Goal: Information Seeking & Learning: Learn about a topic

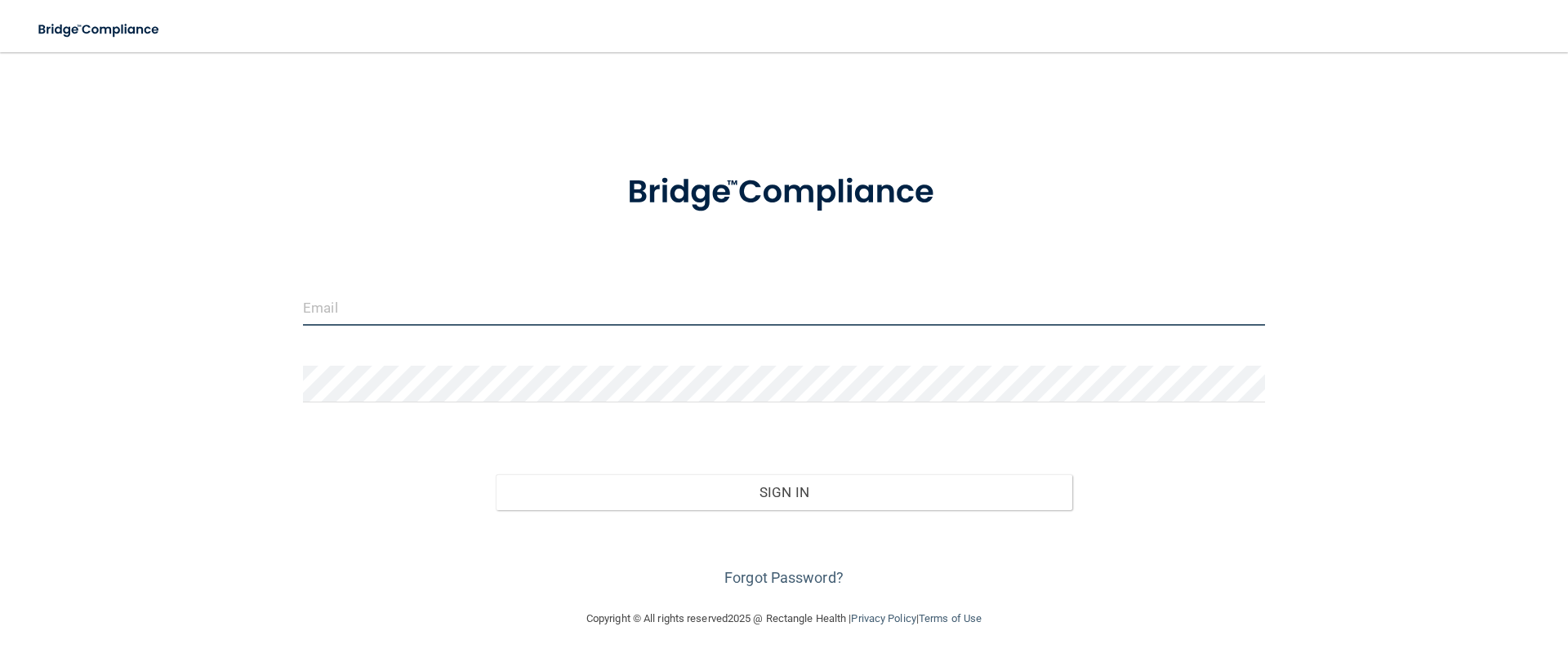
click at [388, 312] on input "email" at bounding box center [784, 307] width 962 height 36
type input "[EMAIL_ADDRESS][DOMAIN_NAME]"
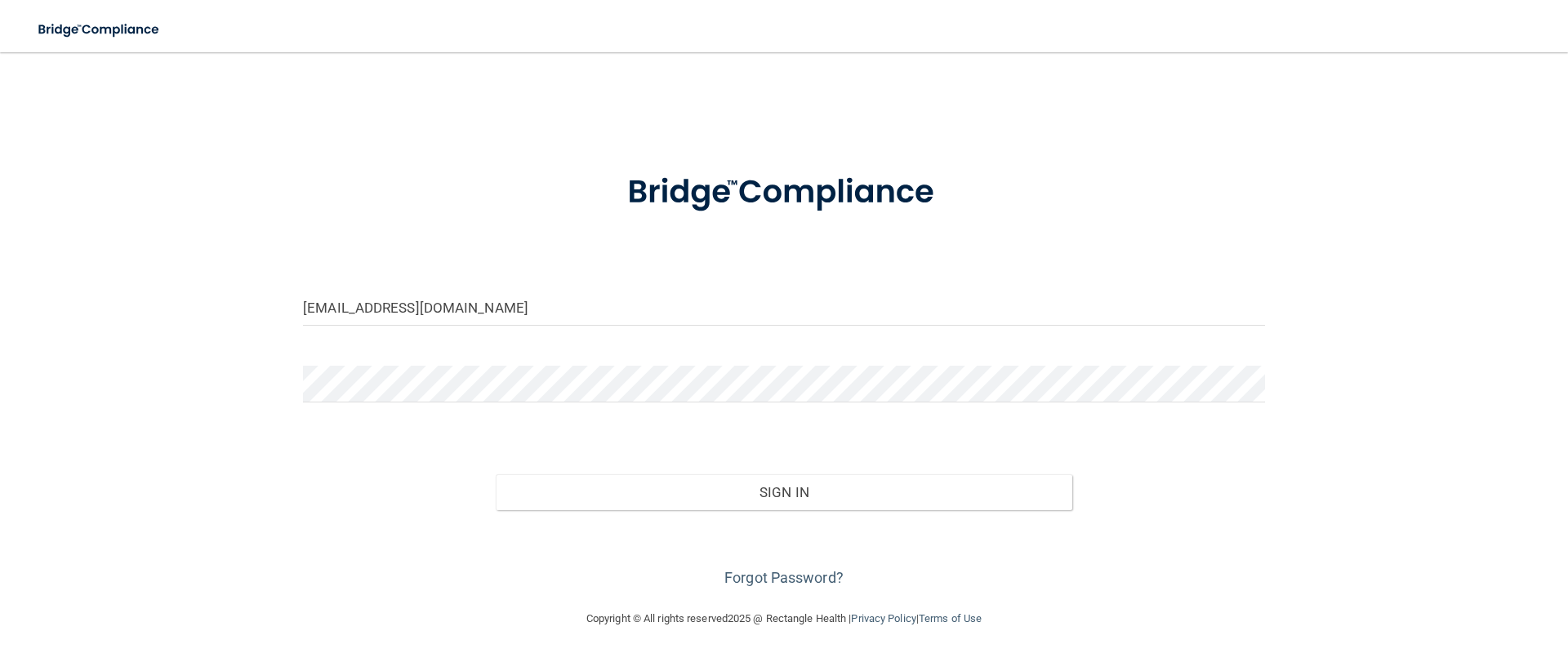
click at [289, 492] on div "[EMAIL_ADDRESS][DOMAIN_NAME] Invalid email/password. You don't have permission …" at bounding box center [784, 331] width 1503 height 524
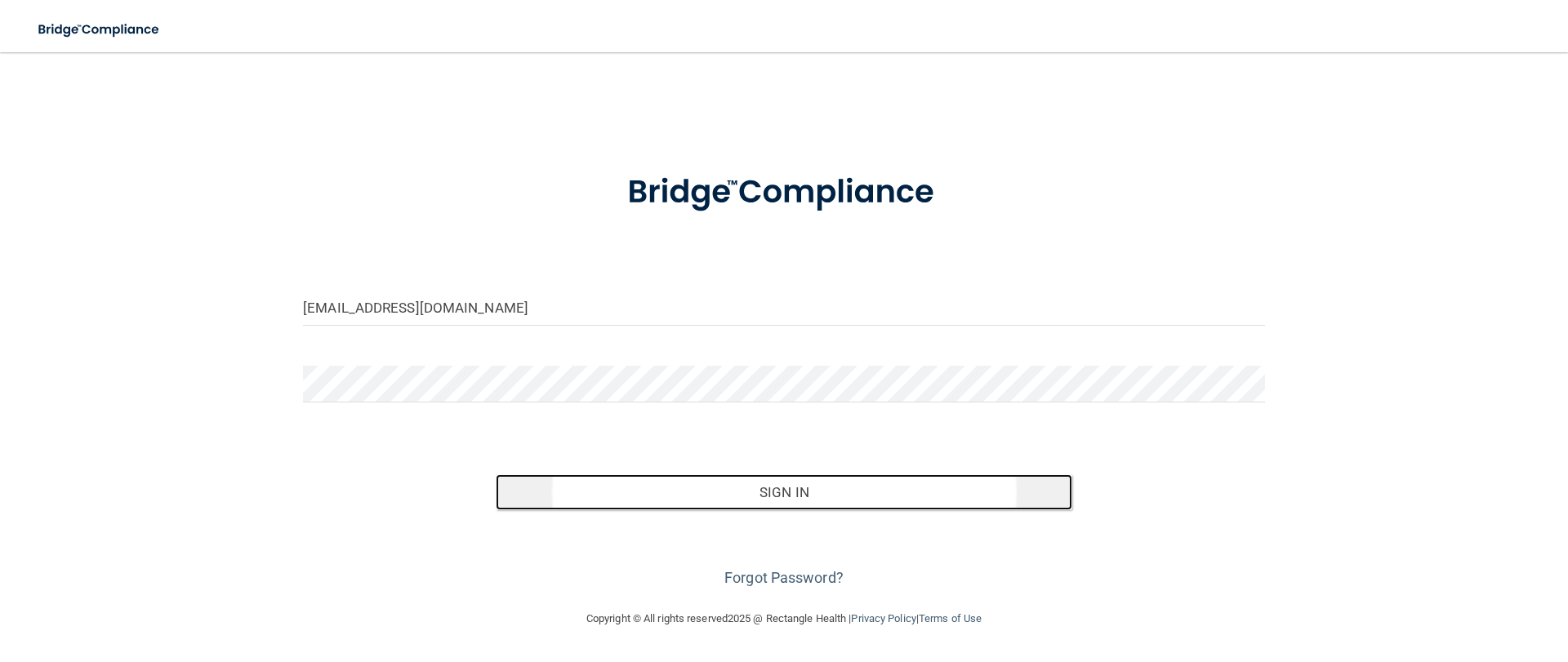
click at [783, 490] on button "Sign In" at bounding box center [784, 492] width 577 height 36
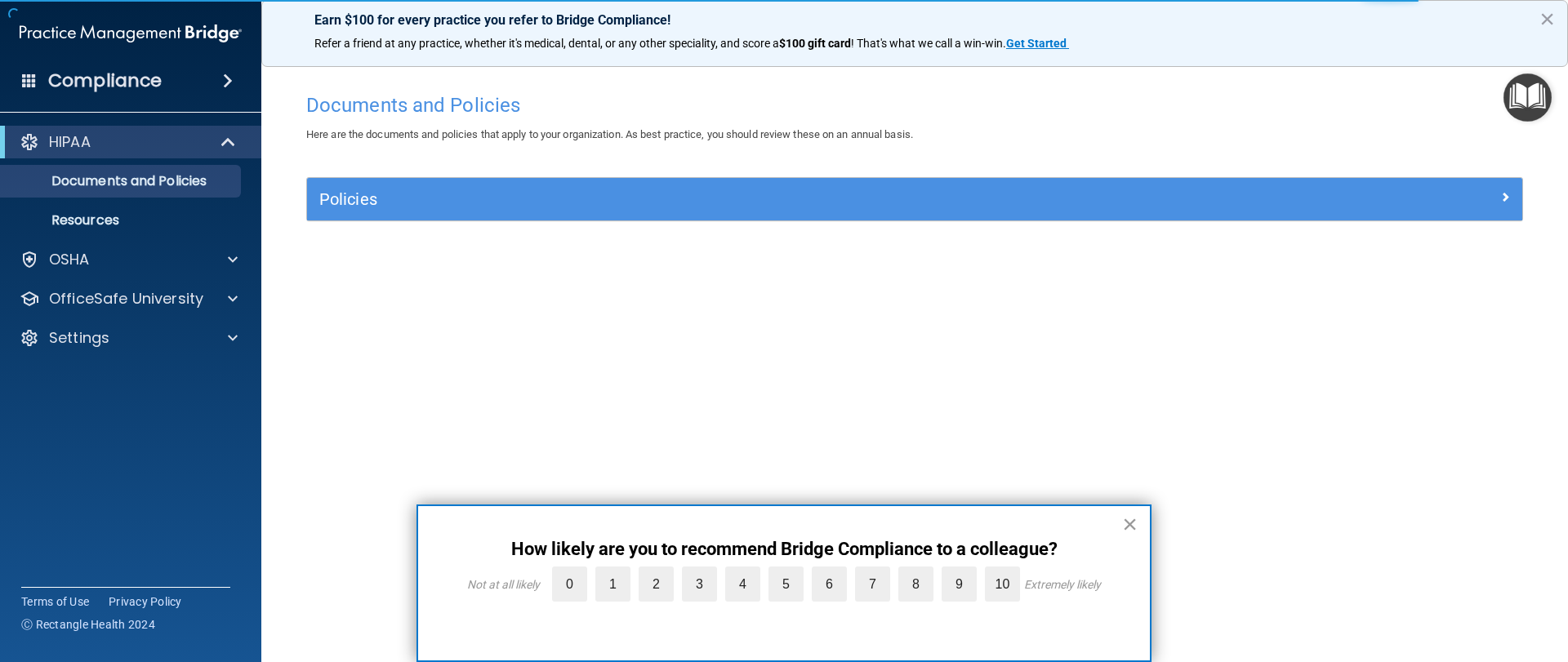
click at [1127, 521] on button "×" at bounding box center [1130, 524] width 16 height 26
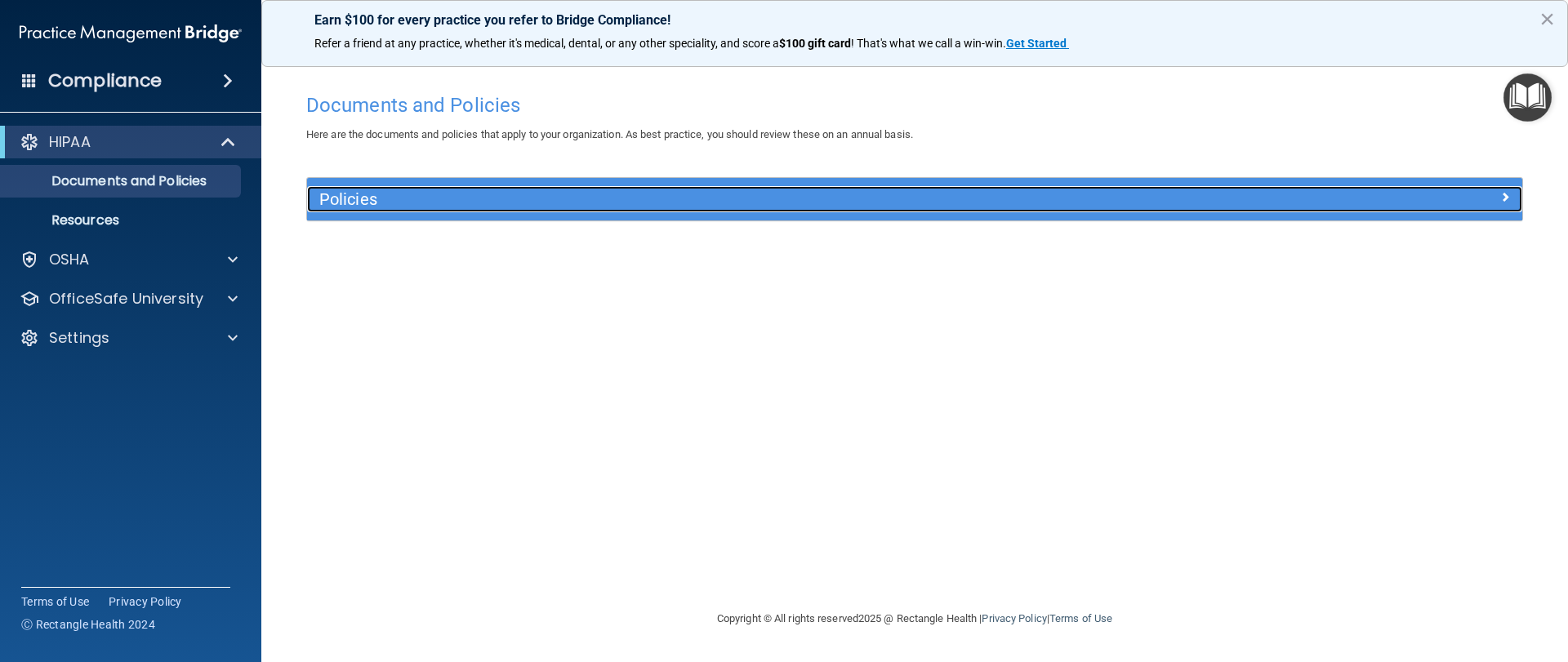
click at [1502, 194] on span at bounding box center [1505, 197] width 10 height 20
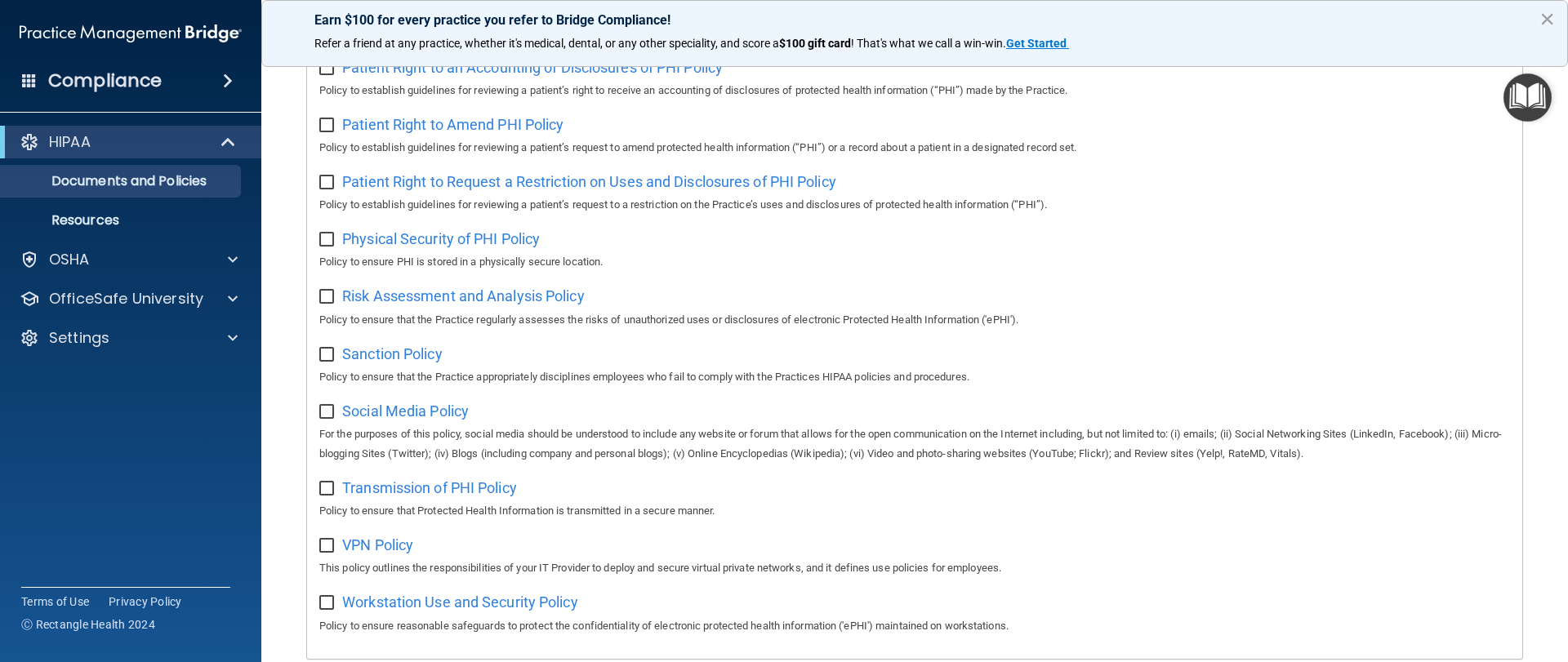
scroll to position [976, 0]
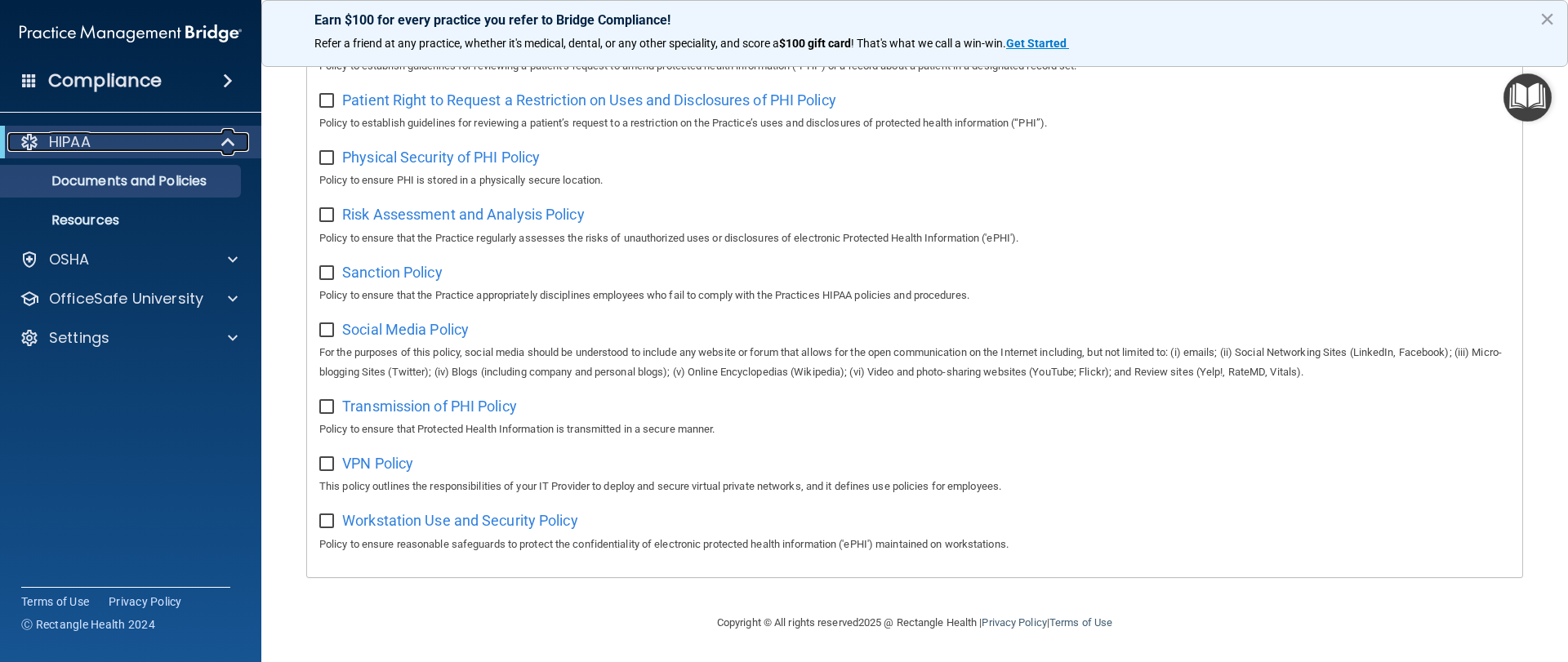
click at [229, 142] on span at bounding box center [229, 142] width 14 height 20
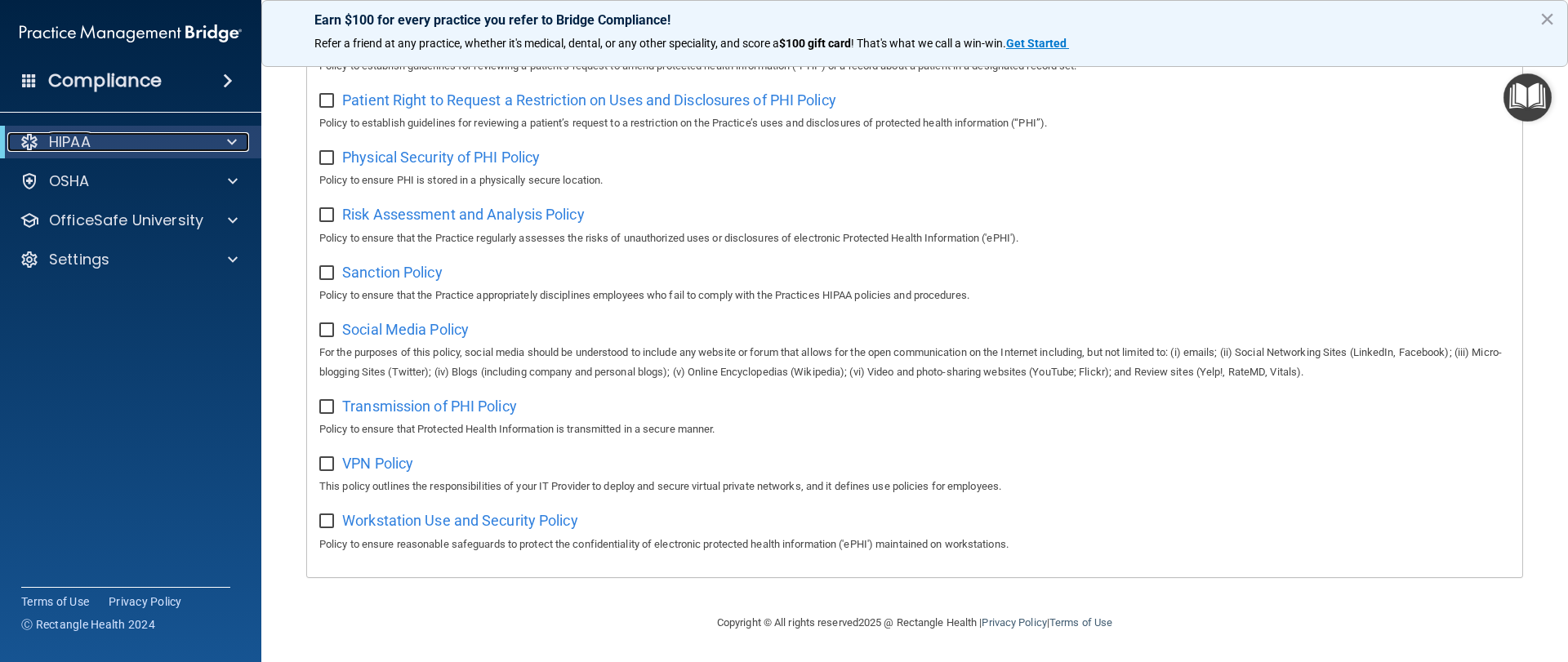
click at [229, 142] on span at bounding box center [232, 142] width 10 height 20
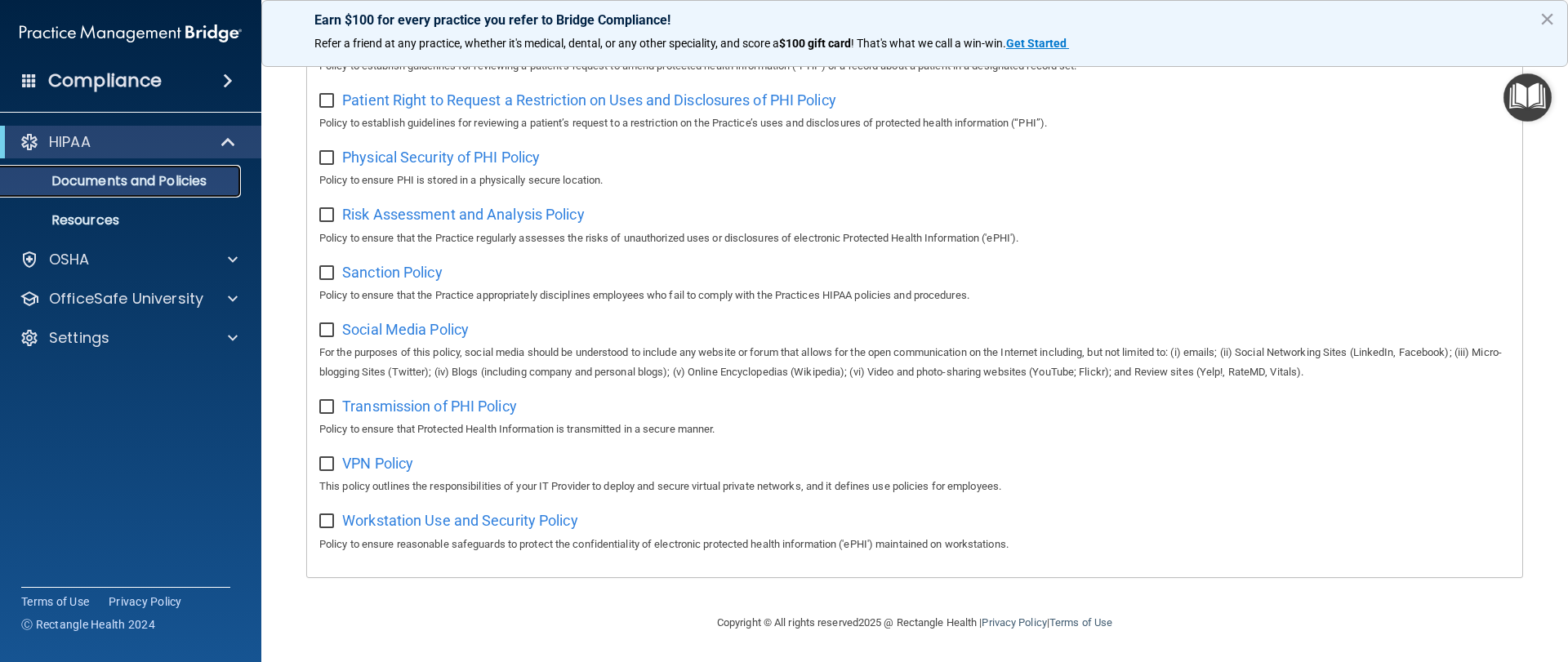
click at [187, 180] on p "Documents and Policies" at bounding box center [121, 182] width 223 height 17
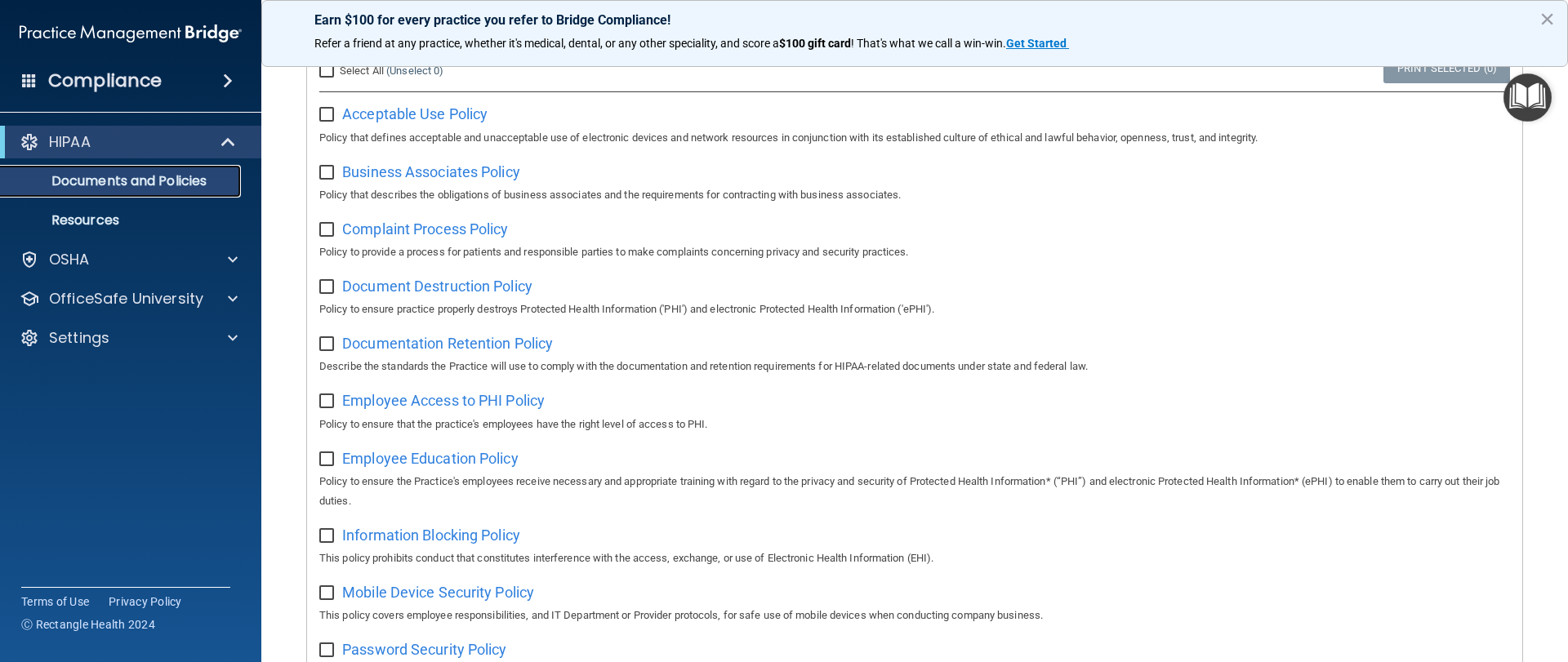
scroll to position [0, 0]
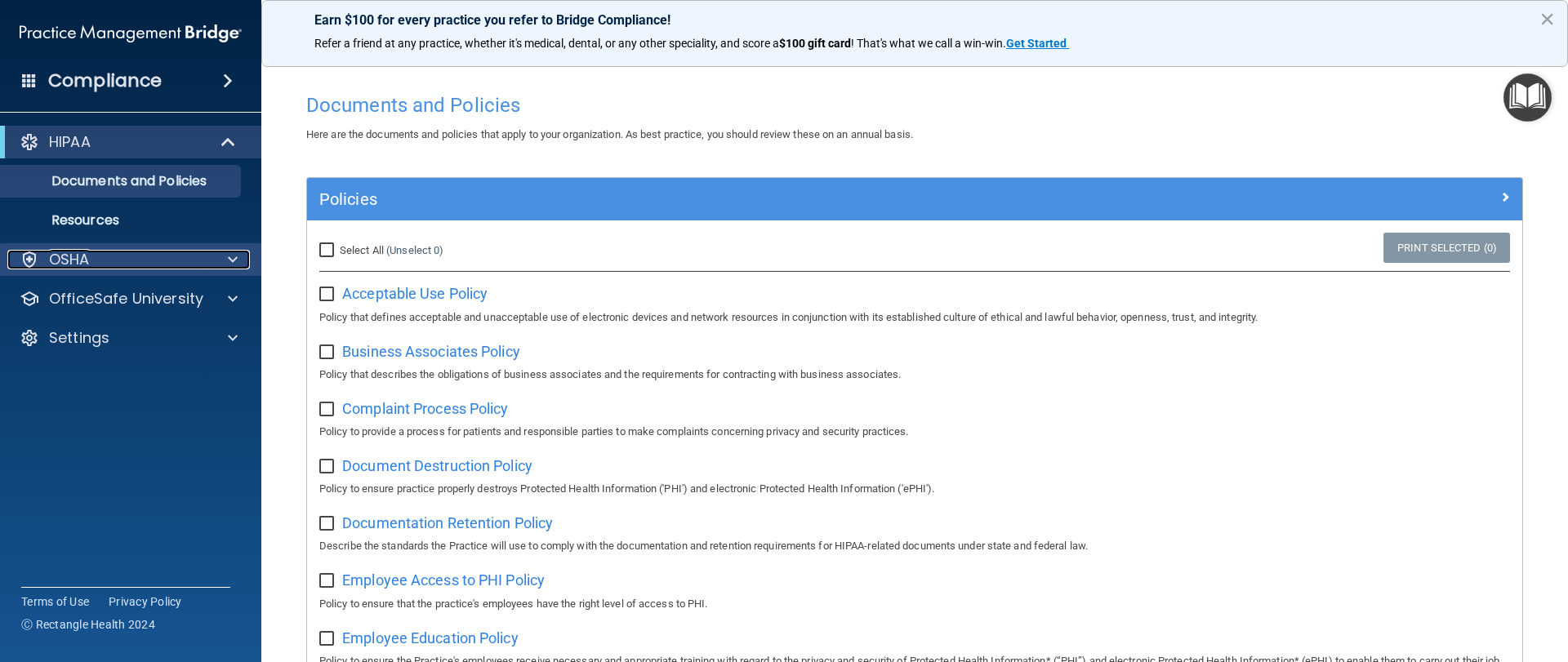
click at [89, 255] on p "OSHA" at bounding box center [70, 259] width 41 height 20
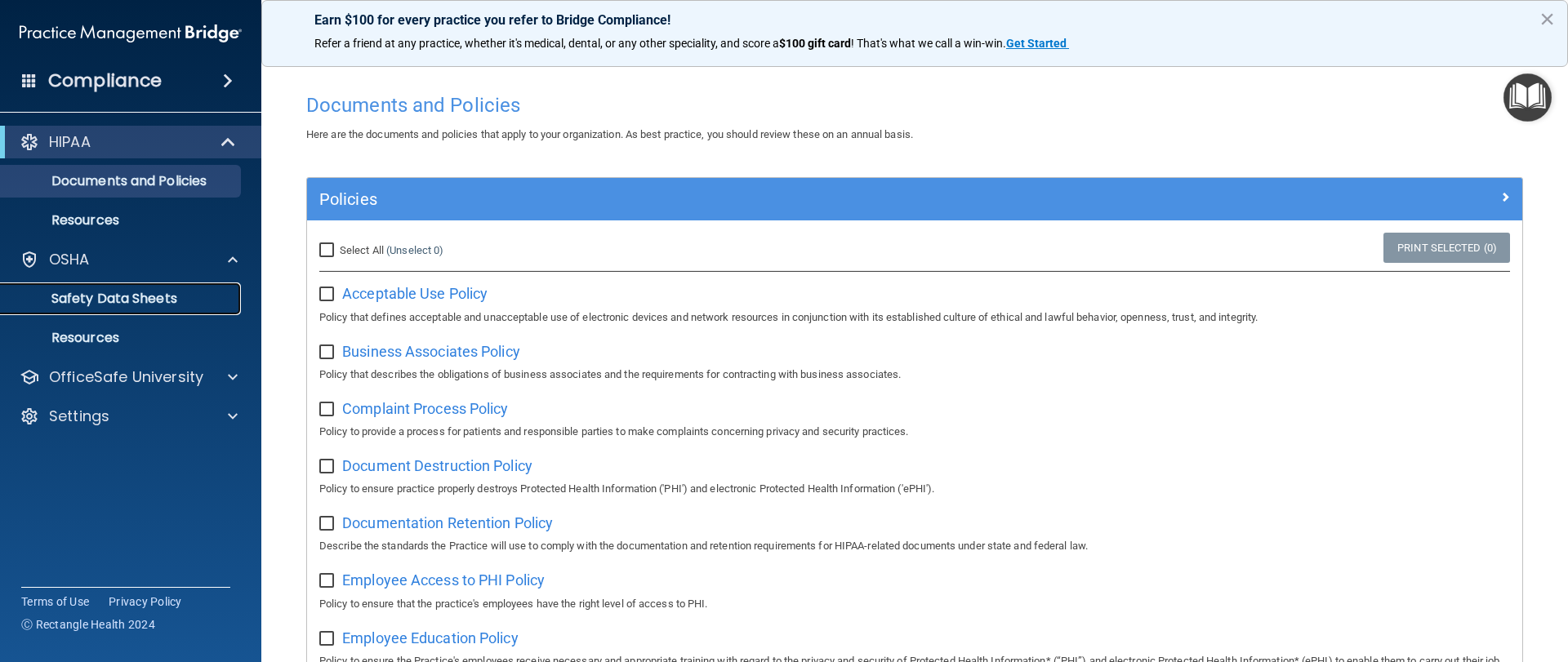
click at [163, 294] on p "Safety Data Sheets" at bounding box center [121, 299] width 223 height 17
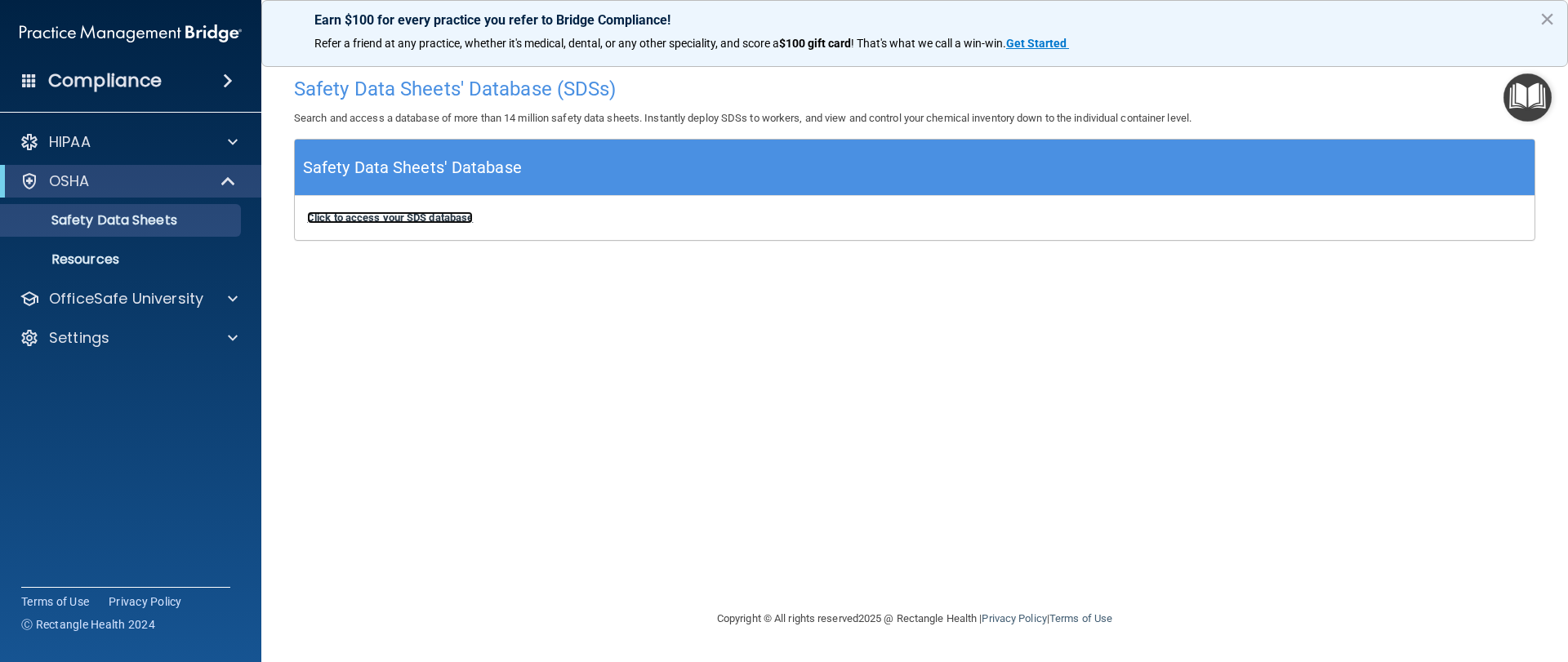
click at [400, 216] on b "Click to access your SDS database" at bounding box center [390, 217] width 166 height 12
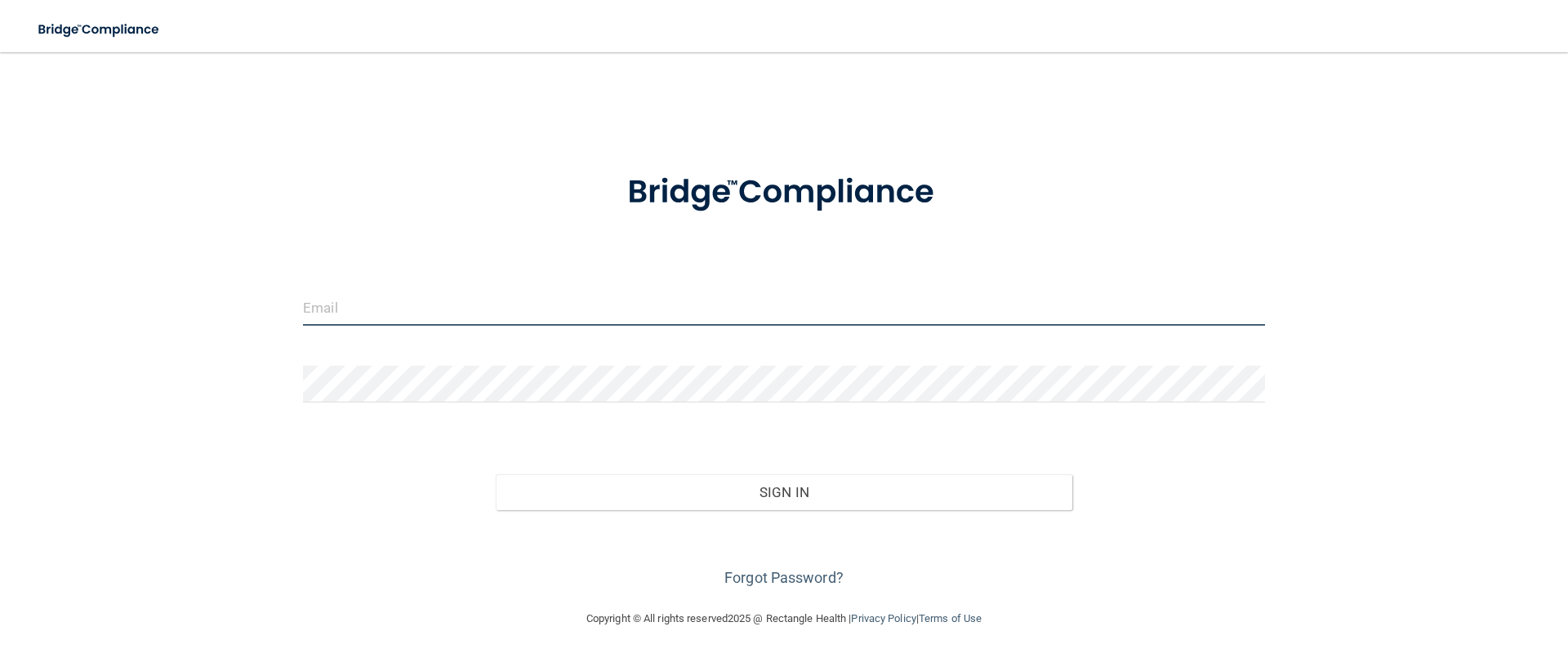
click at [378, 310] on input "email" at bounding box center [784, 307] width 962 height 36
type input "[EMAIL_ADDRESS][DOMAIN_NAME]"
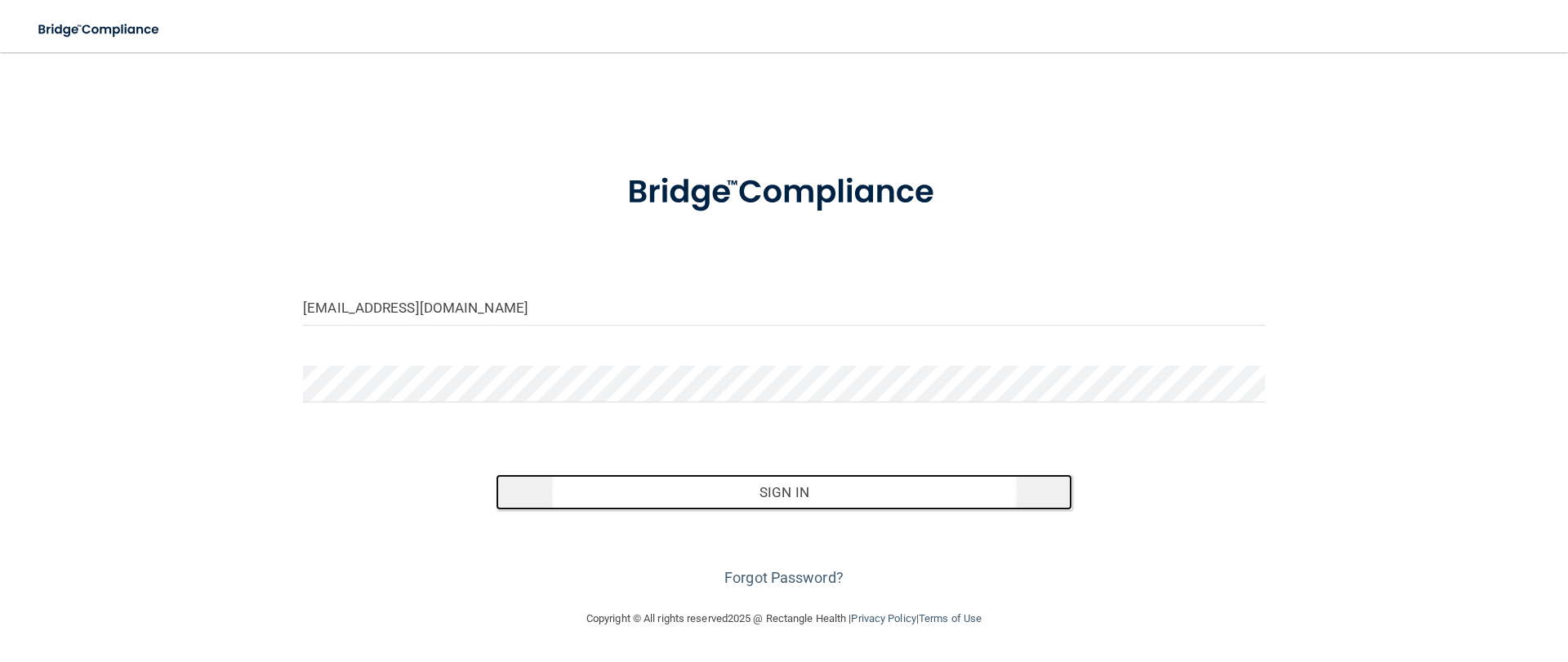
click at [774, 496] on button "Sign In" at bounding box center [784, 492] width 577 height 36
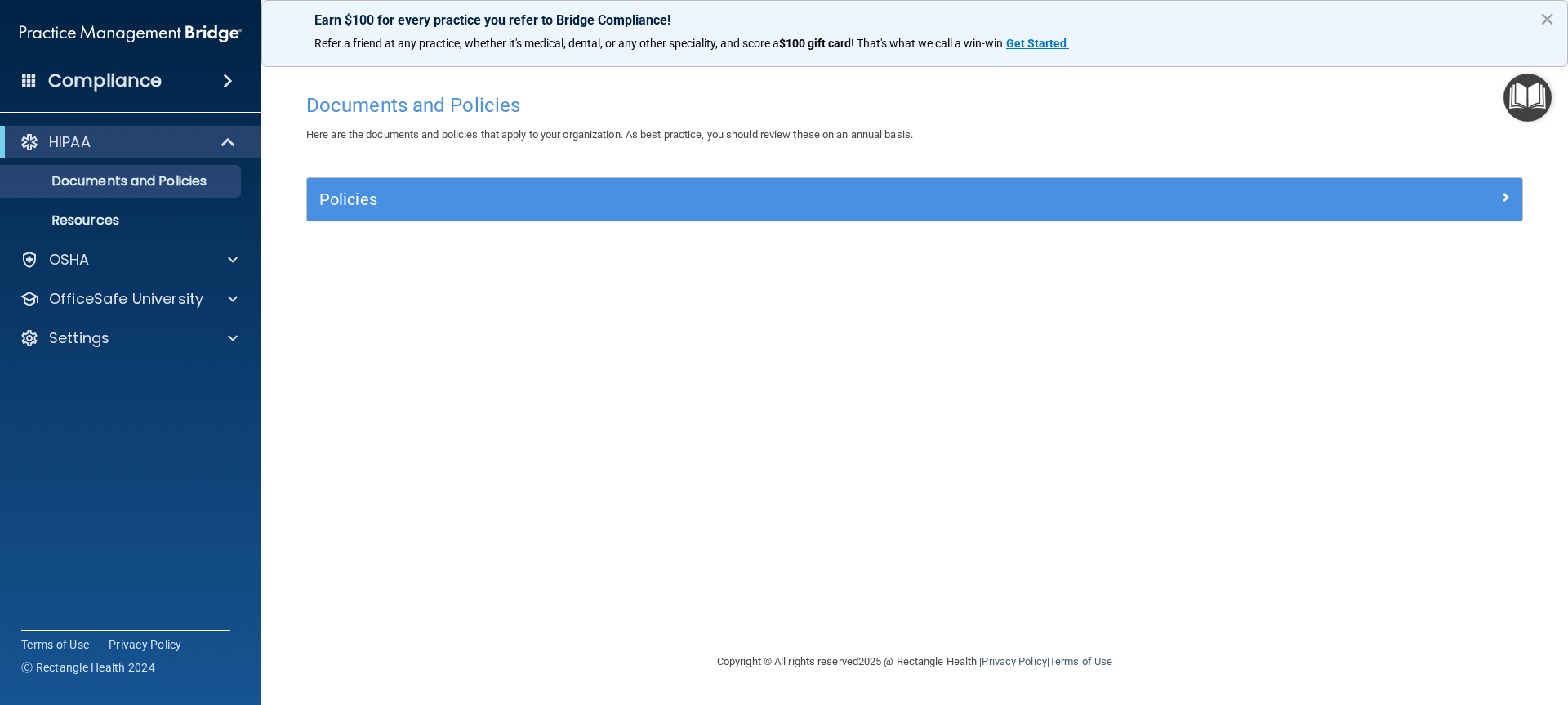
click at [1525, 98] on img "Open Resource Center" at bounding box center [1528, 98] width 48 height 48
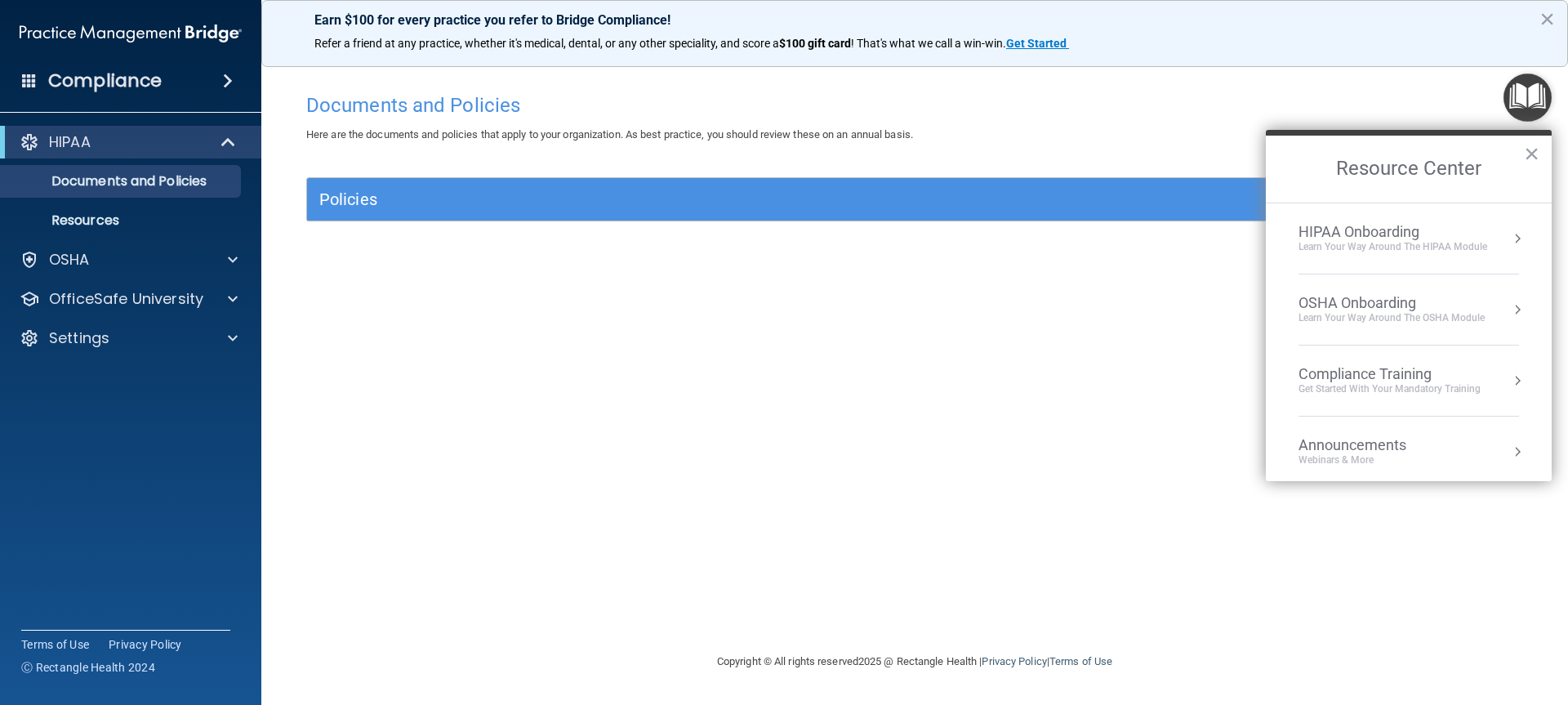
click at [1509, 236] on button "Resource Center" at bounding box center [1518, 239] width 17 height 17
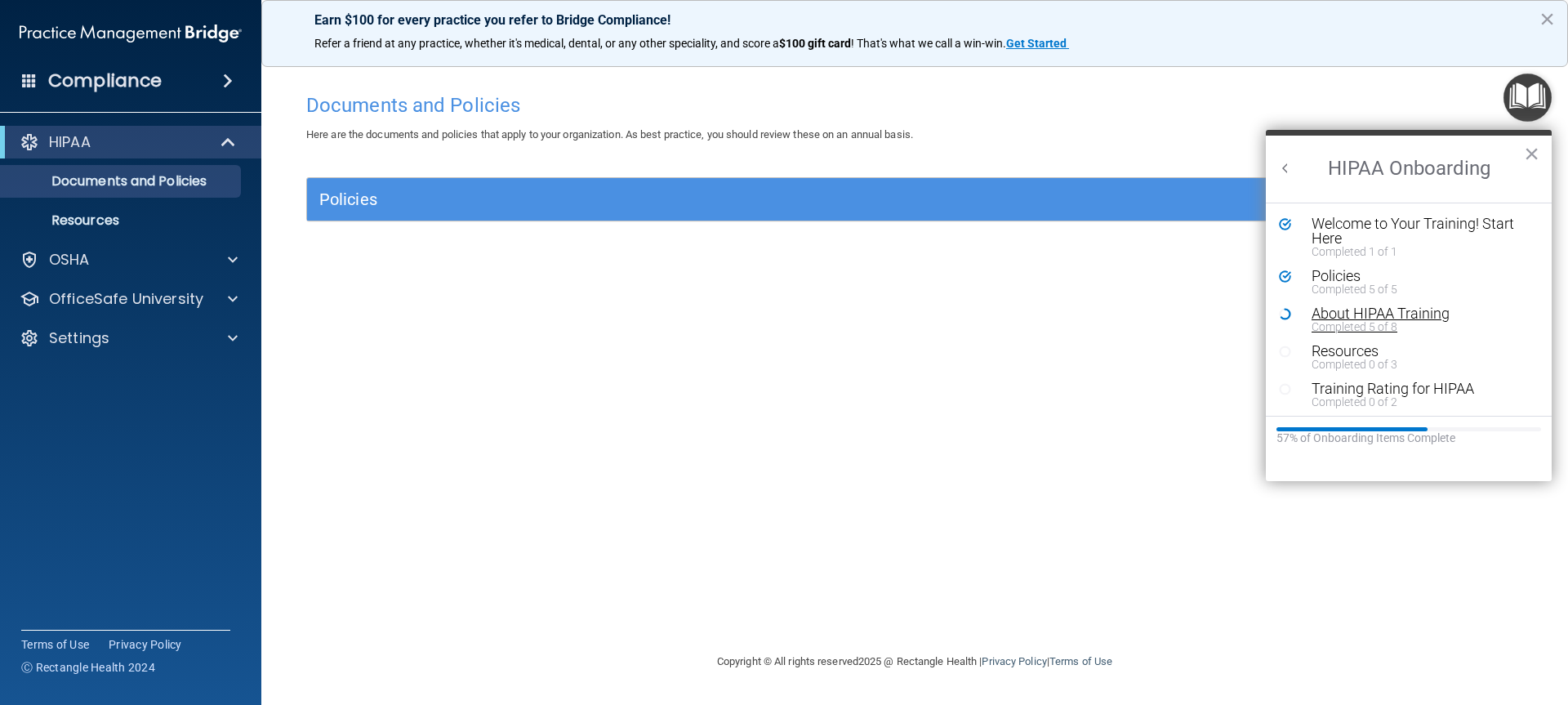
click at [1355, 313] on div "About HIPAA Training" at bounding box center [1415, 313] width 207 height 15
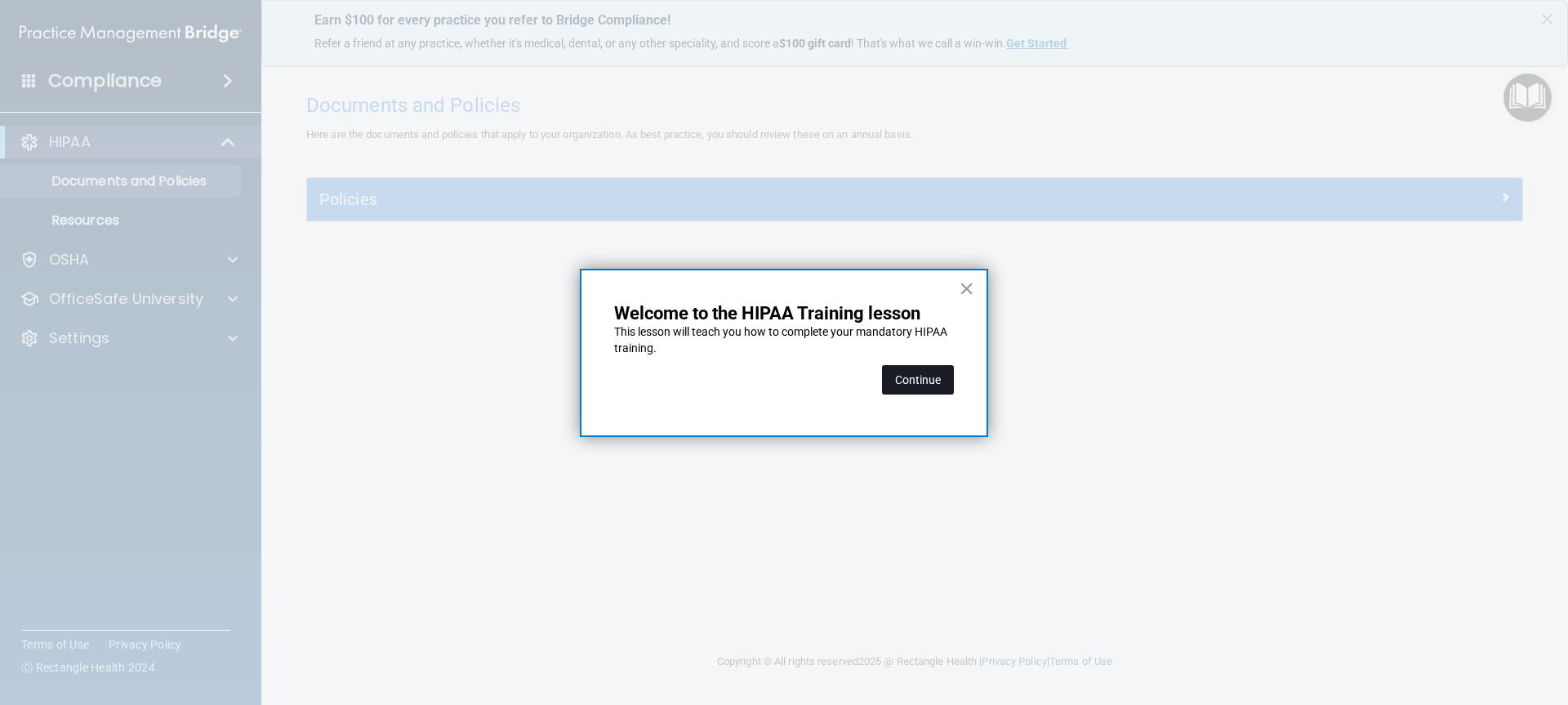
click at [925, 373] on button "Continue" at bounding box center [917, 380] width 72 height 30
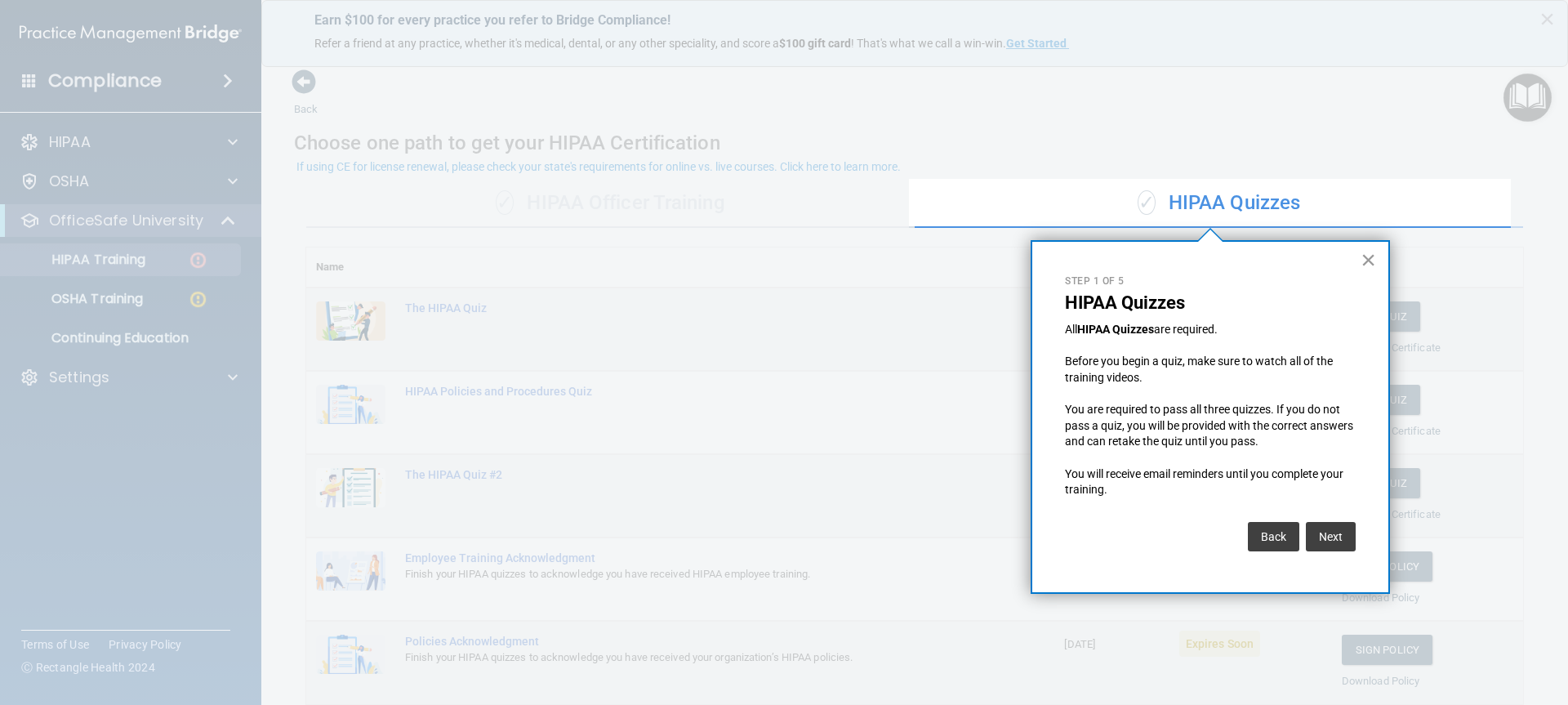
click at [1371, 255] on button "×" at bounding box center [1368, 260] width 16 height 26
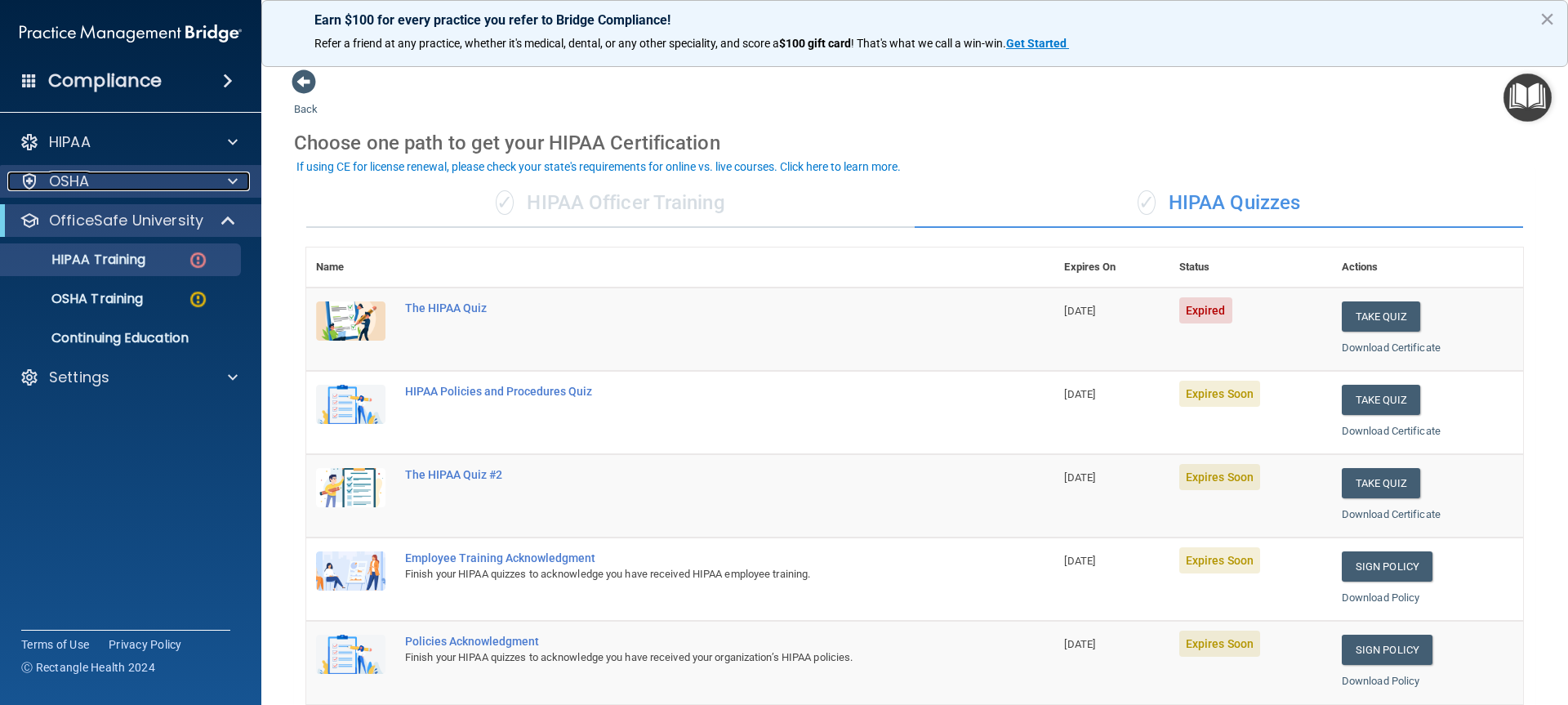
click at [82, 184] on p "OSHA" at bounding box center [70, 181] width 41 height 20
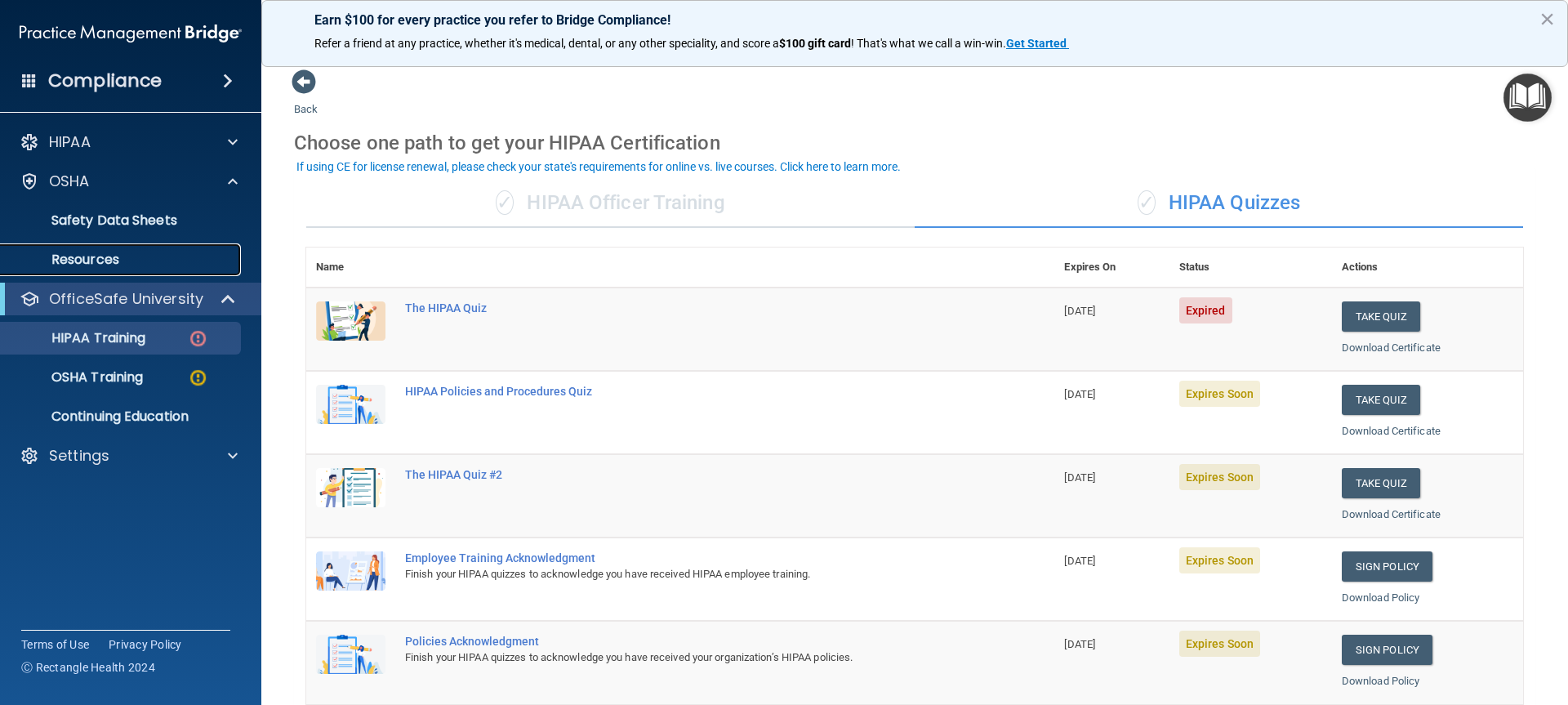
click at [102, 260] on p "Resources" at bounding box center [121, 260] width 223 height 17
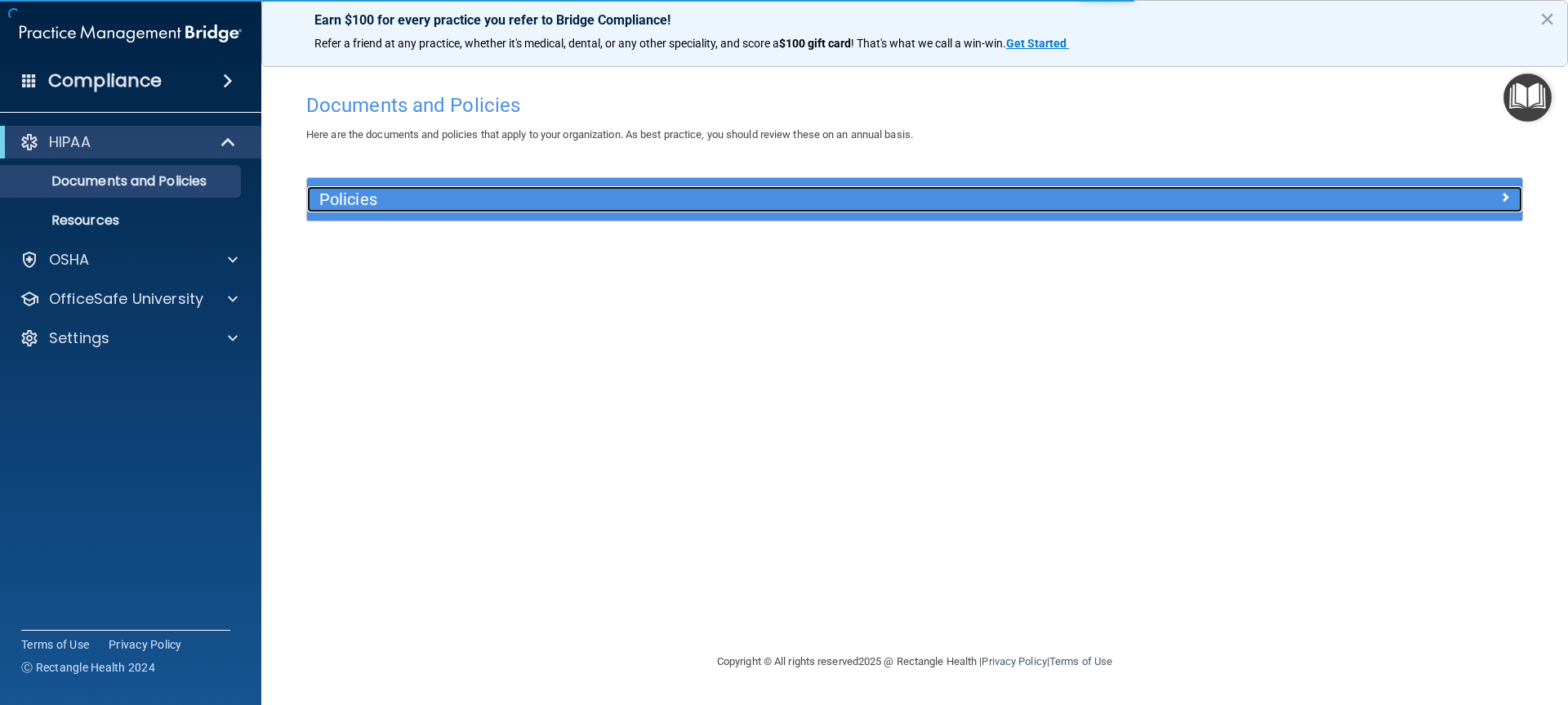
click at [337, 199] on h5 "Policies" at bounding box center [763, 199] width 887 height 18
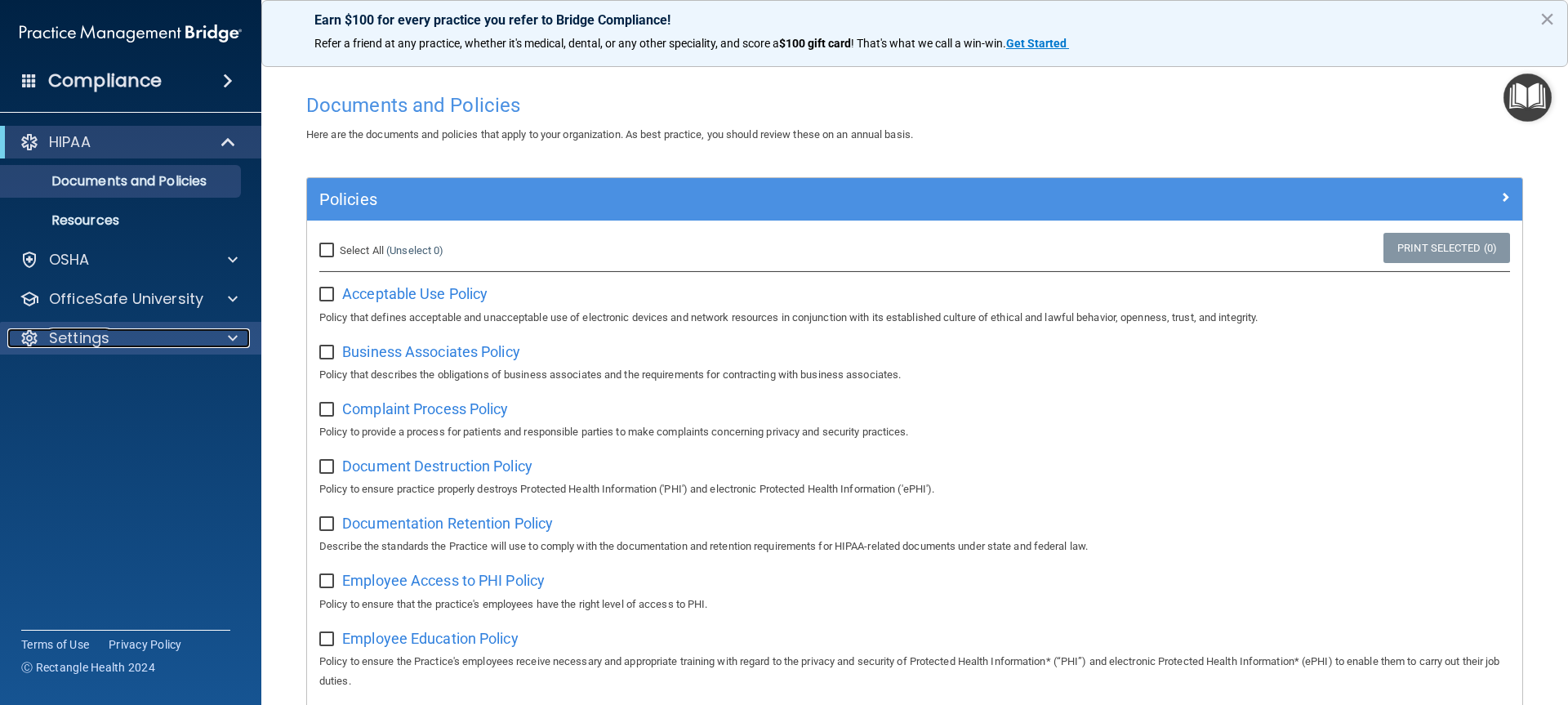
click at [80, 338] on p "Settings" at bounding box center [79, 338] width 61 height 20
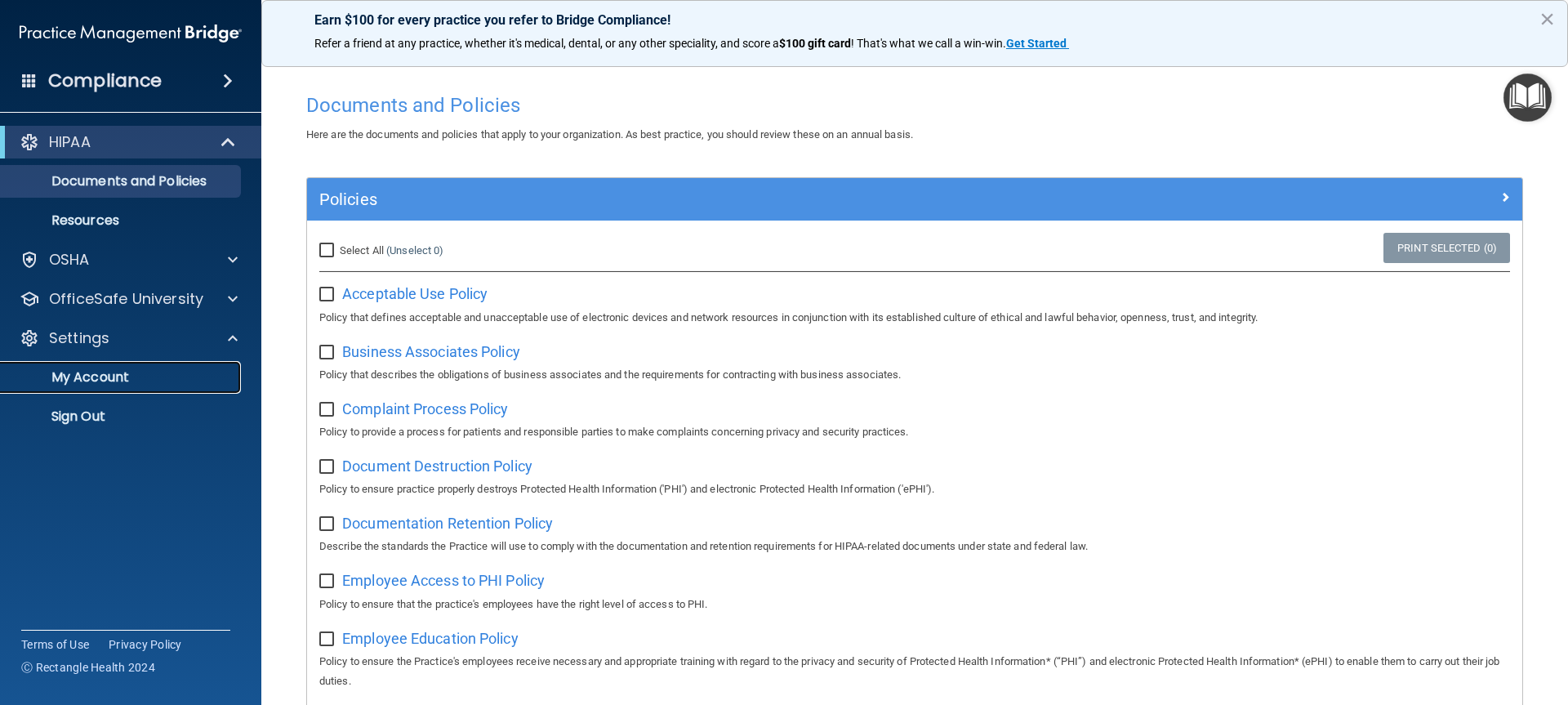
click at [91, 369] on p "My Account" at bounding box center [121, 378] width 223 height 17
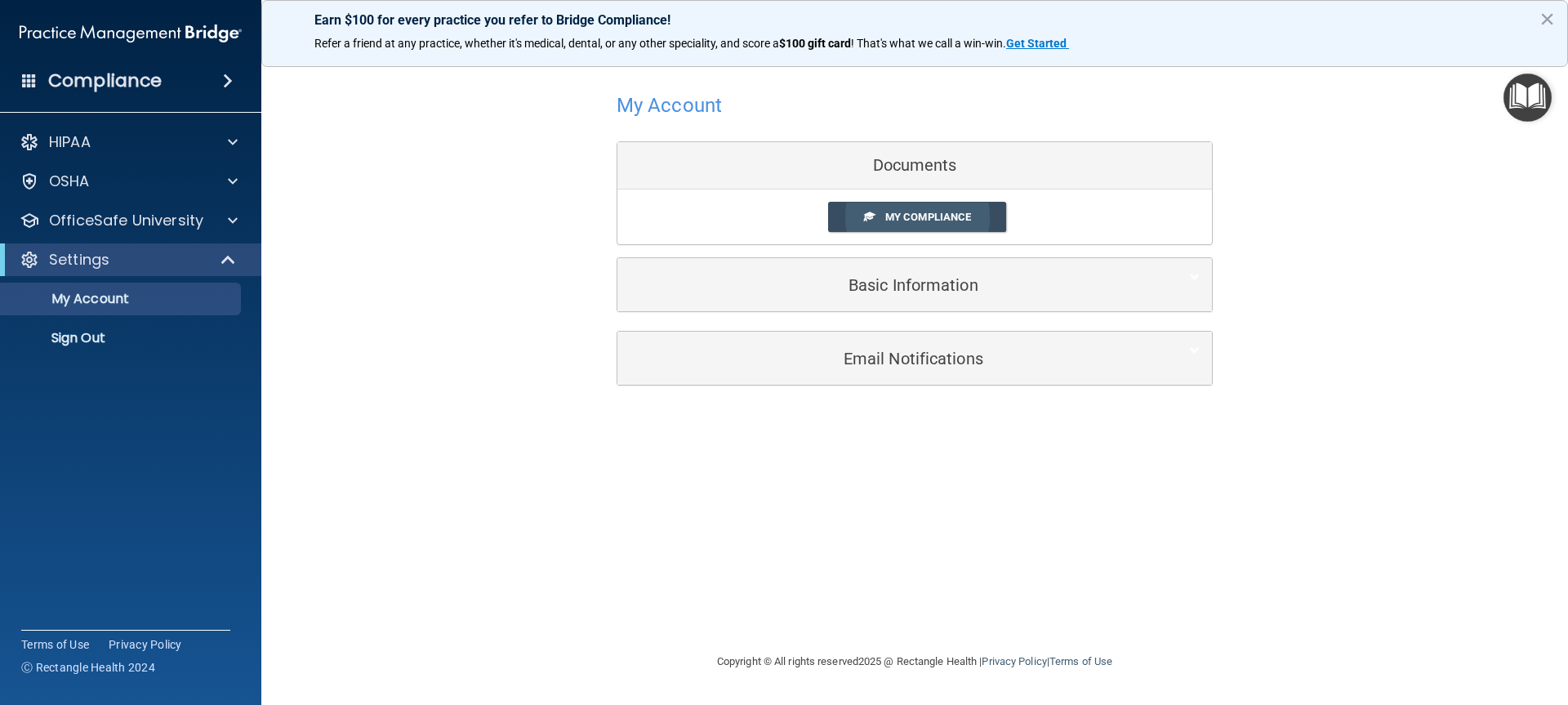
click at [906, 219] on span "My Compliance" at bounding box center [928, 216] width 86 height 12
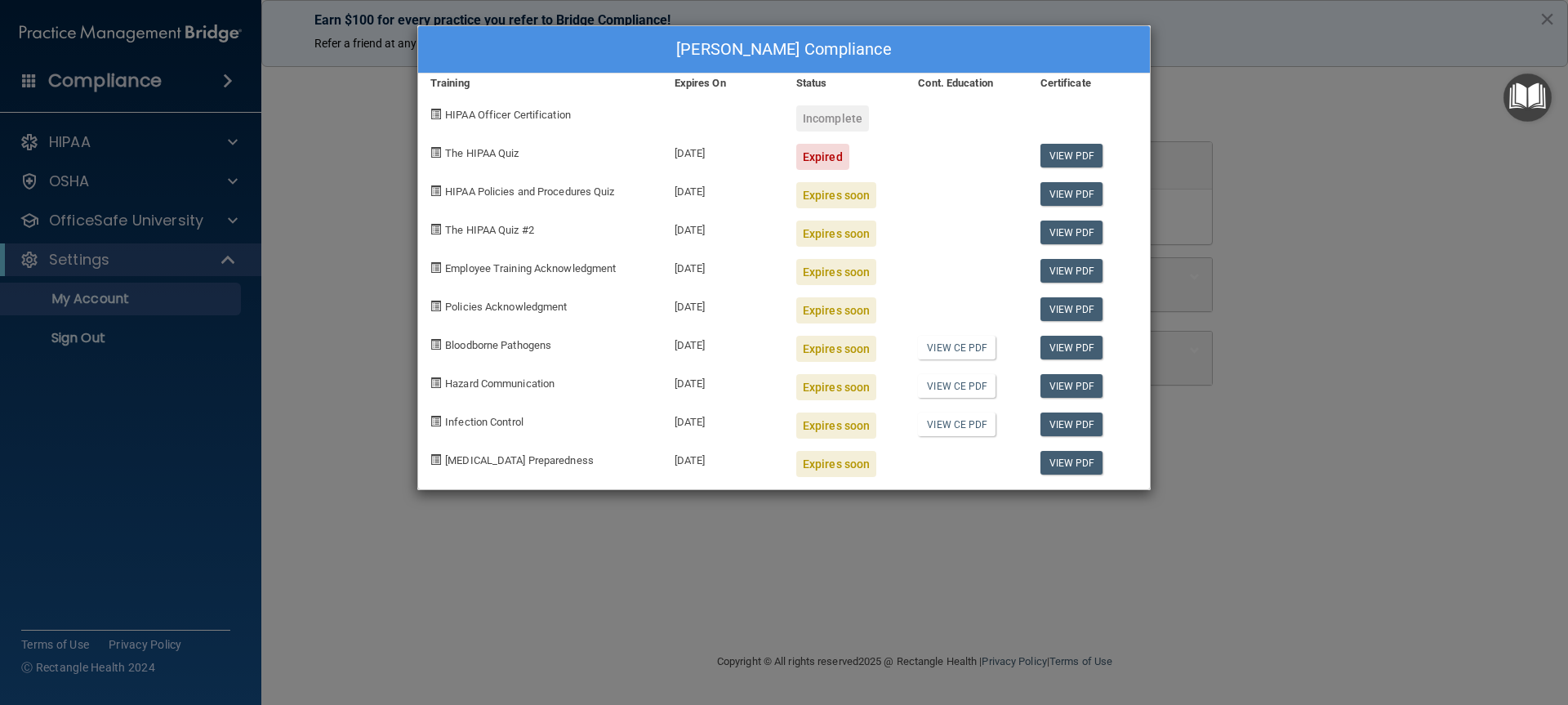
click at [1266, 525] on div "Cynthia Evans's Compliance Training Expires On Status Cont. Education Certifica…" at bounding box center [784, 352] width 1568 height 705
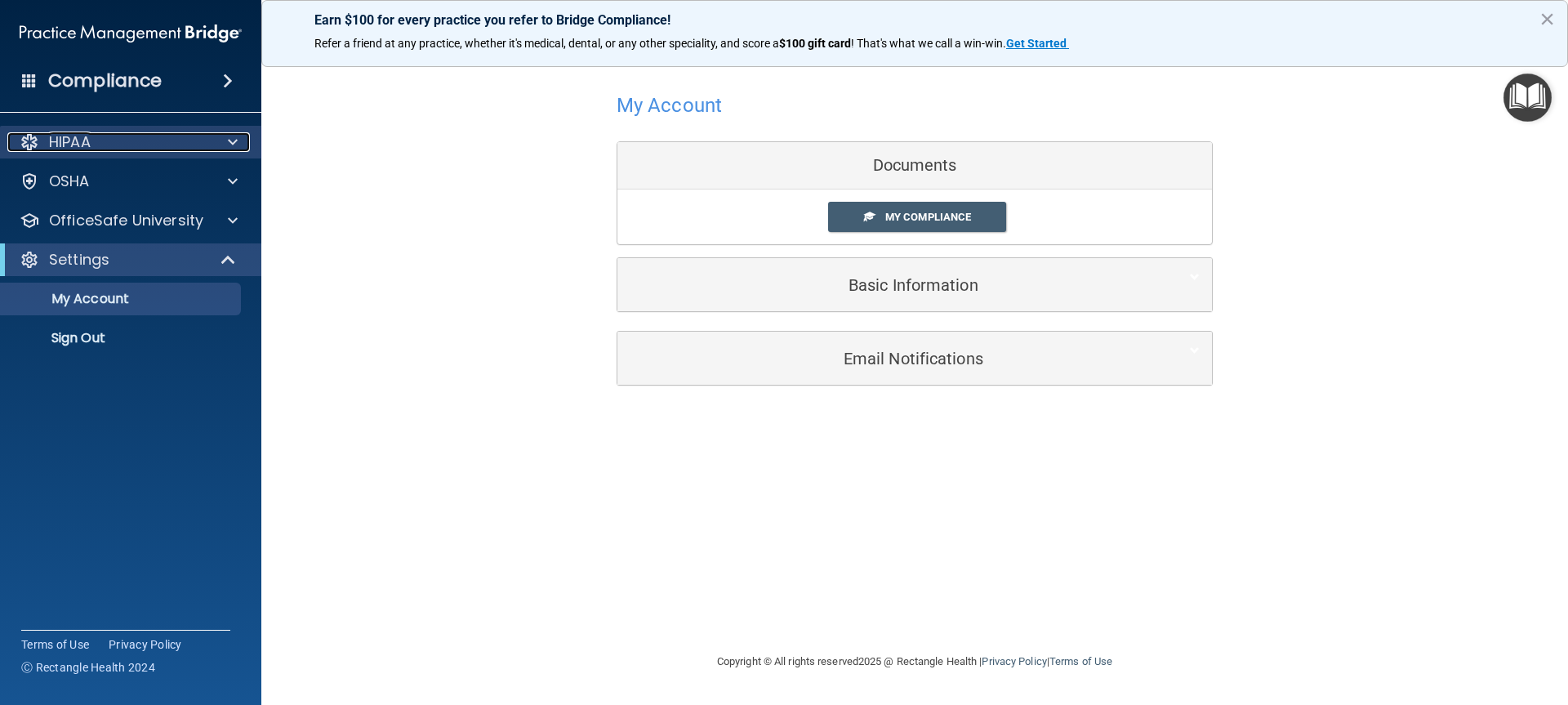
click at [79, 135] on p "HIPAA" at bounding box center [70, 142] width 42 height 20
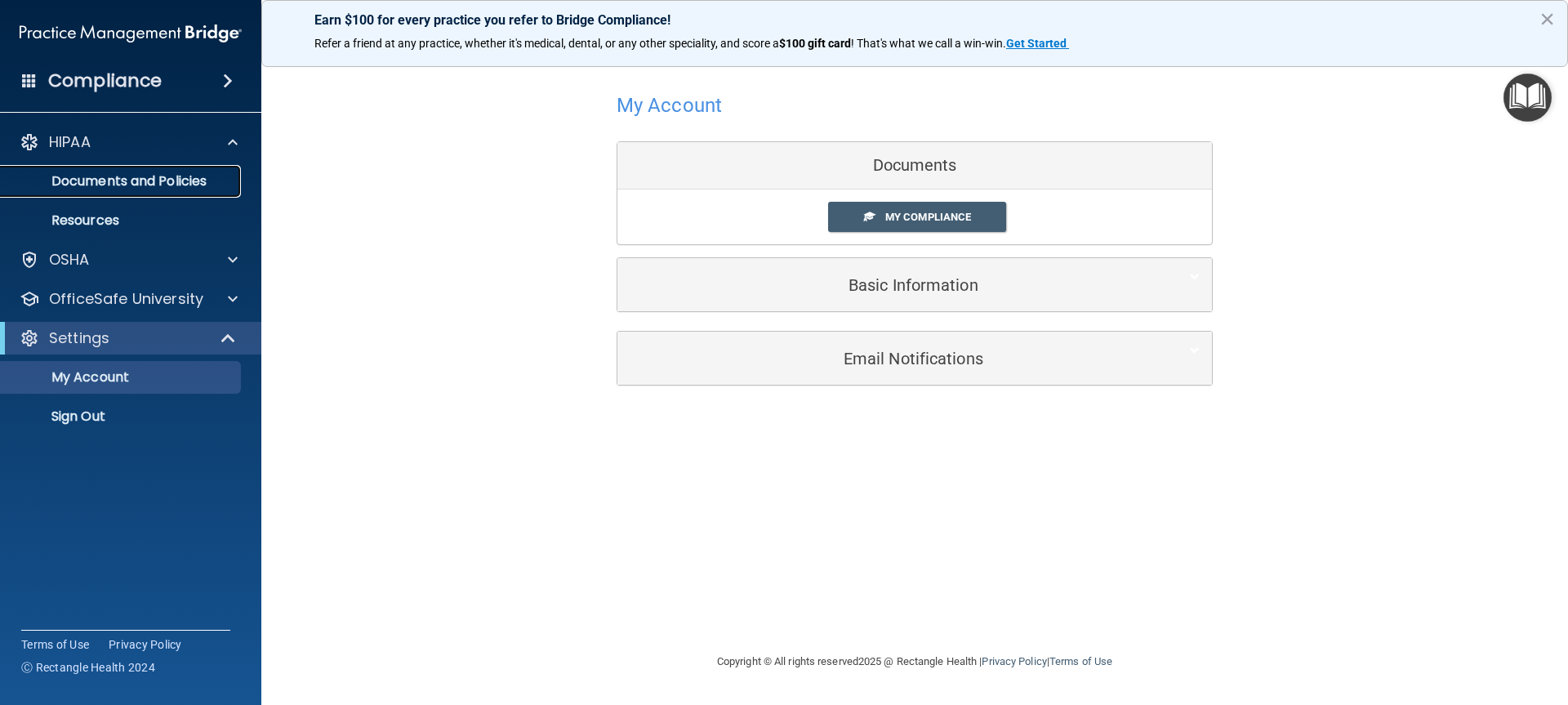
click at [101, 177] on p "Documents and Policies" at bounding box center [121, 182] width 223 height 17
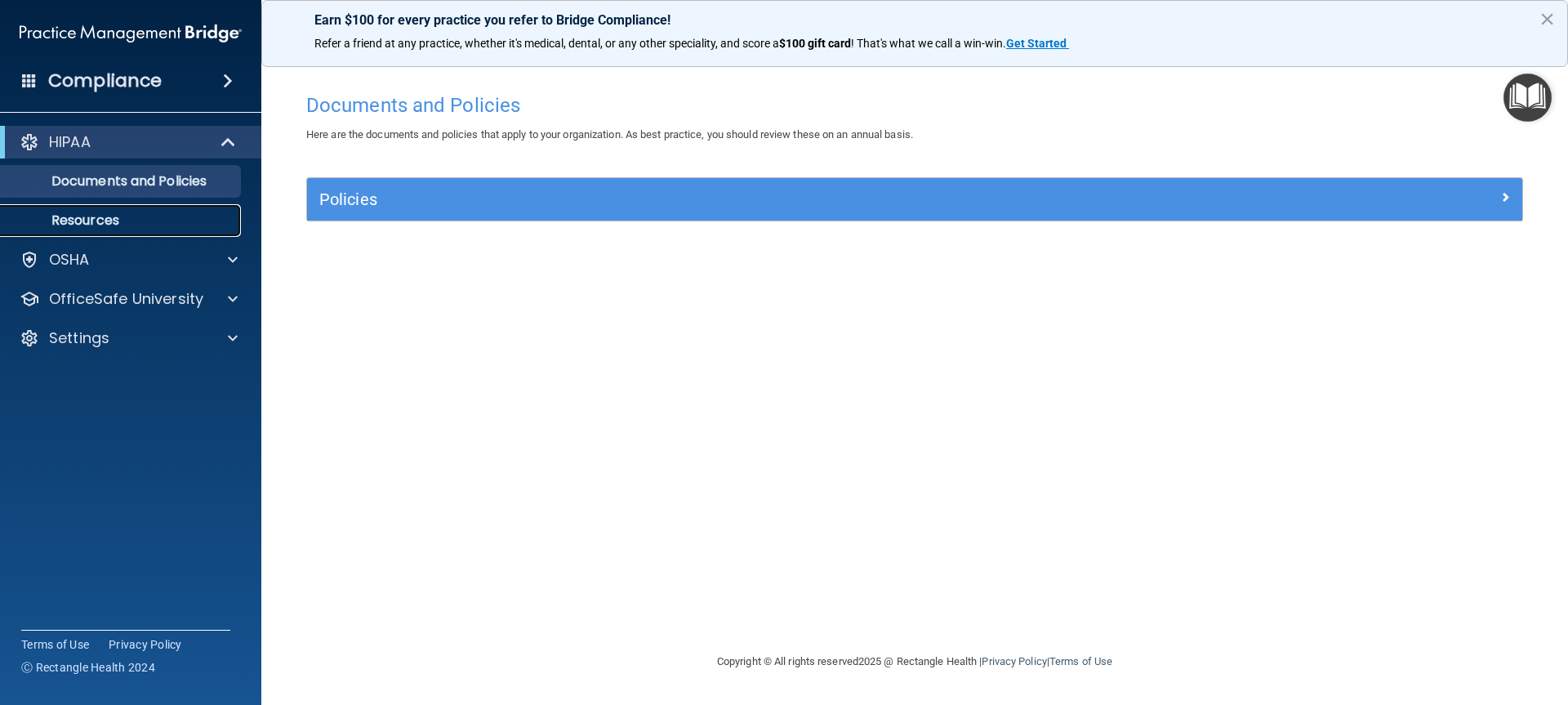
click at [96, 214] on p "Resources" at bounding box center [121, 221] width 223 height 17
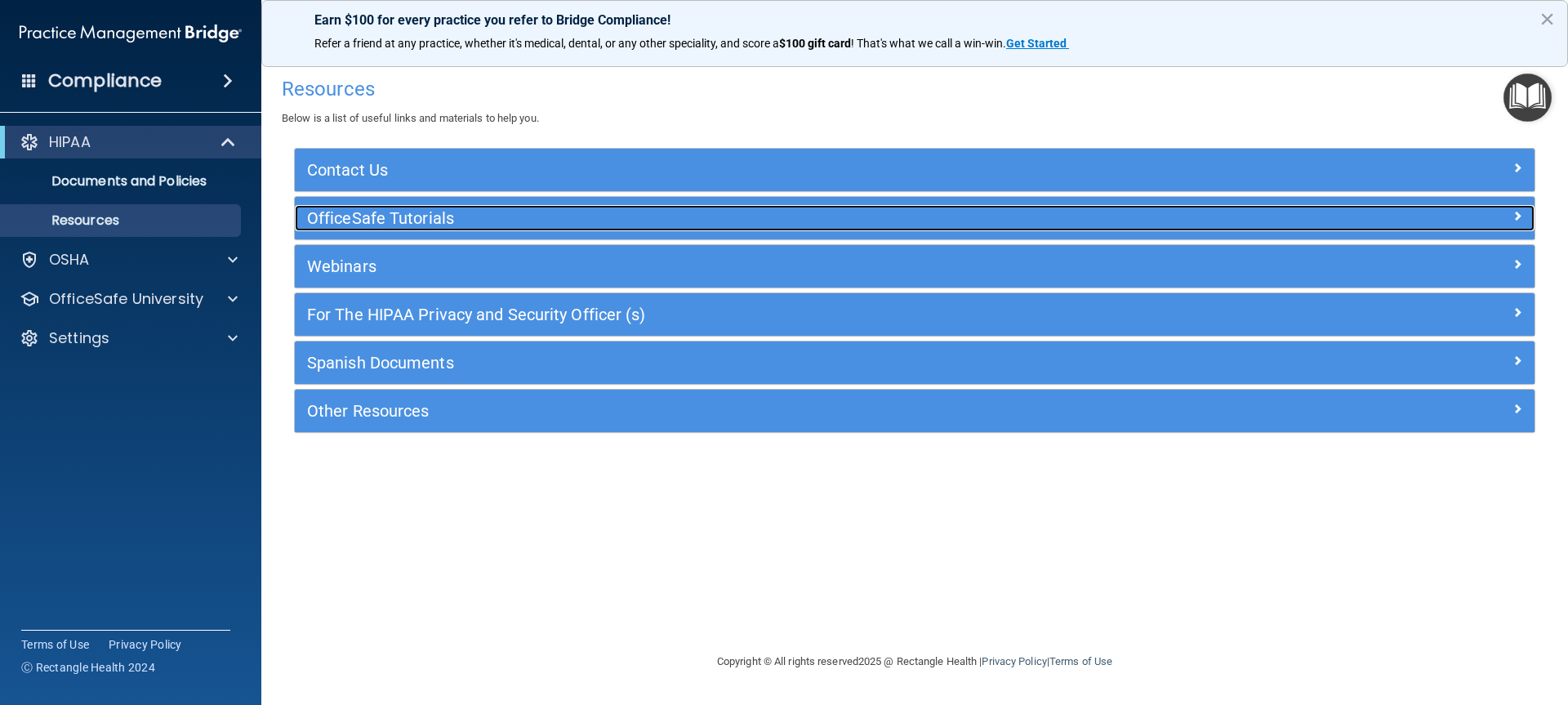
click at [359, 215] on h5 "OfficeSafe Tutorials" at bounding box center [759, 217] width 905 height 18
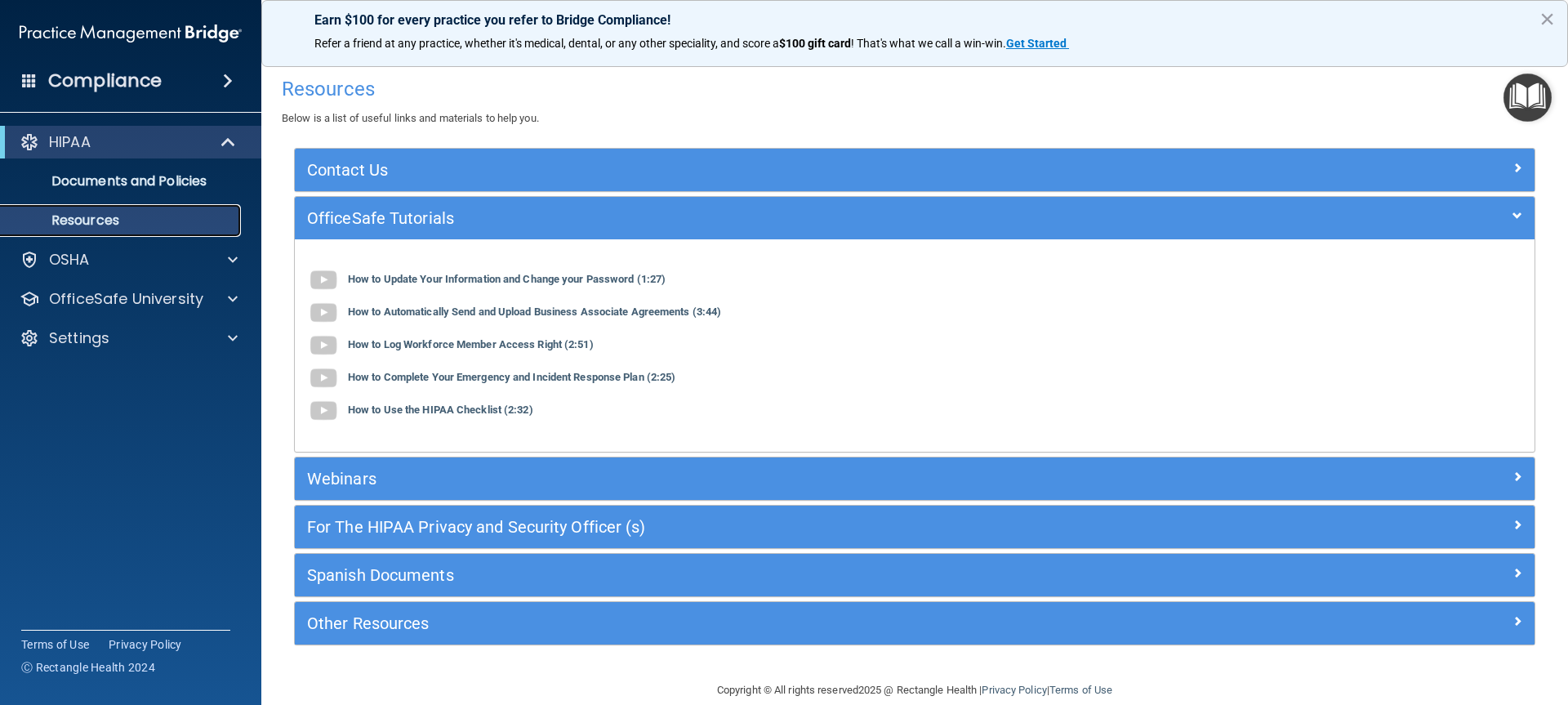
click at [116, 219] on p "Resources" at bounding box center [121, 221] width 223 height 17
click at [116, 185] on p "Documents and Policies" at bounding box center [121, 182] width 223 height 17
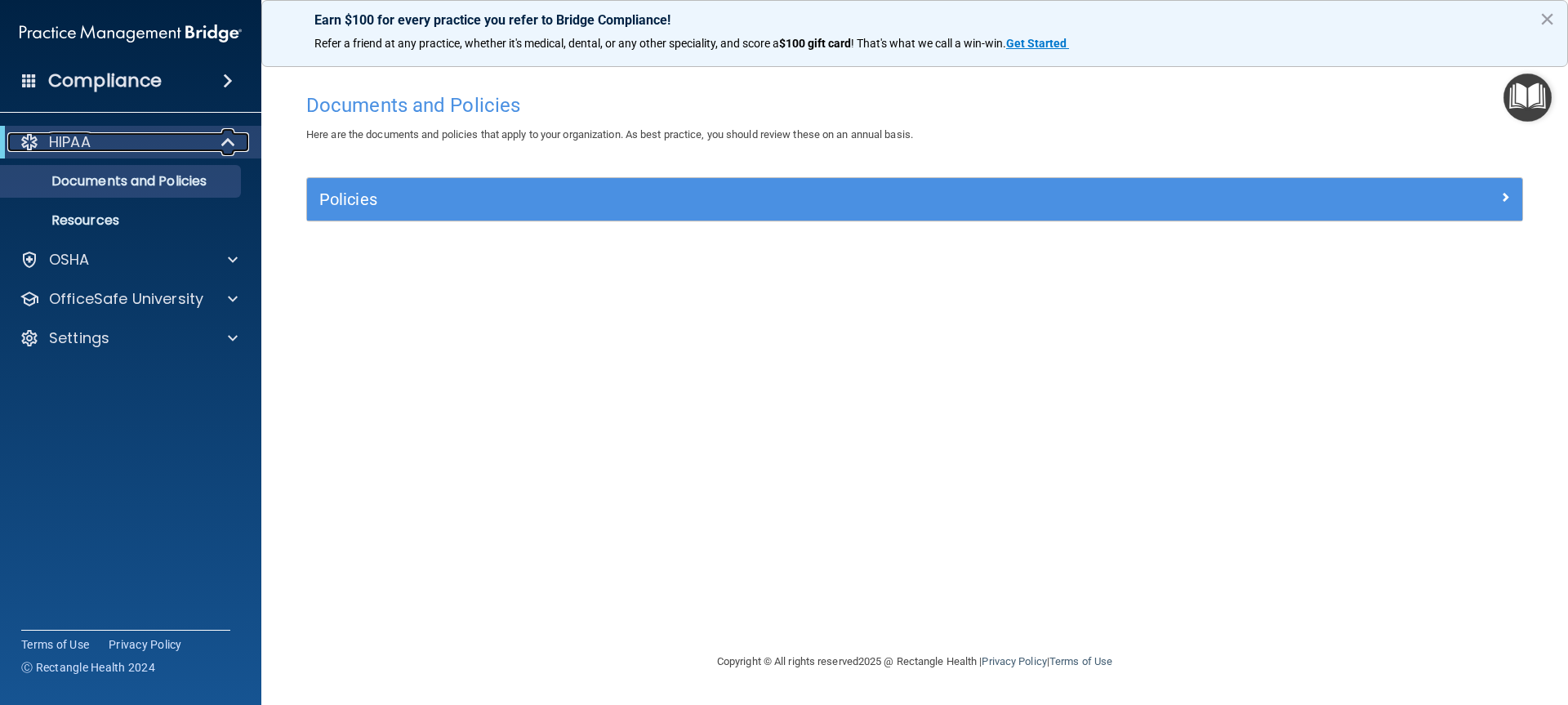
click at [76, 138] on p "HIPAA" at bounding box center [70, 142] width 42 height 20
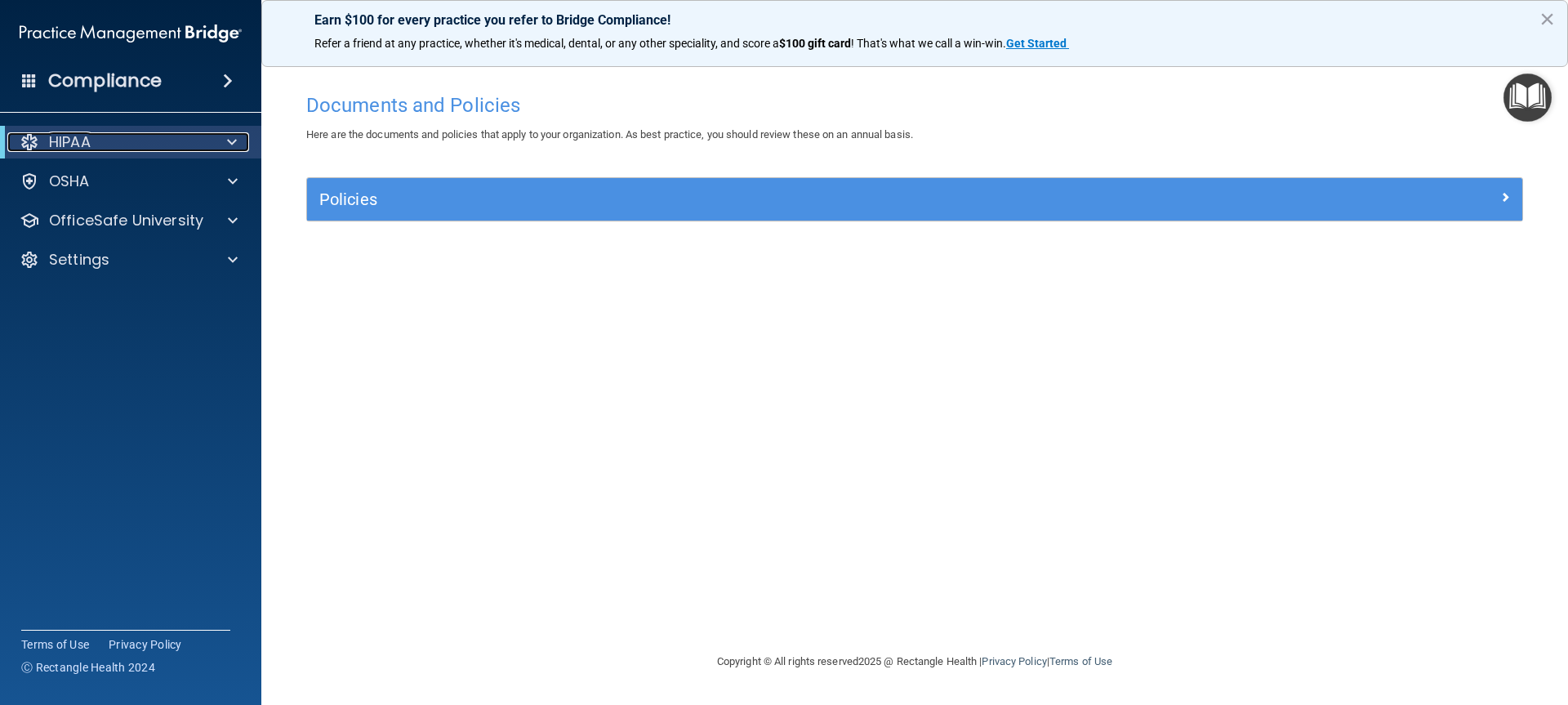
click at [27, 139] on div at bounding box center [29, 142] width 20 height 20
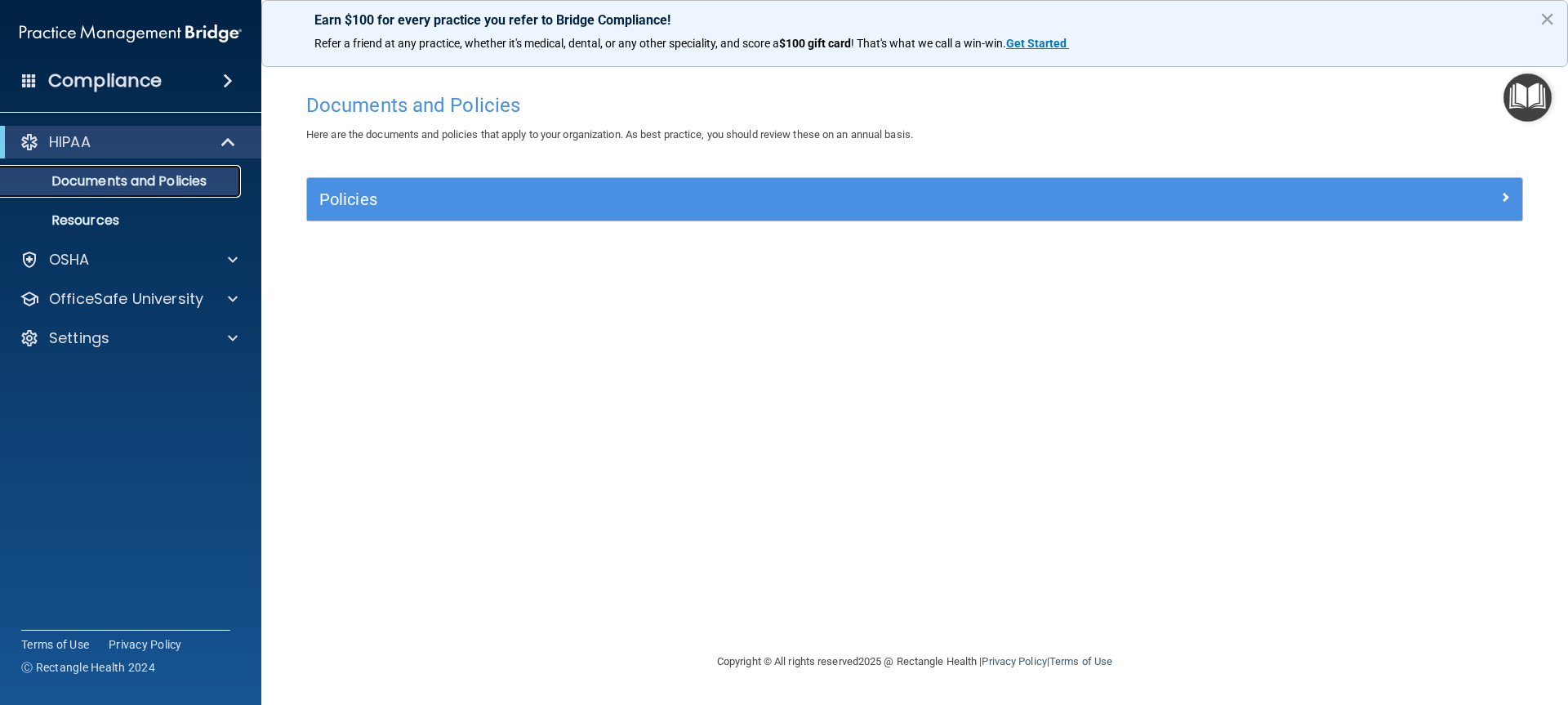
click at [95, 177] on p "Documents and Policies" at bounding box center [121, 182] width 223 height 17
click at [81, 261] on p "OSHA" at bounding box center [70, 259] width 41 height 20
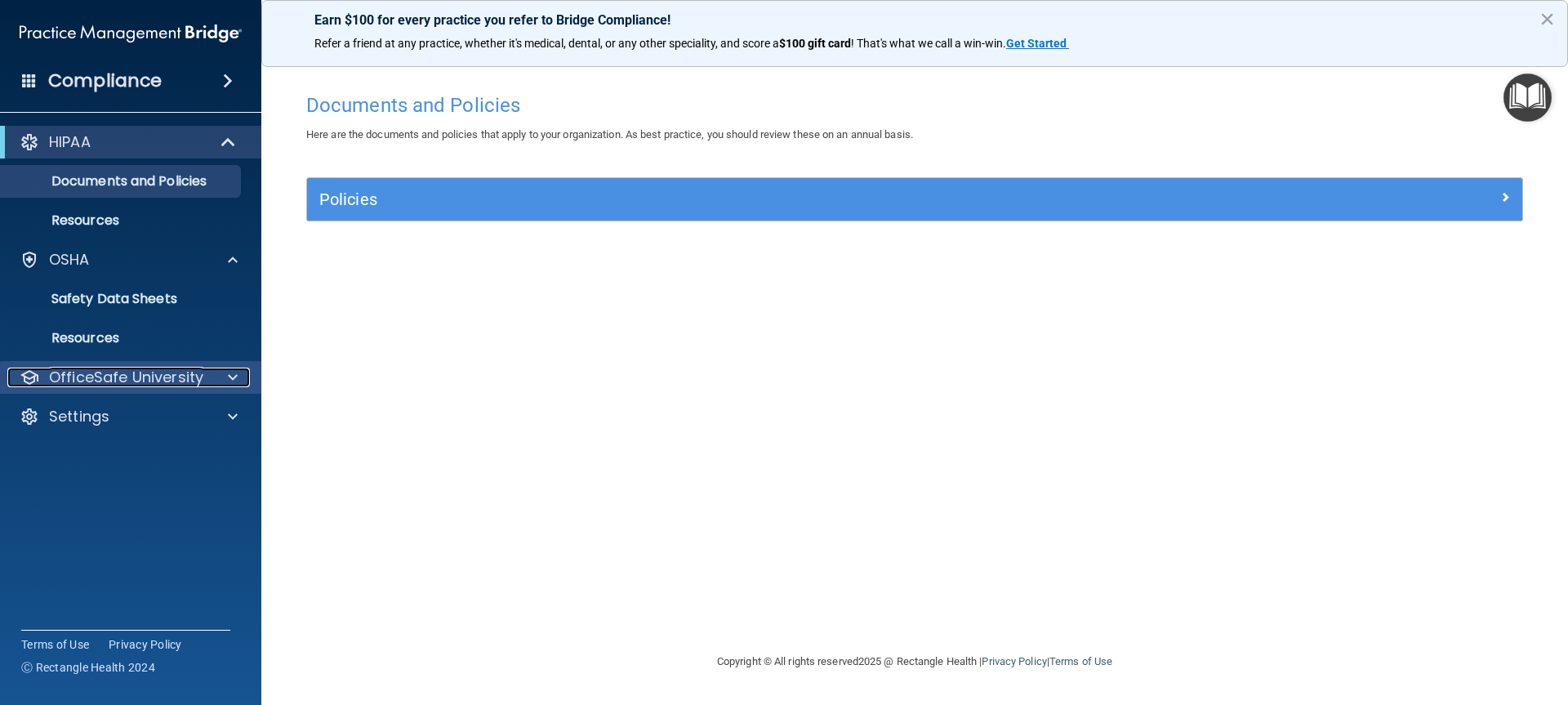
click at [104, 374] on p "OfficeSafe University" at bounding box center [127, 377] width 155 height 20
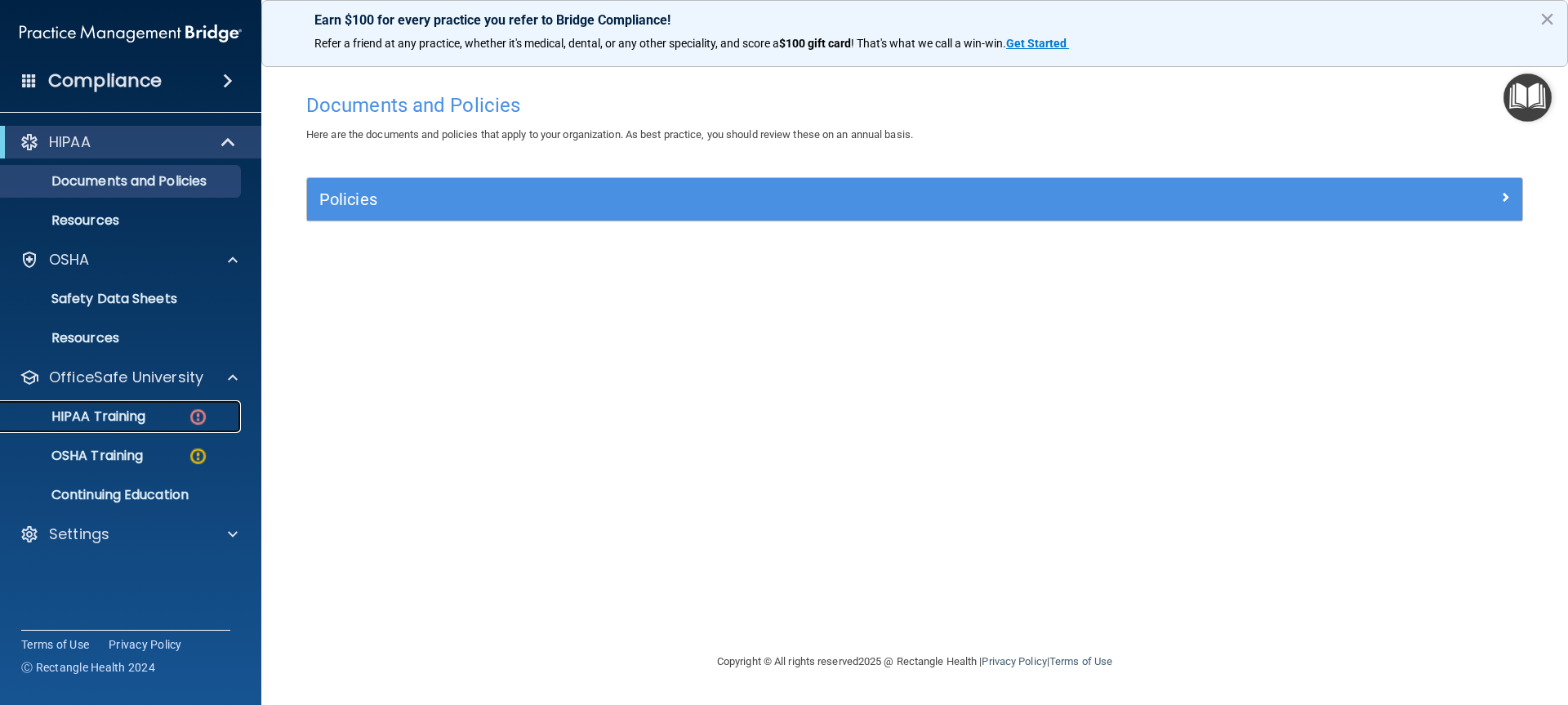
click at [113, 415] on p "HIPAA Training" at bounding box center [77, 417] width 135 height 17
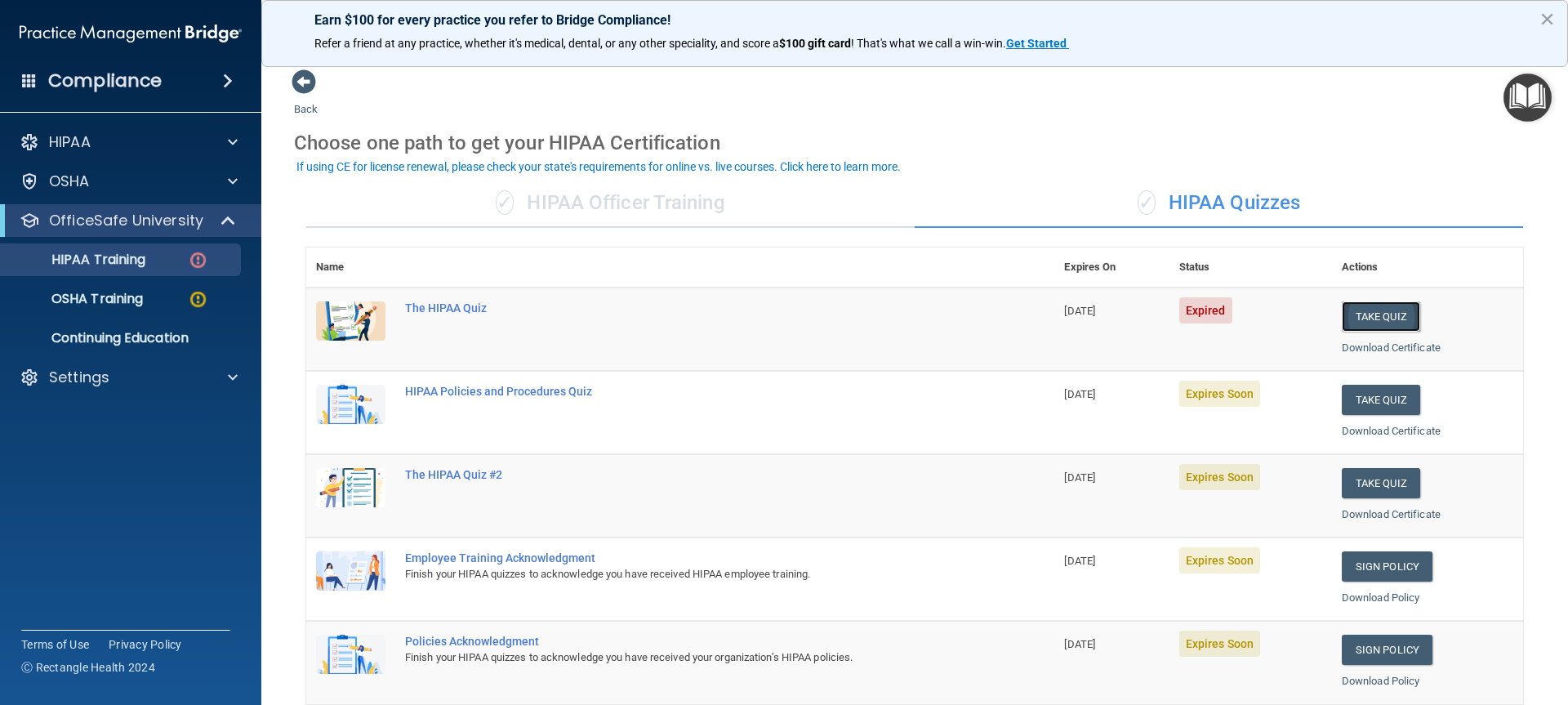
click at [1368, 312] on button "Take Quiz" at bounding box center [1381, 316] width 78 height 30
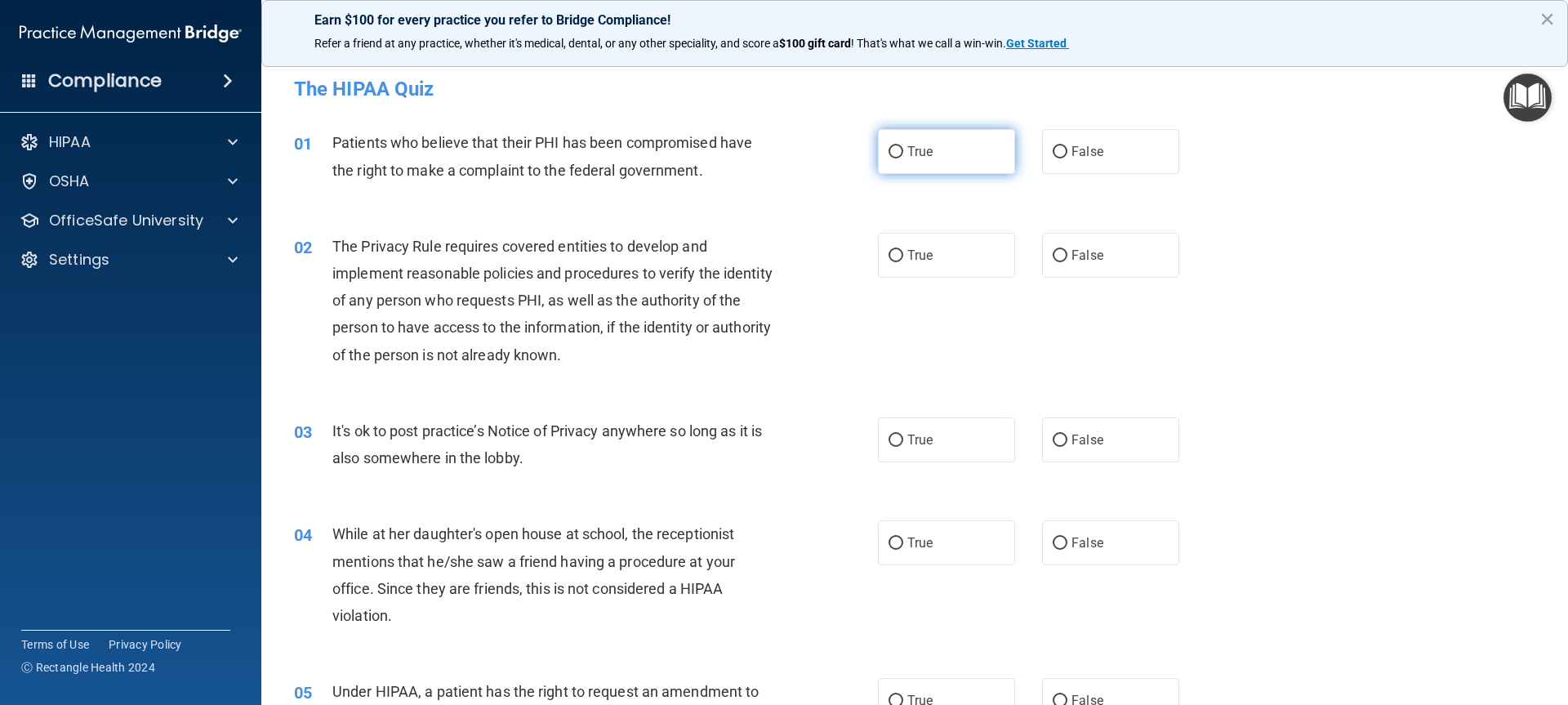
click at [892, 148] on input "True" at bounding box center [896, 152] width 15 height 12
radio input "true"
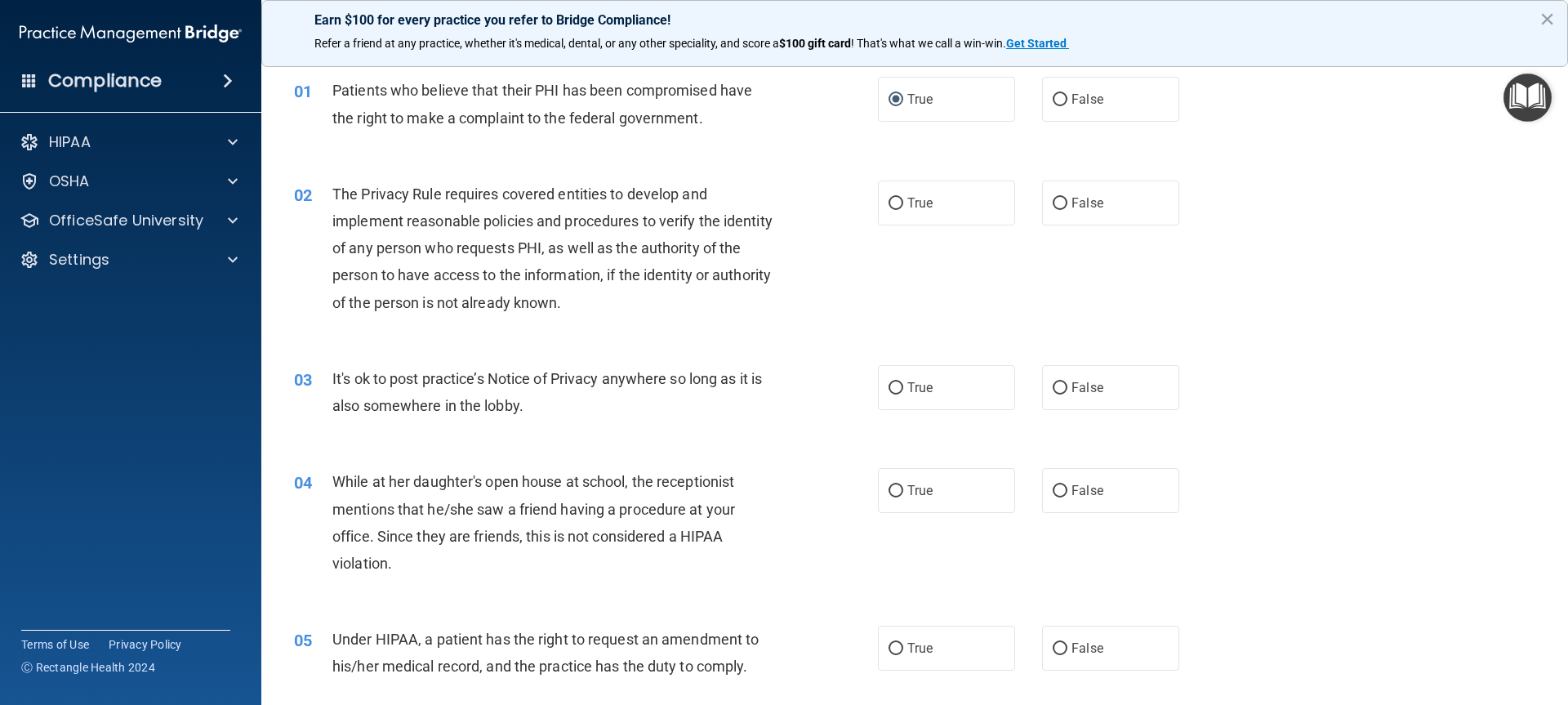
scroll to position [82, 0]
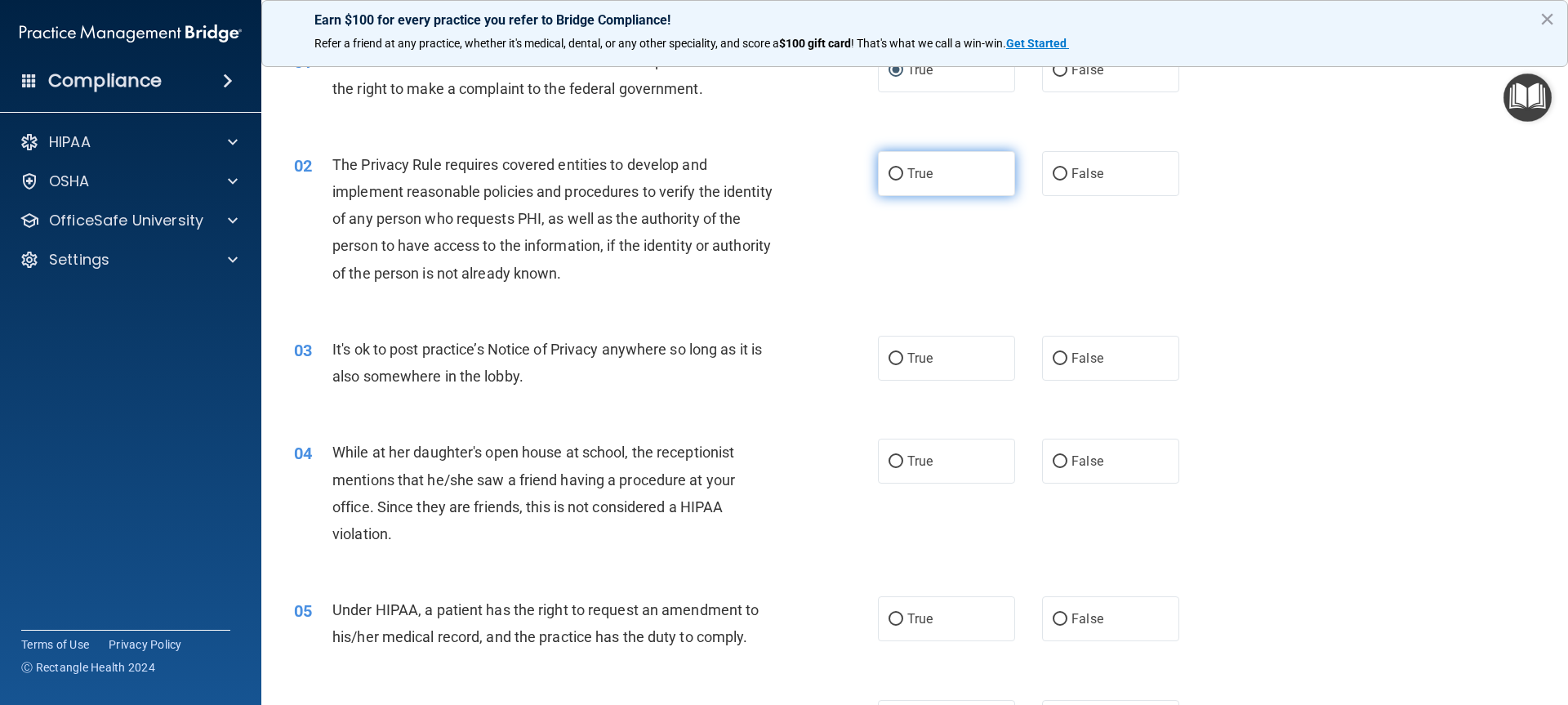
click at [892, 172] on input "True" at bounding box center [896, 173] width 15 height 12
radio input "true"
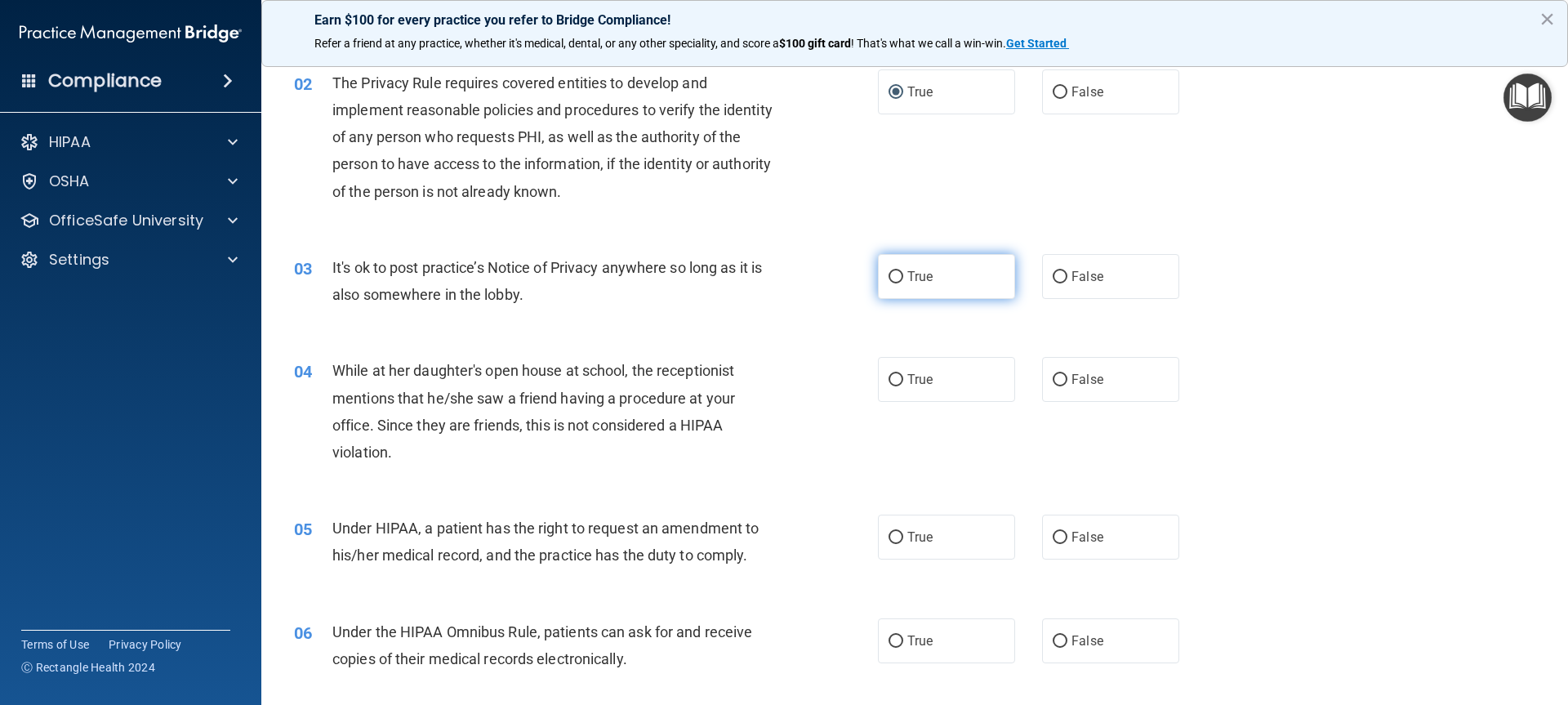
click at [888, 274] on input "True" at bounding box center [896, 277] width 15 height 12
radio input "true"
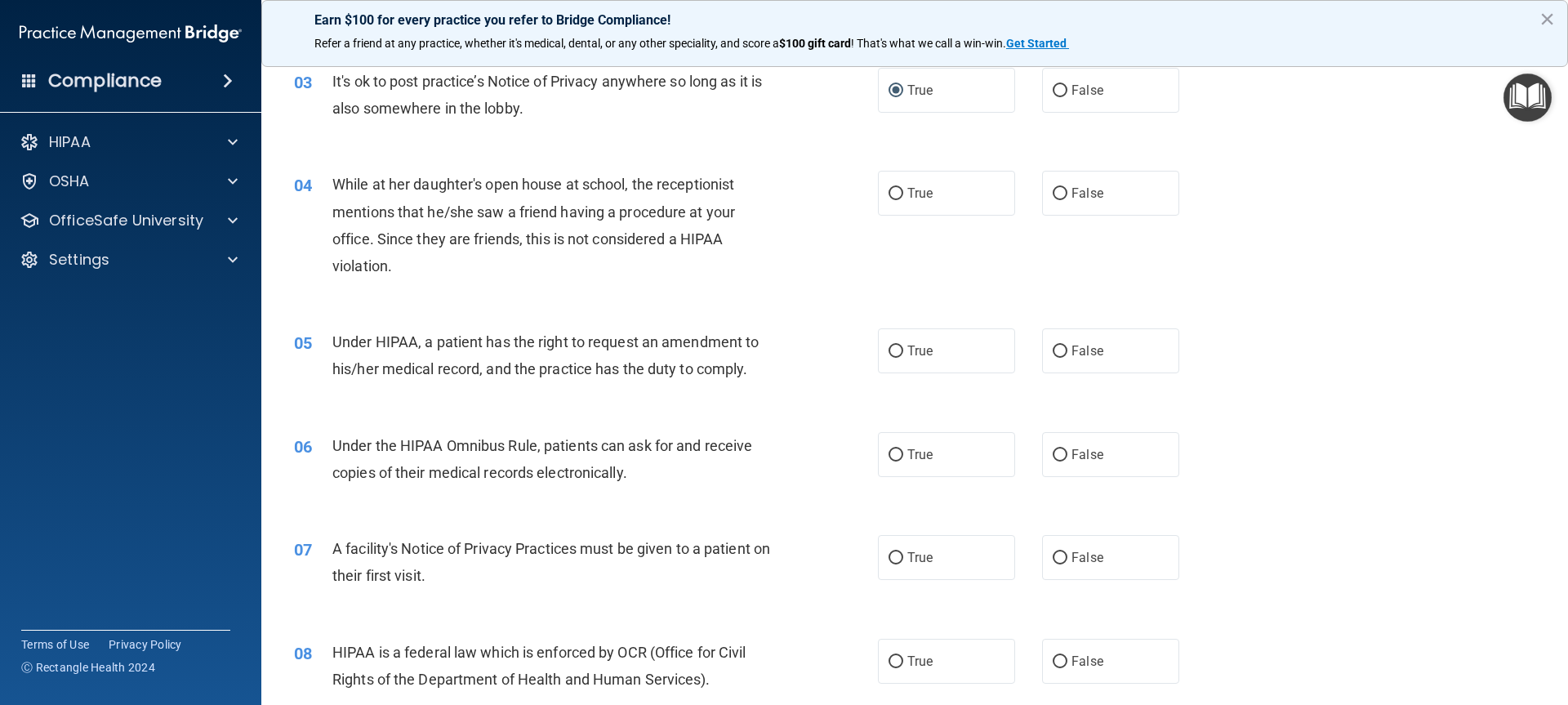
scroll to position [408, 0]
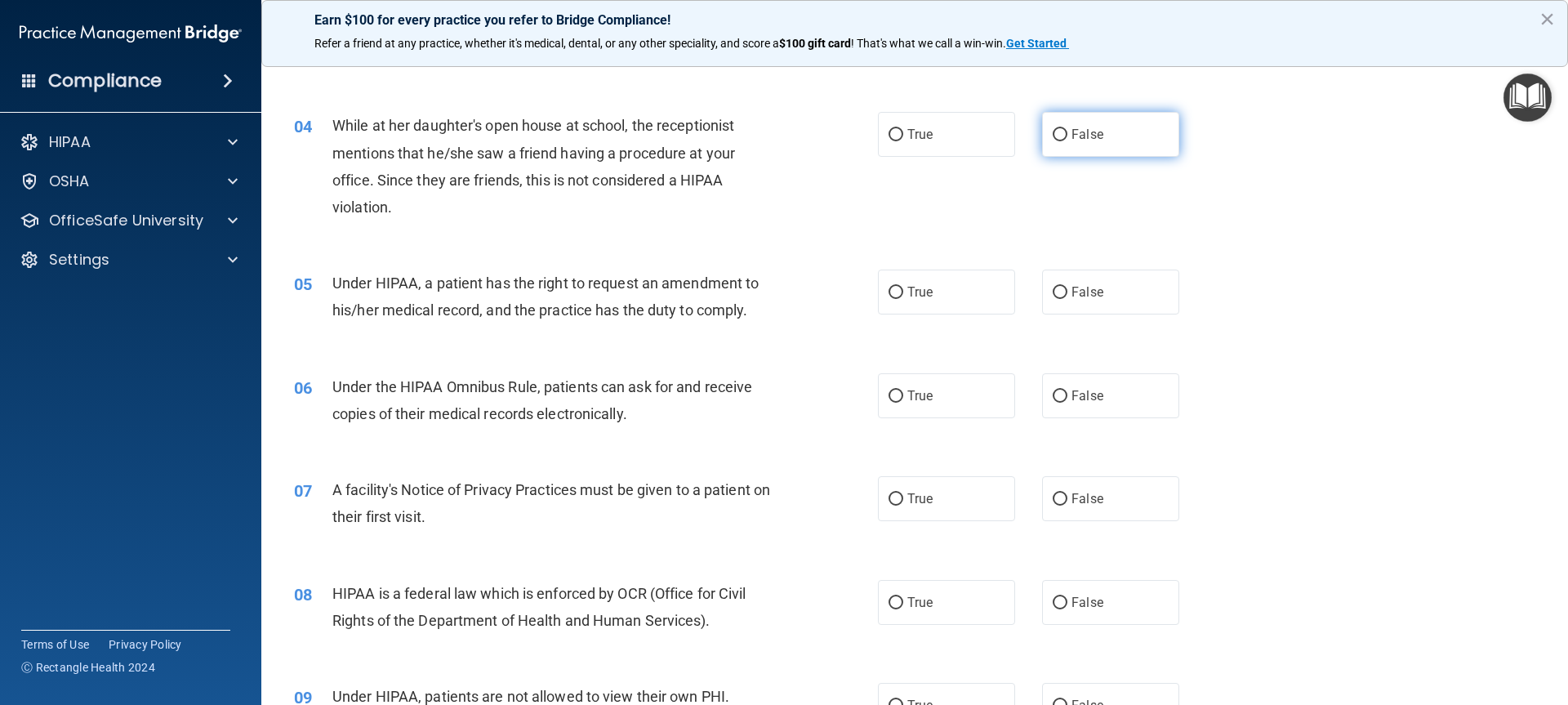
click at [1053, 133] on input "False" at bounding box center [1060, 134] width 15 height 12
radio input "true"
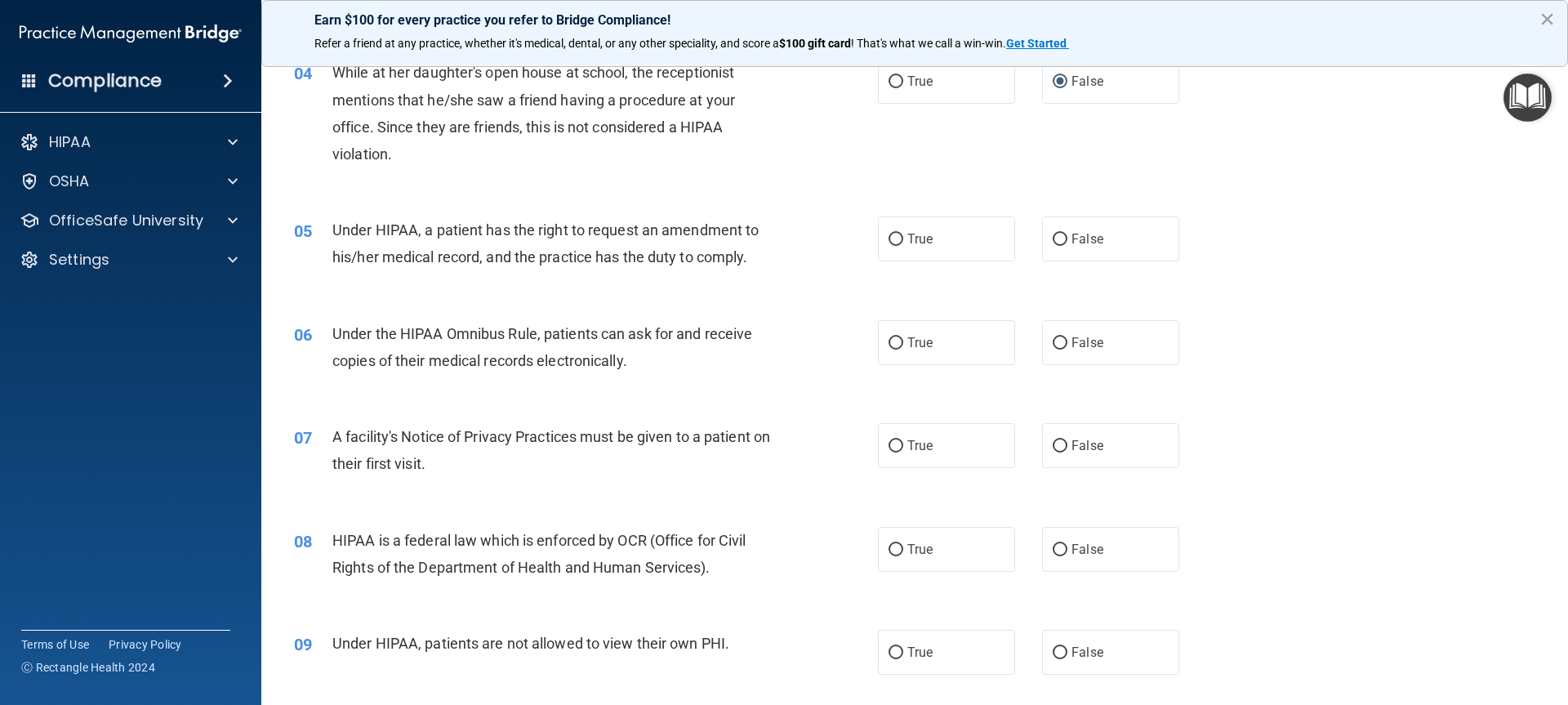
scroll to position [491, 0]
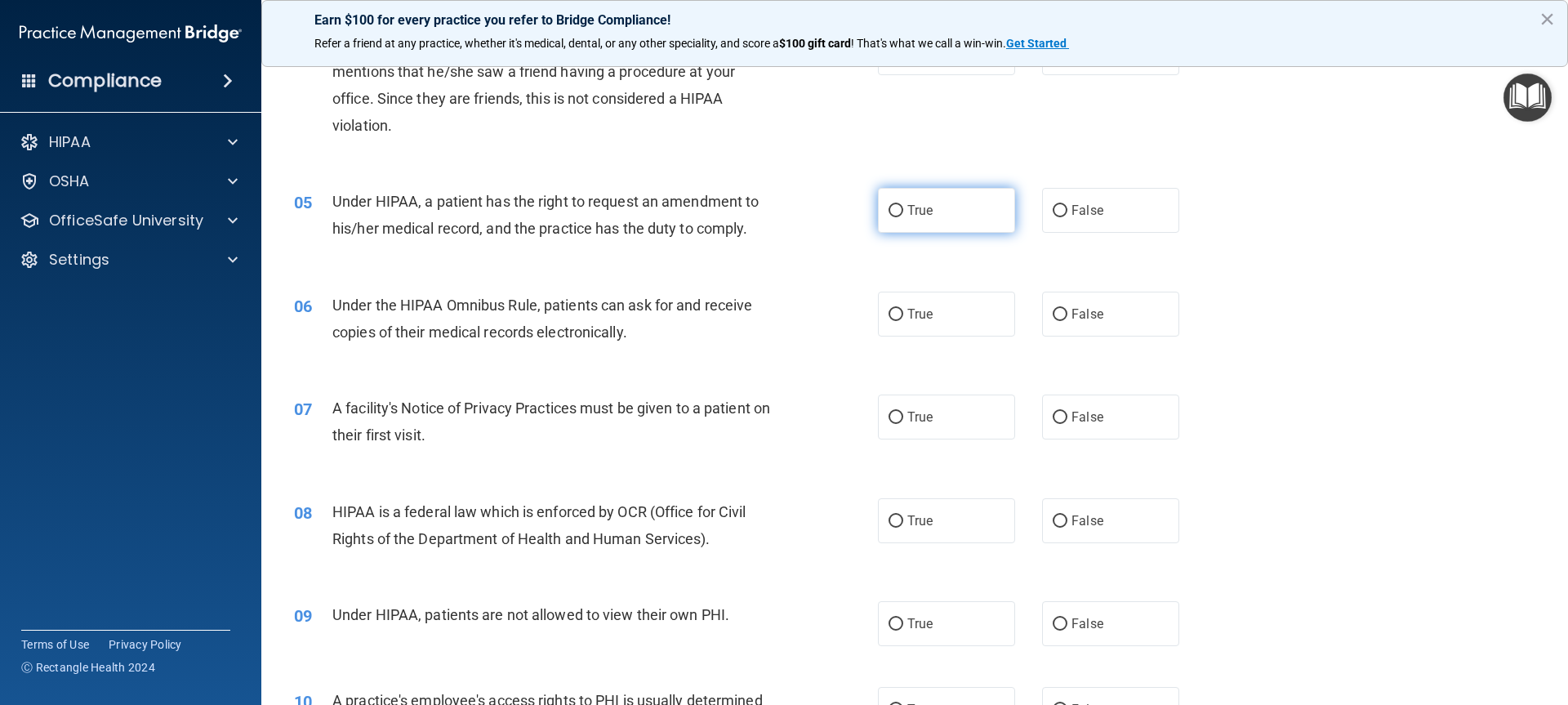
click at [892, 209] on input "True" at bounding box center [896, 211] width 15 height 12
radio input "true"
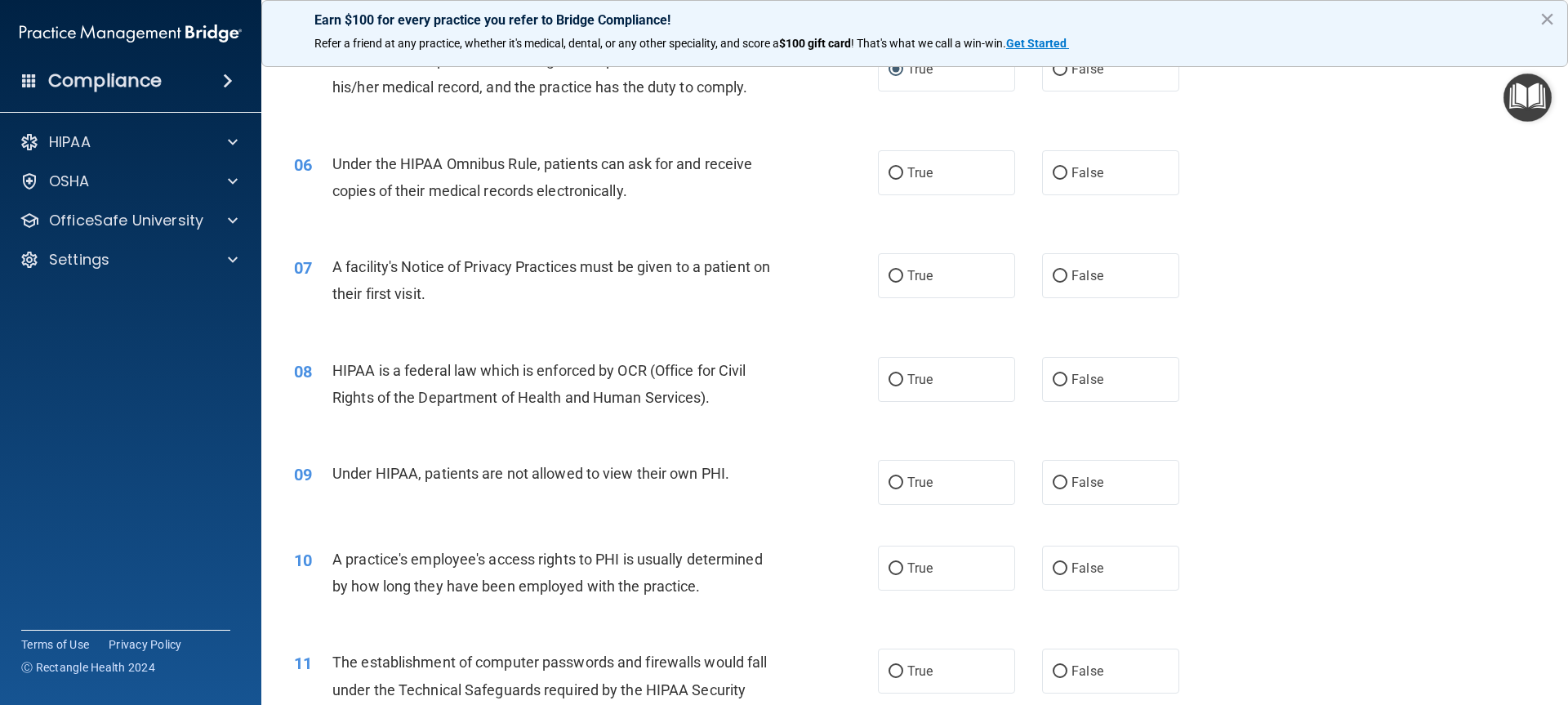
scroll to position [654, 0]
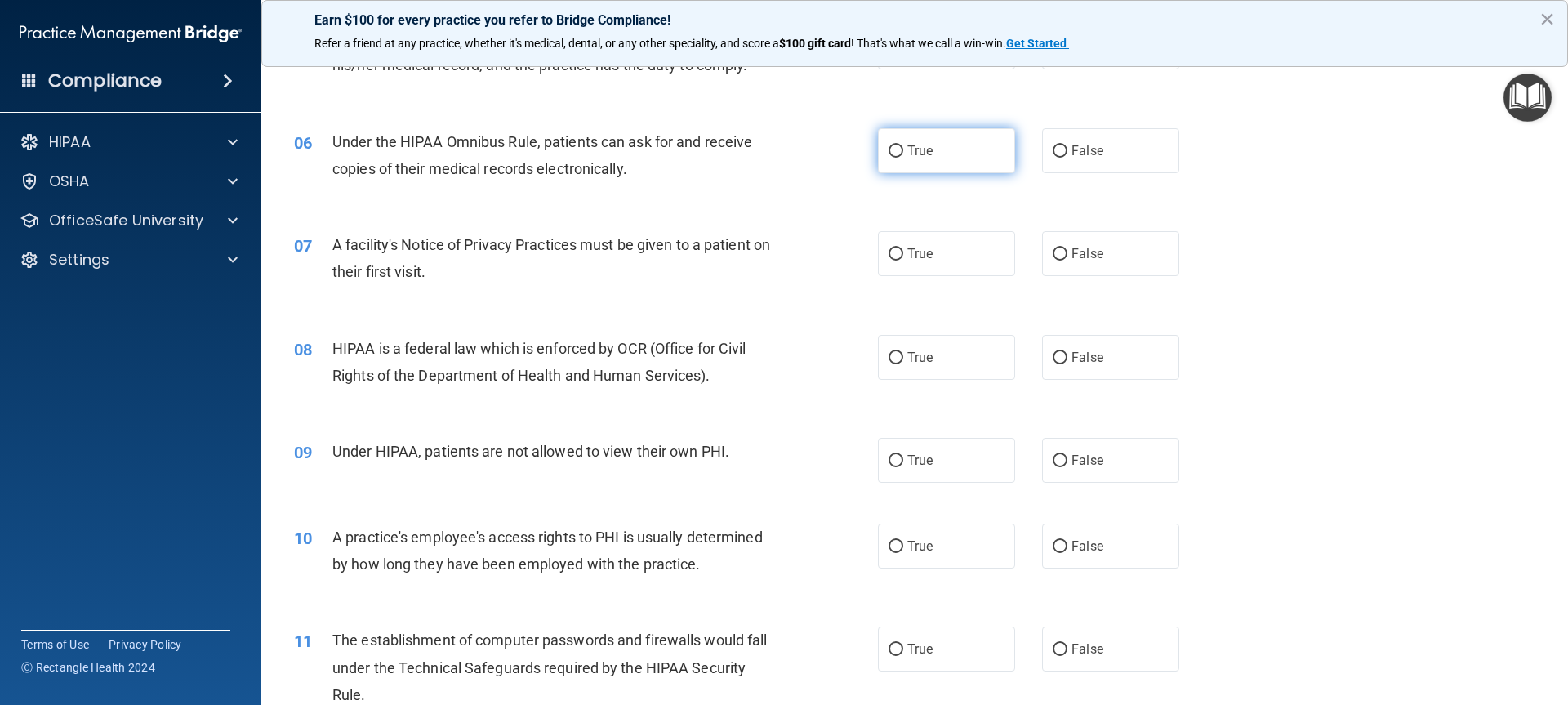
click at [893, 150] on input "True" at bounding box center [896, 151] width 15 height 12
radio input "true"
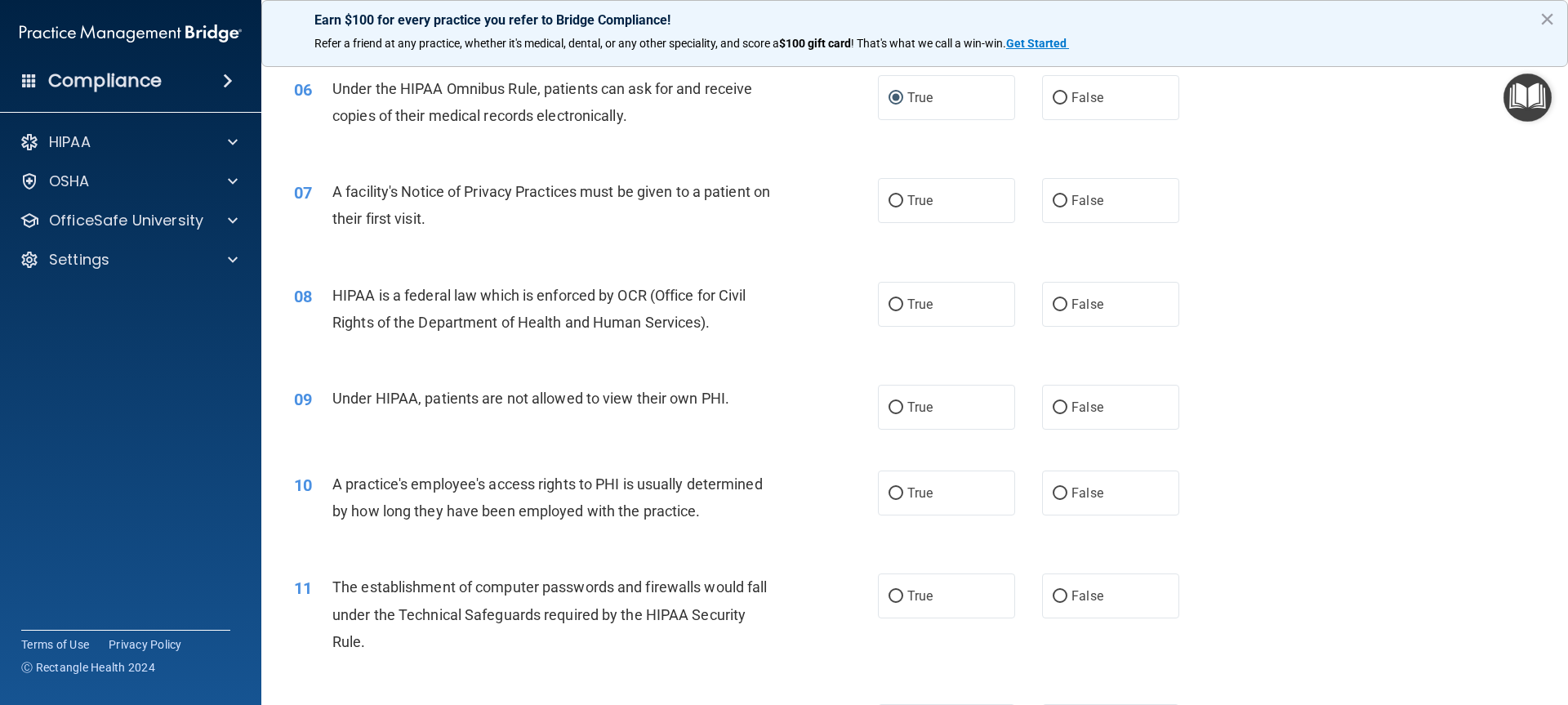
scroll to position [735, 0]
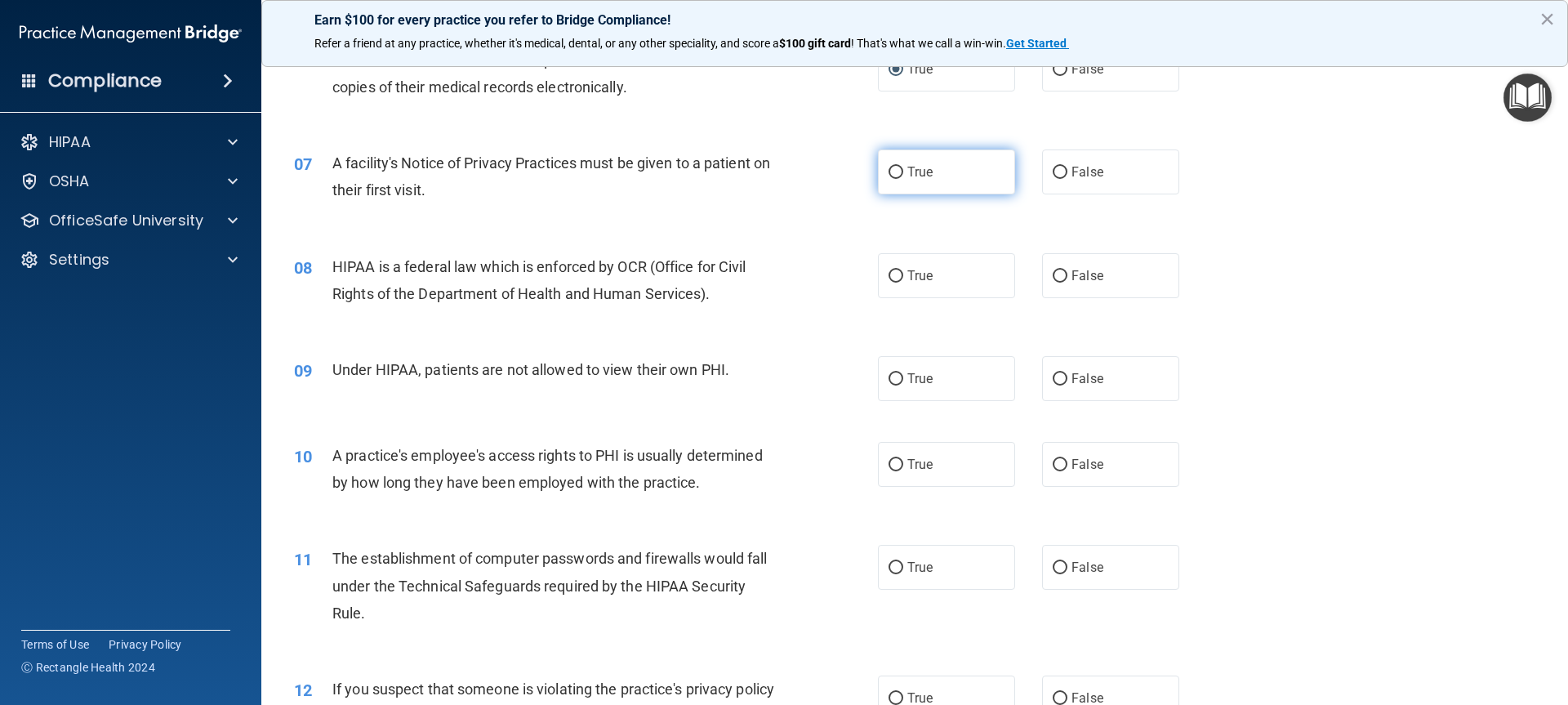
click at [889, 172] on input "True" at bounding box center [896, 173] width 15 height 12
radio input "true"
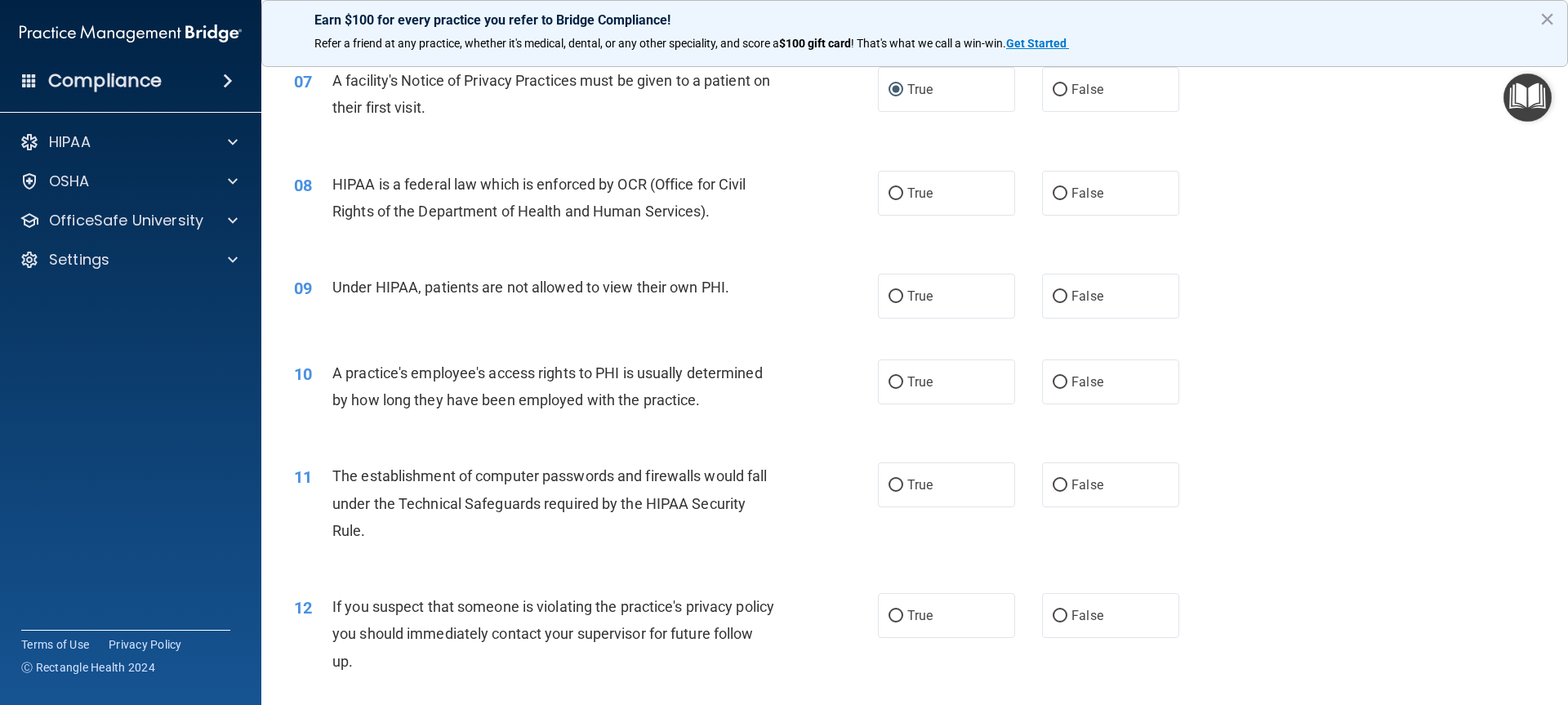
scroll to position [899, 0]
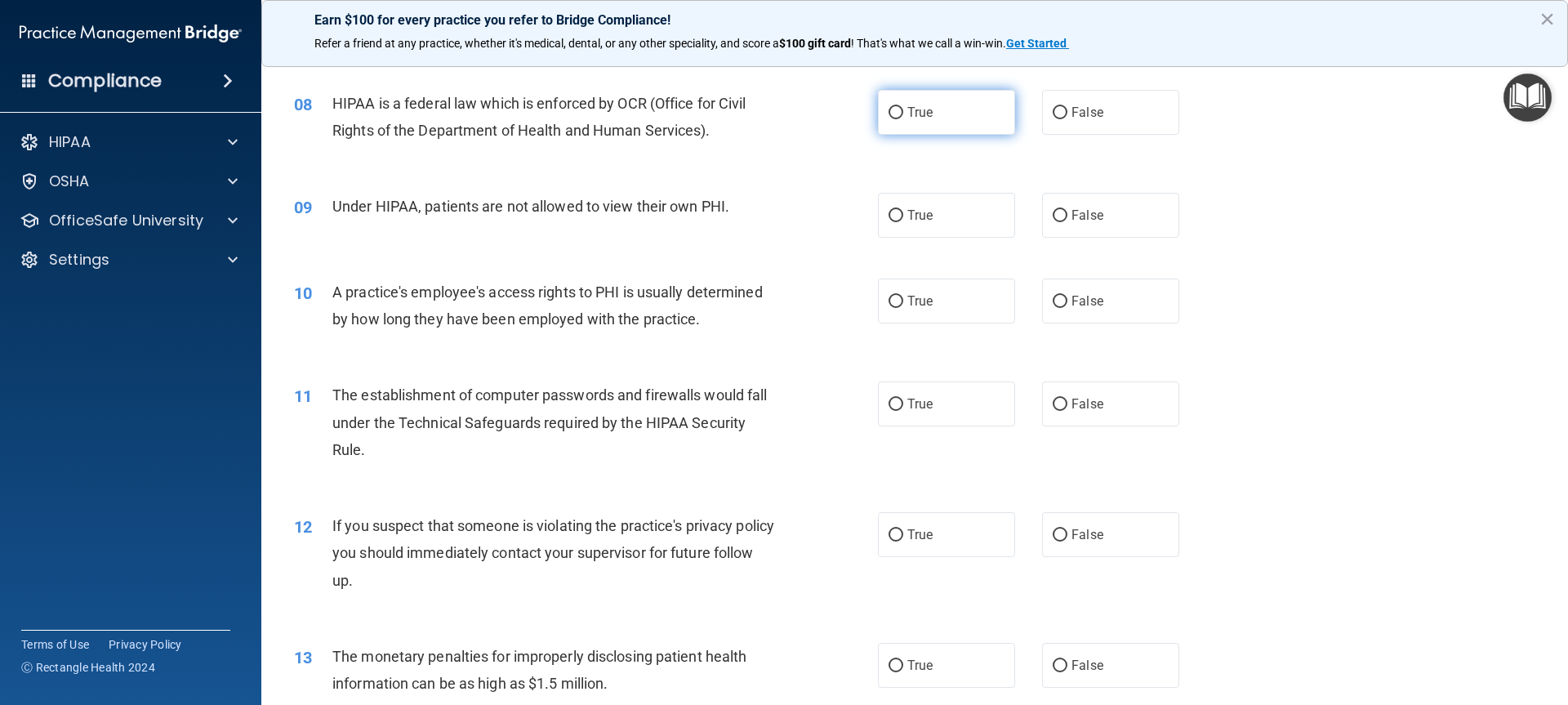
click at [891, 111] on input "True" at bounding box center [896, 113] width 15 height 12
radio input "true"
click at [1052, 214] on input "False" at bounding box center [1060, 215] width 15 height 12
radio input "true"
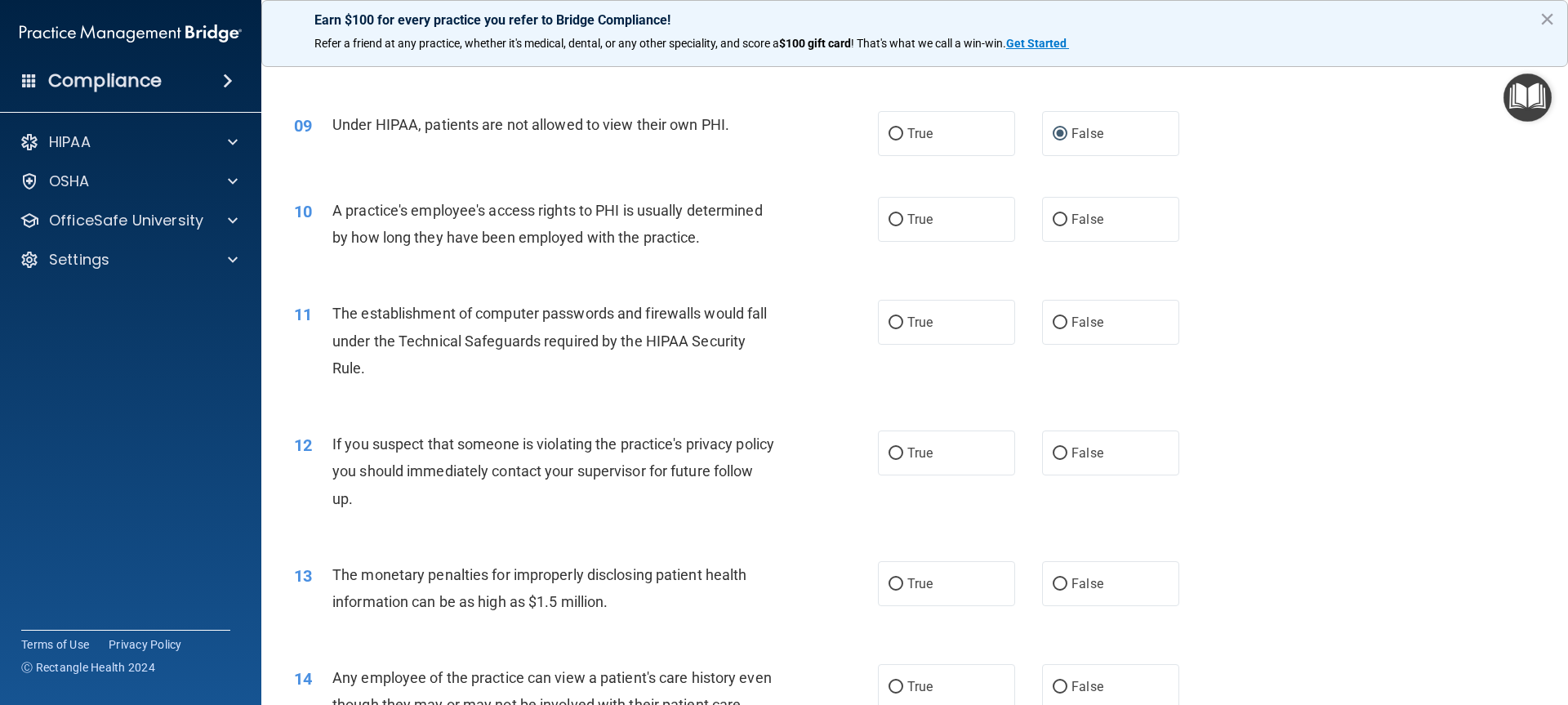
scroll to position [1062, 0]
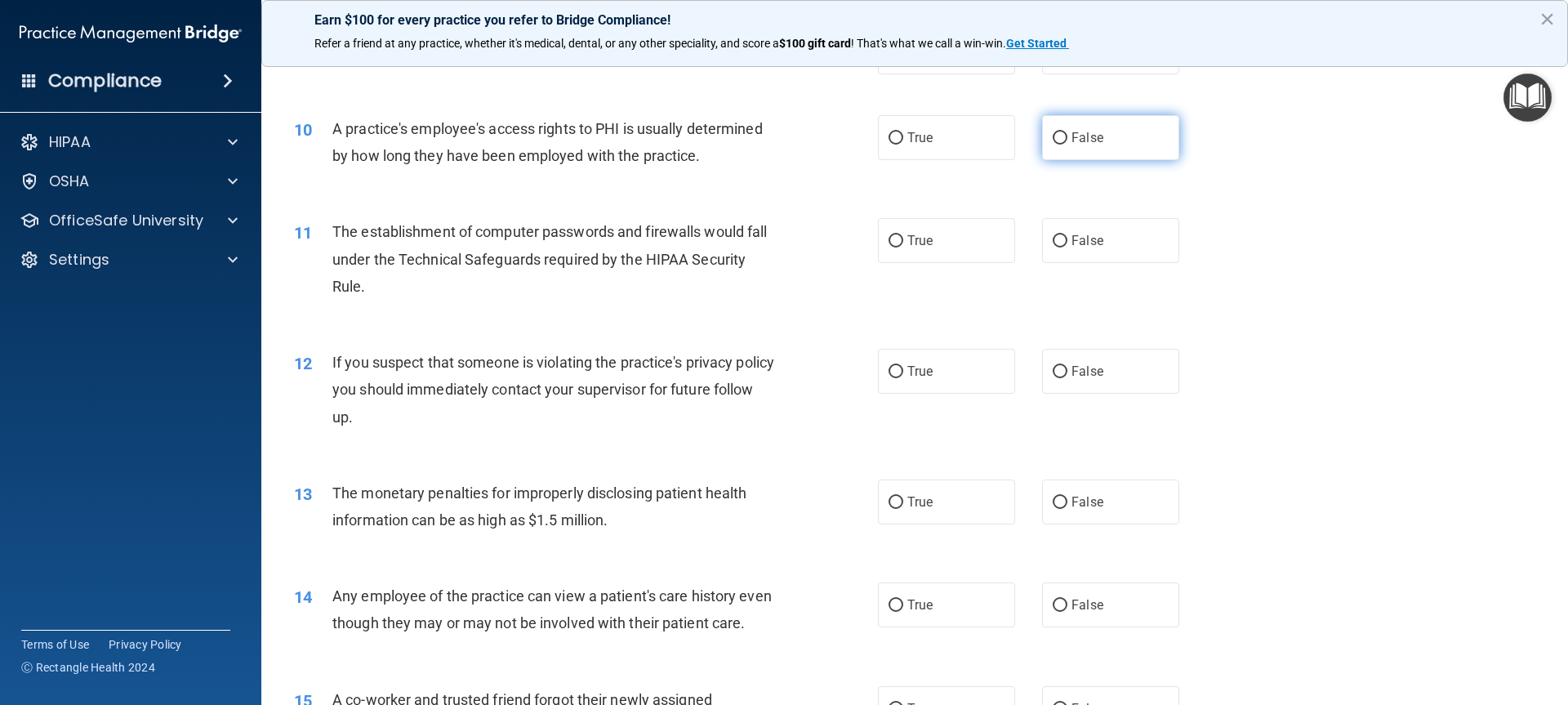
click at [1052, 136] on input "False" at bounding box center [1060, 138] width 15 height 12
radio input "true"
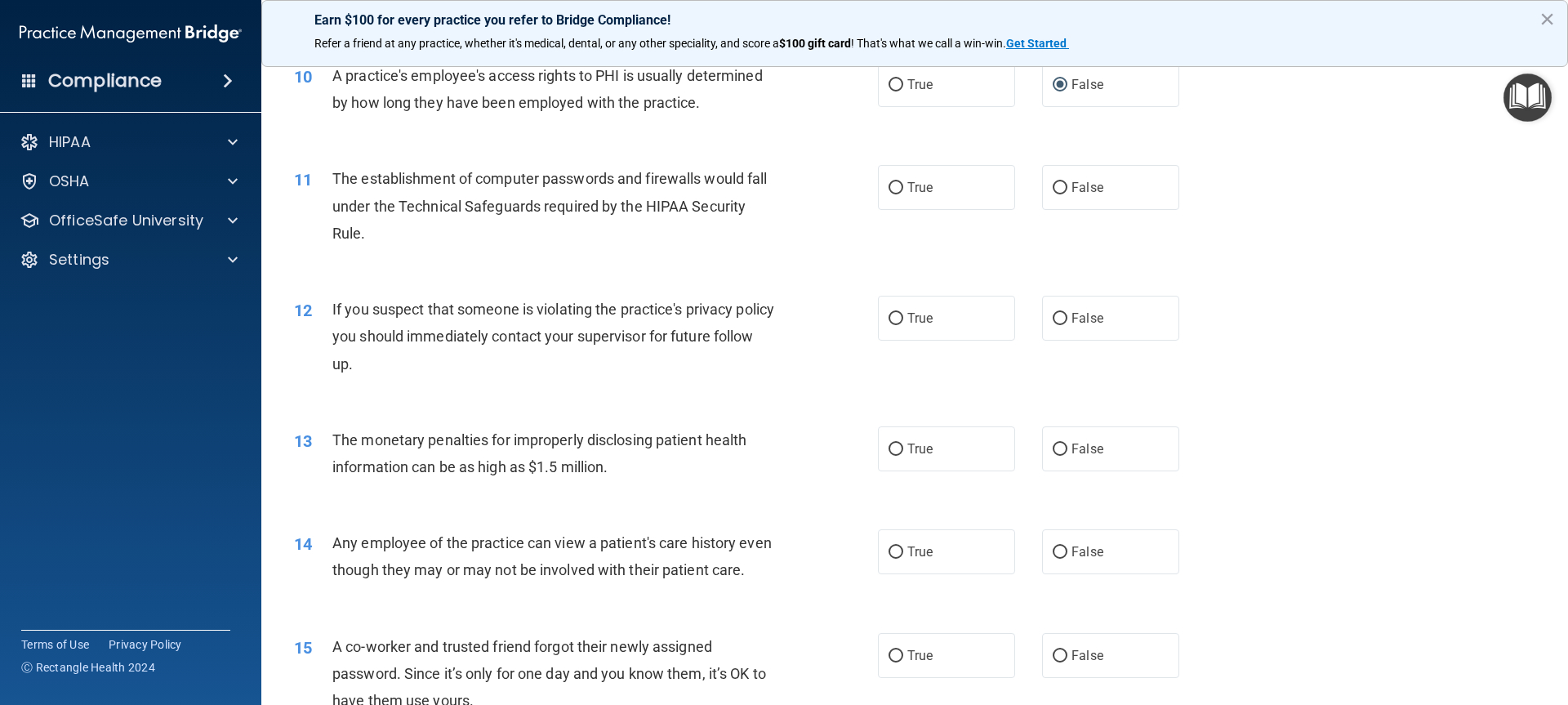
scroll to position [1143, 0]
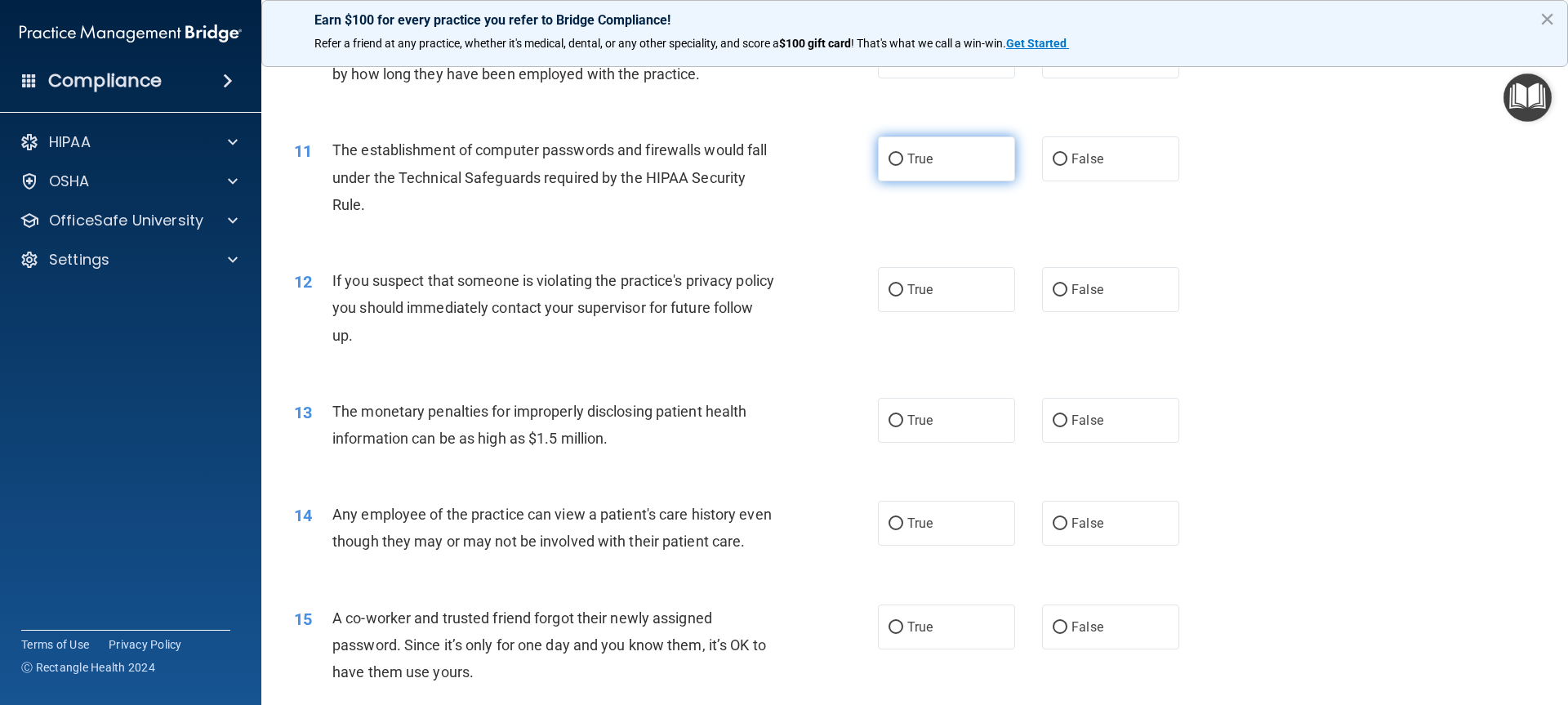
click at [890, 157] on input "True" at bounding box center [896, 159] width 15 height 12
radio input "true"
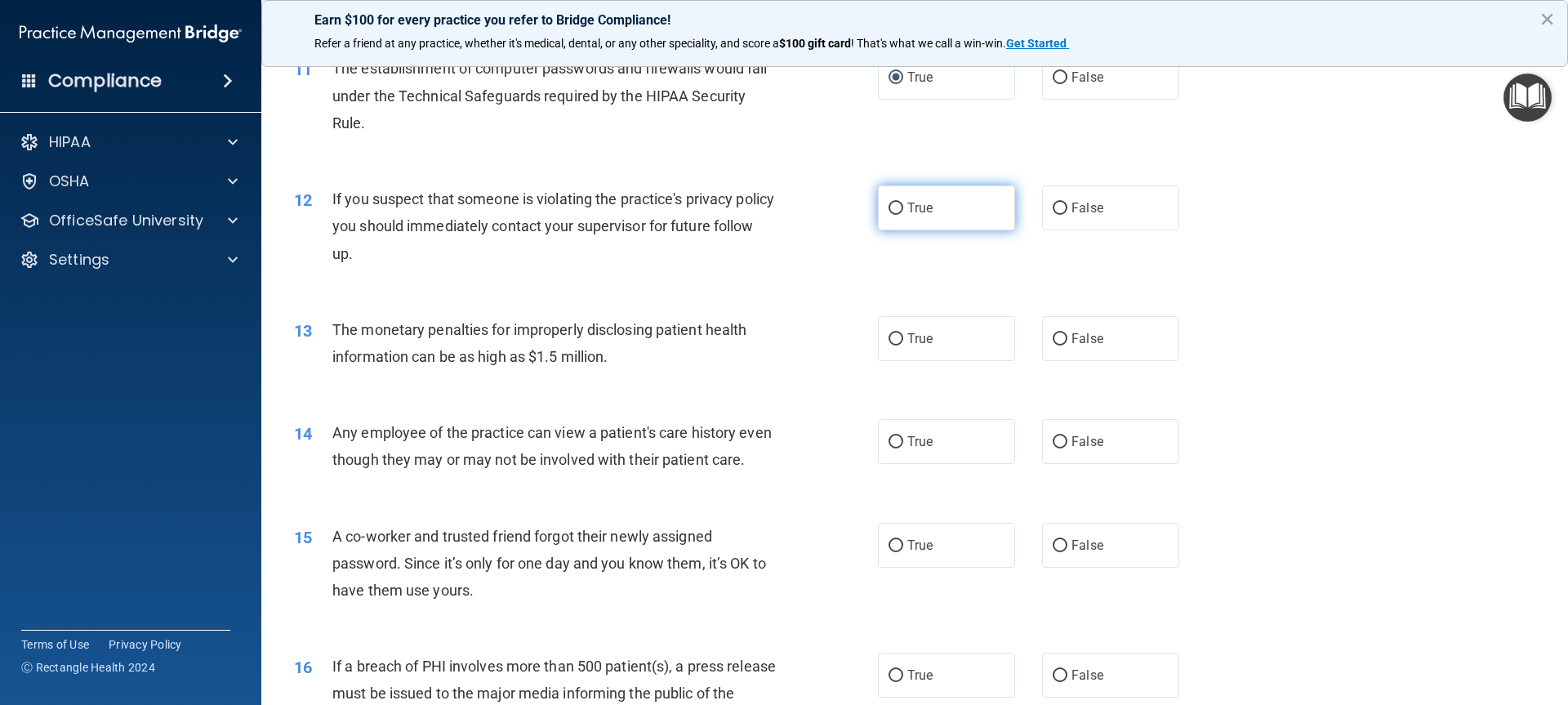
click at [890, 204] on input "True" at bounding box center [896, 208] width 15 height 12
radio input "true"
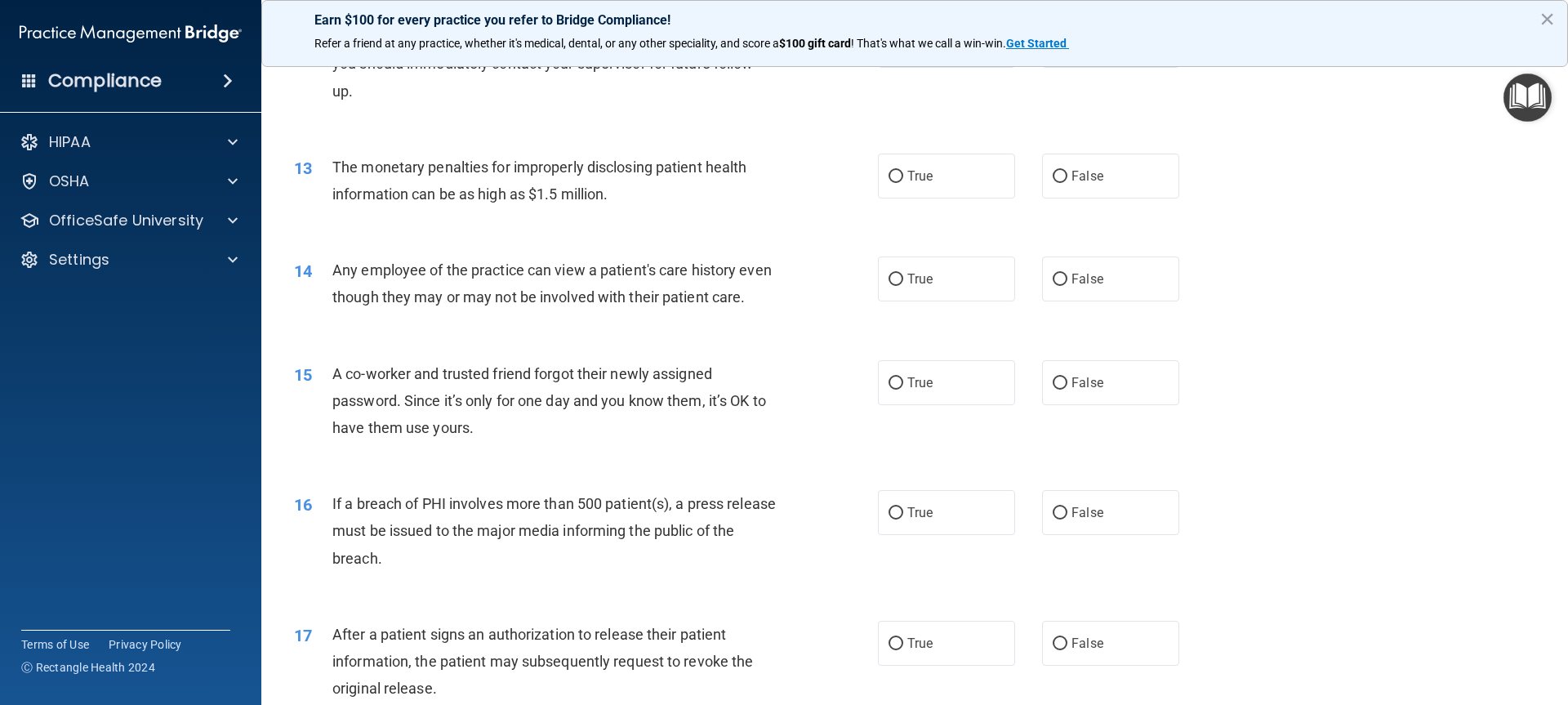
scroll to position [1389, 0]
click at [890, 170] on input "True" at bounding box center [896, 175] width 15 height 12
radio input "true"
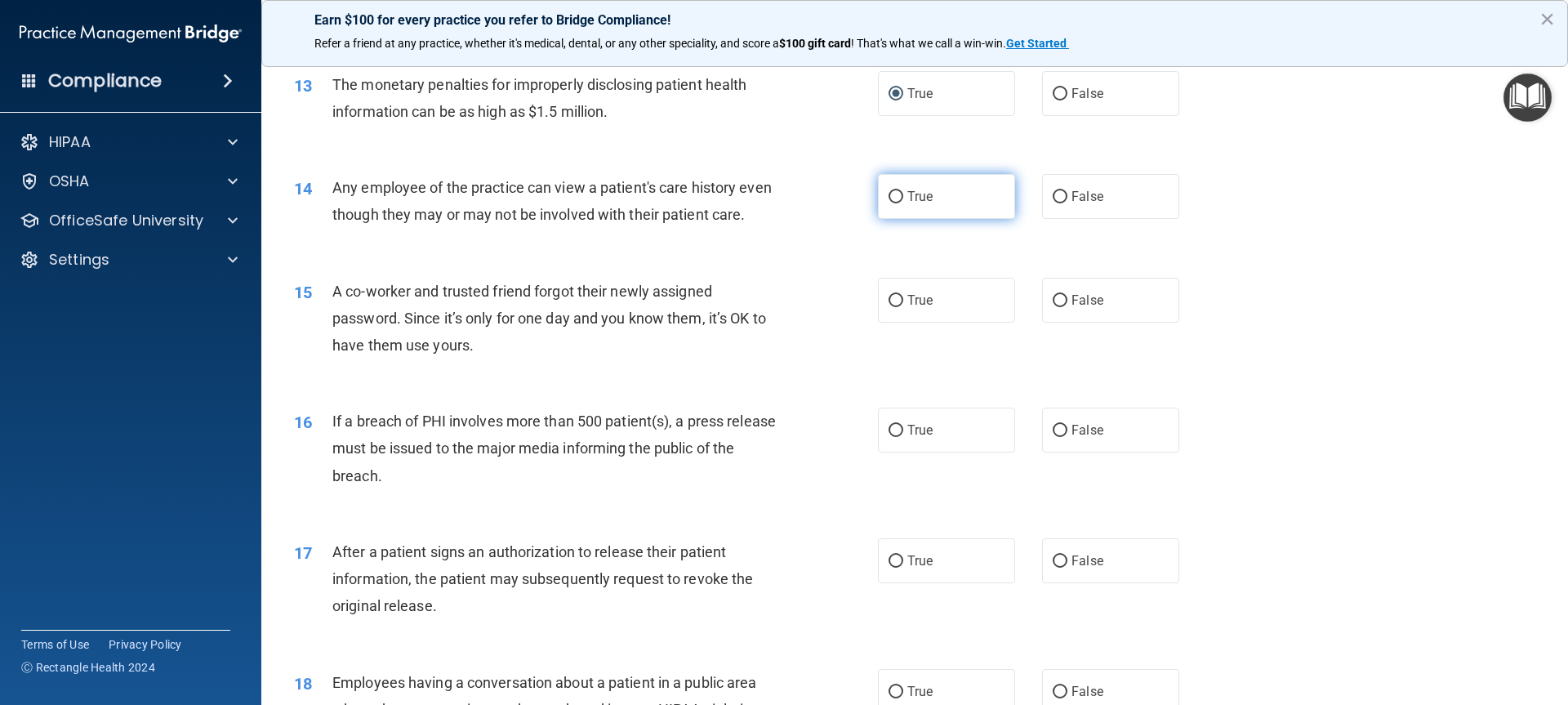
click at [890, 194] on input "True" at bounding box center [896, 197] width 15 height 12
radio input "true"
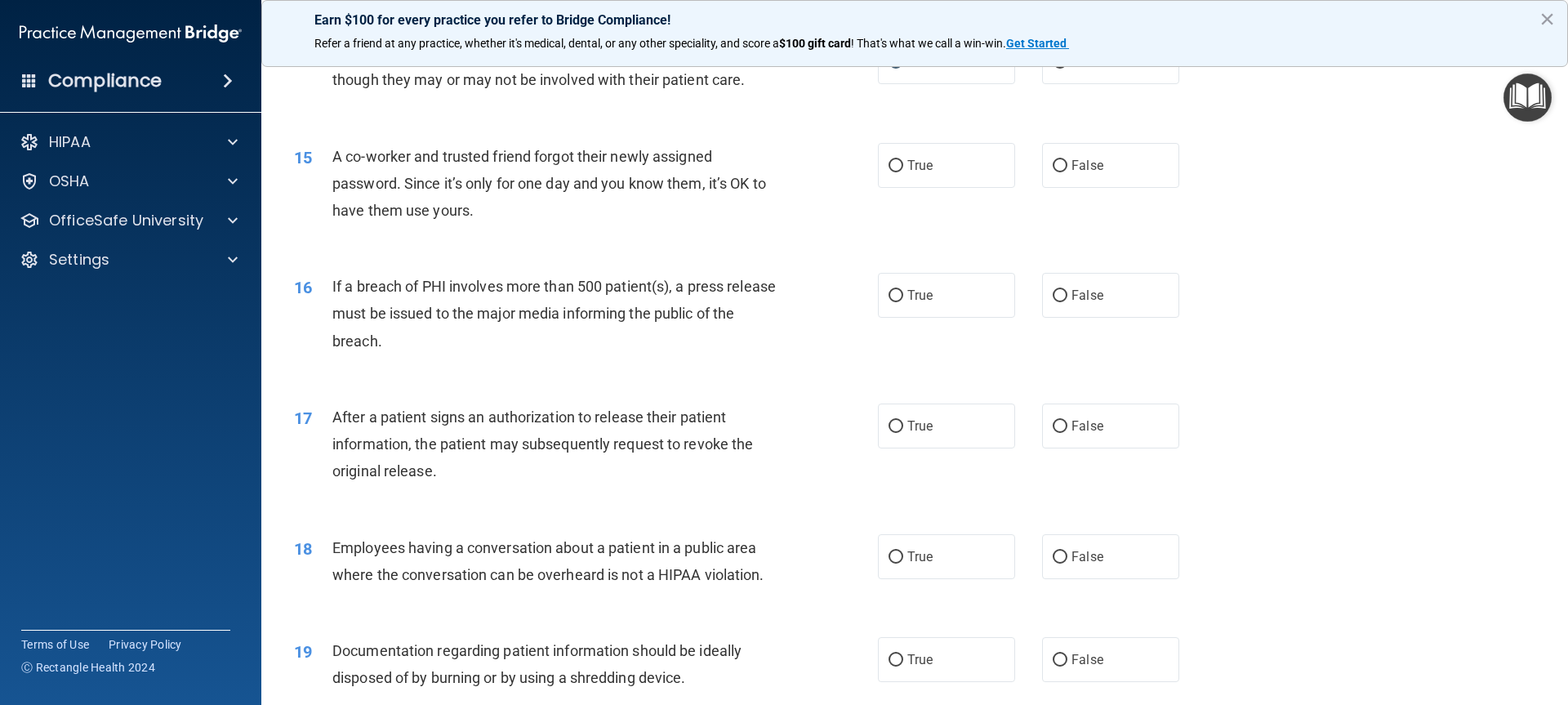
scroll to position [1634, 0]
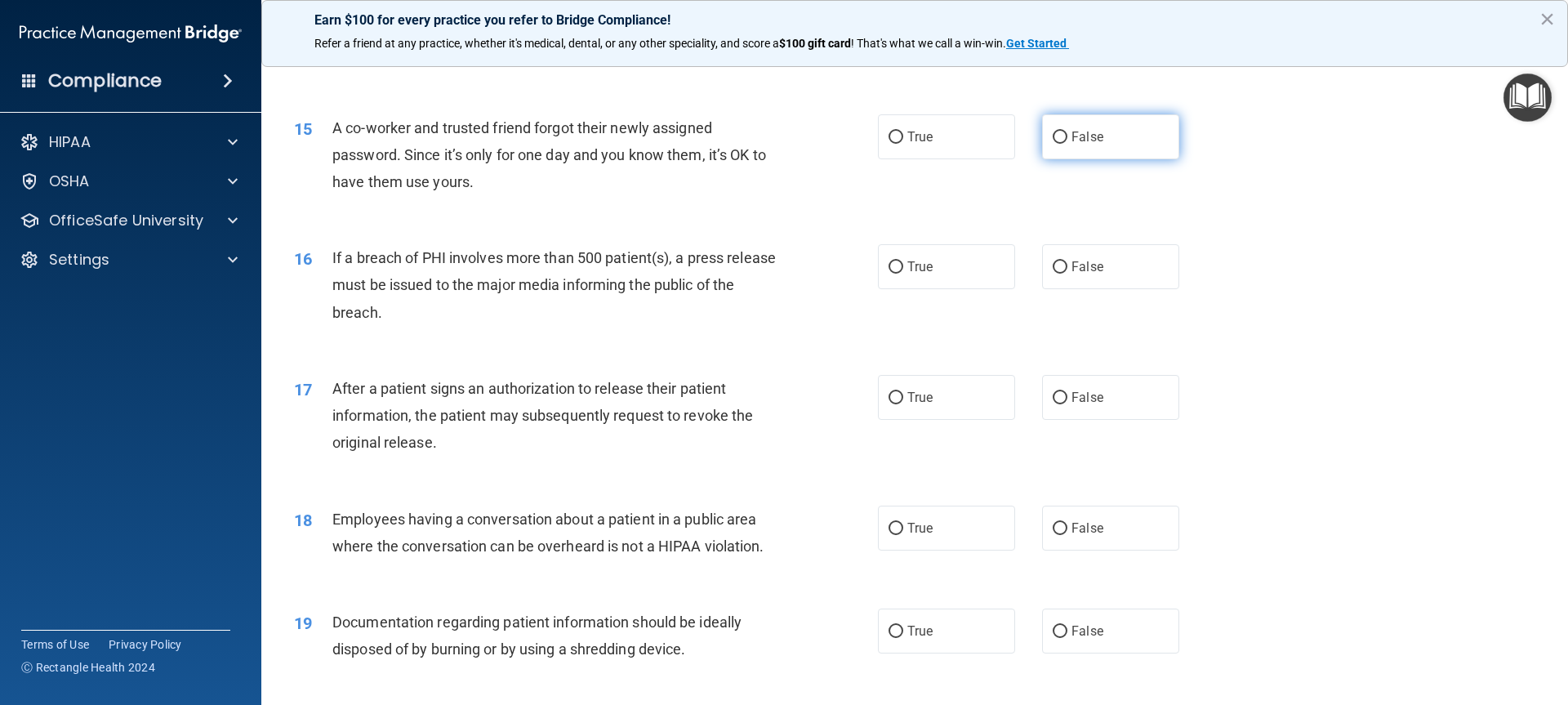
click at [1052, 144] on input "False" at bounding box center [1060, 137] width 15 height 12
radio input "true"
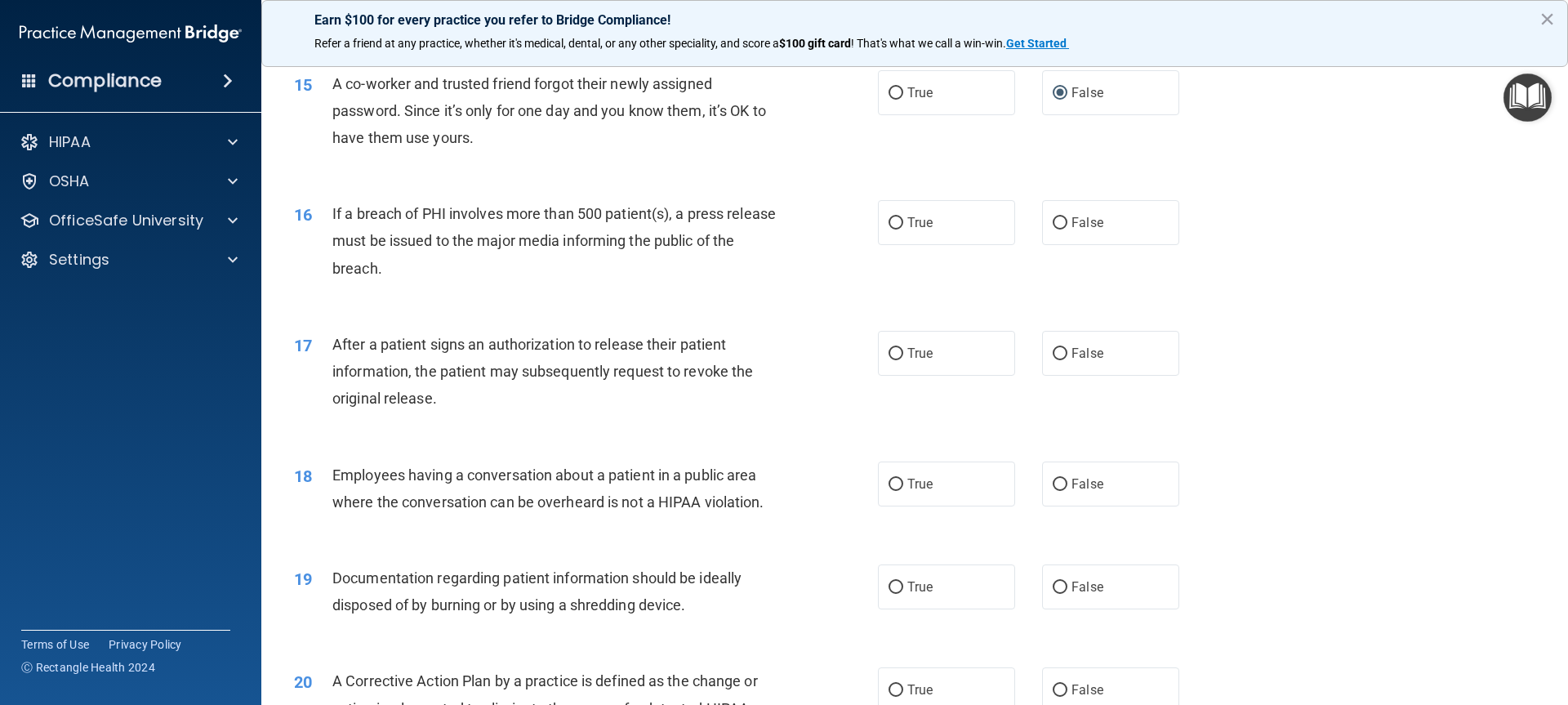
scroll to position [1716, 0]
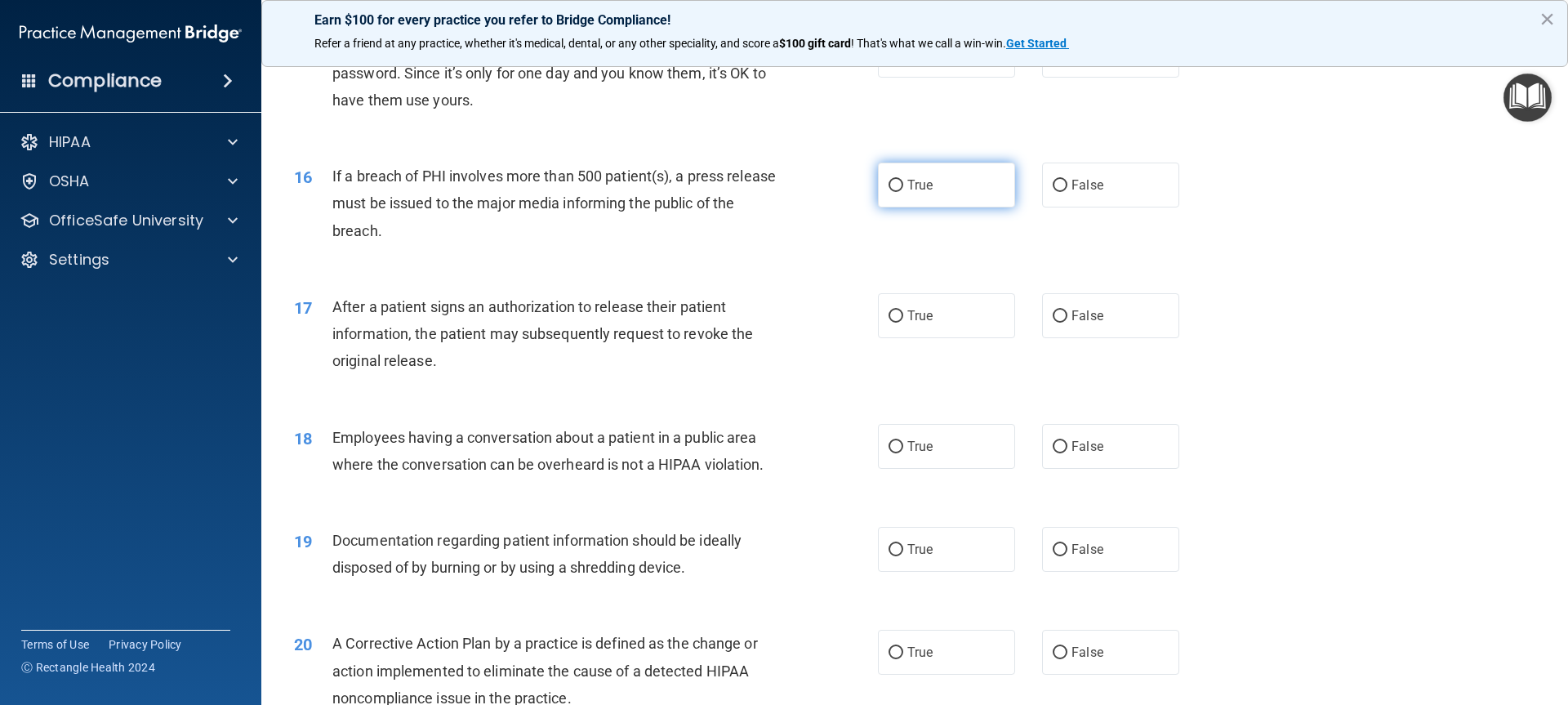
click at [888, 192] on input "True" at bounding box center [896, 186] width 15 height 12
radio input "true"
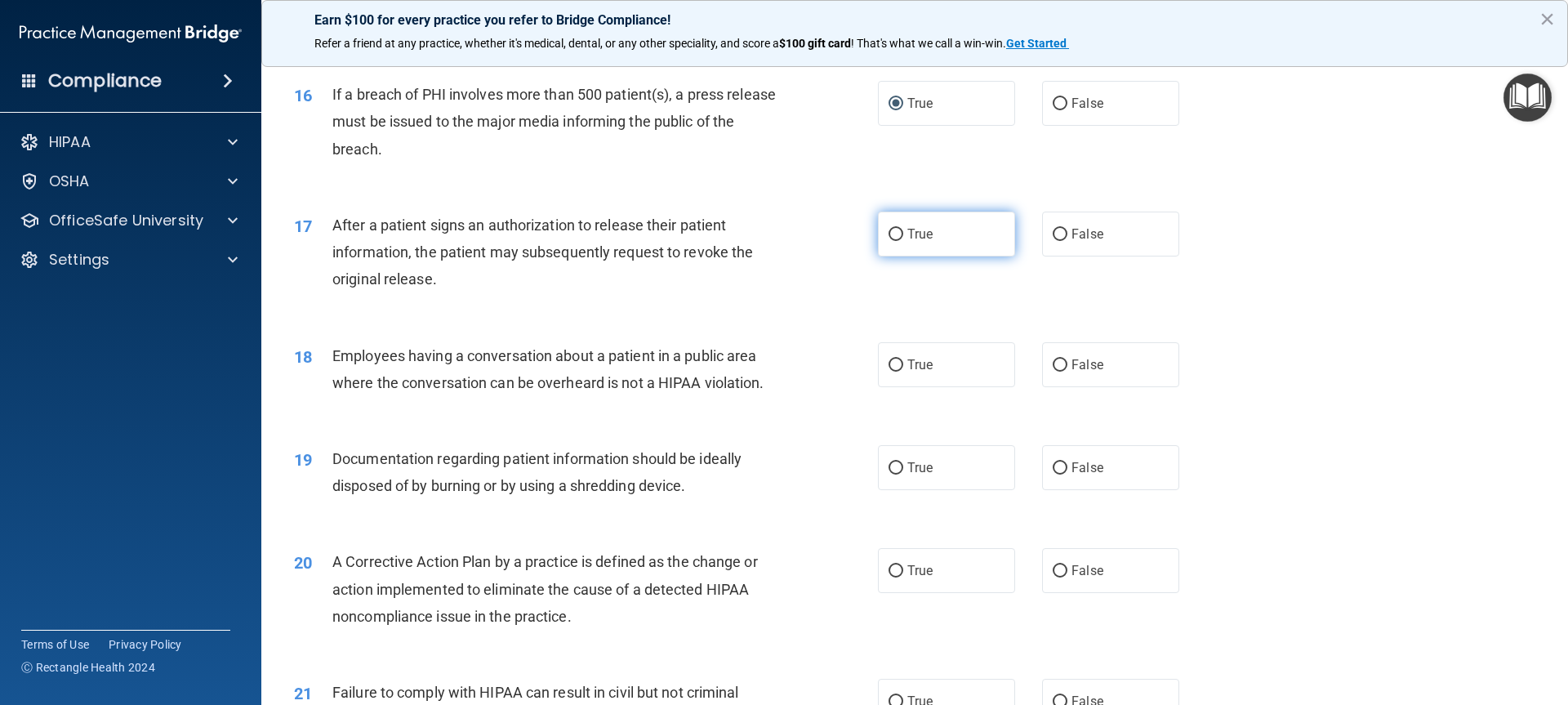
click at [895, 241] on input "True" at bounding box center [896, 234] width 15 height 12
radio input "true"
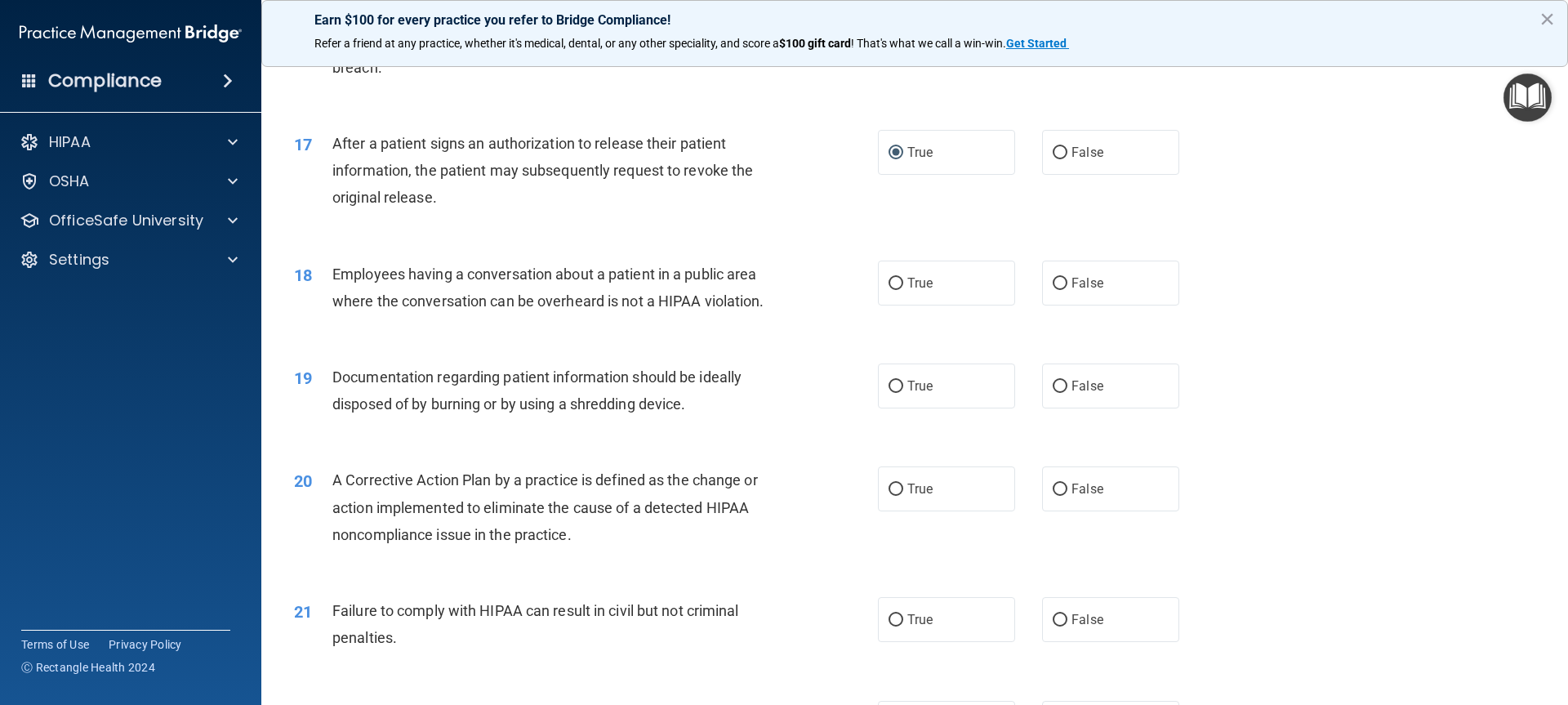
scroll to position [1960, 0]
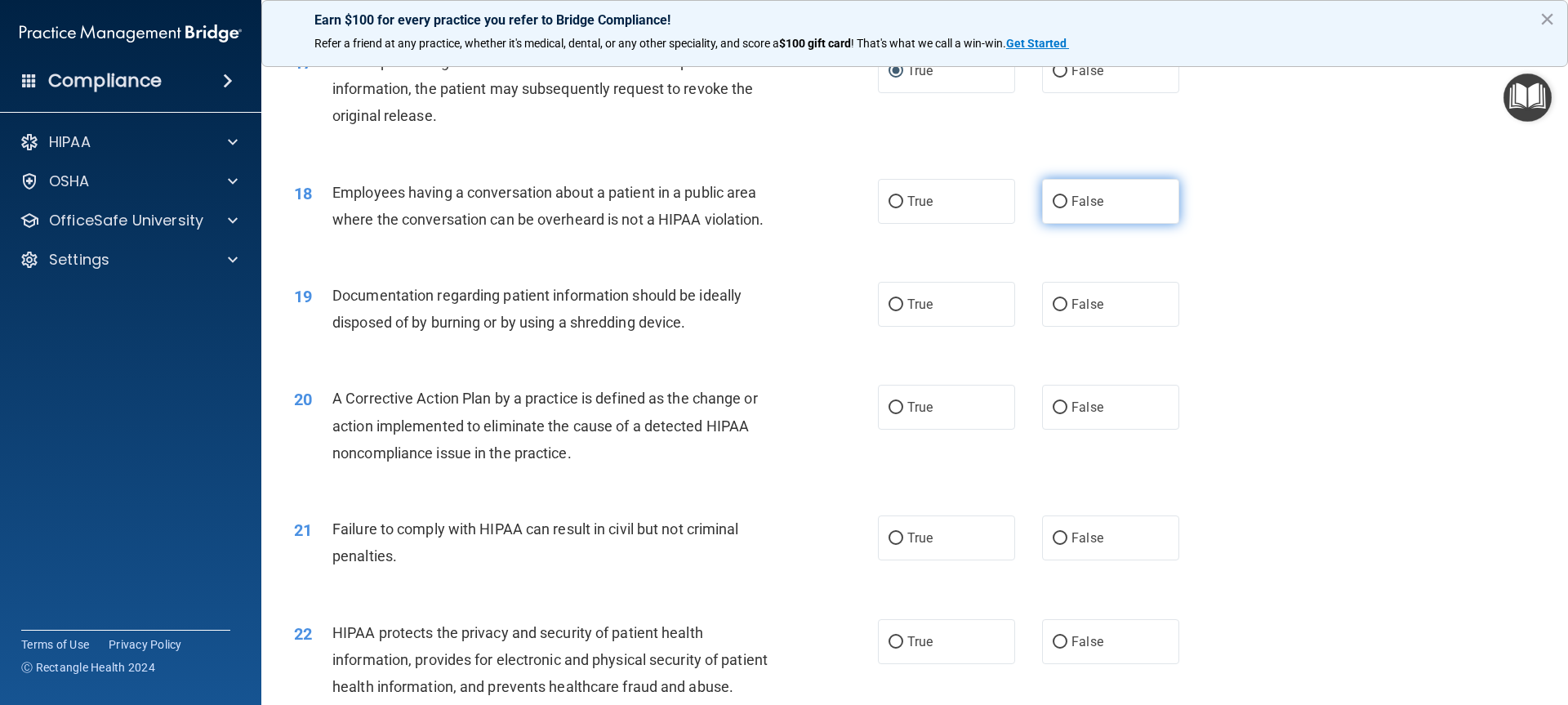
click at [1052, 208] on input "False" at bounding box center [1060, 201] width 15 height 12
radio input "true"
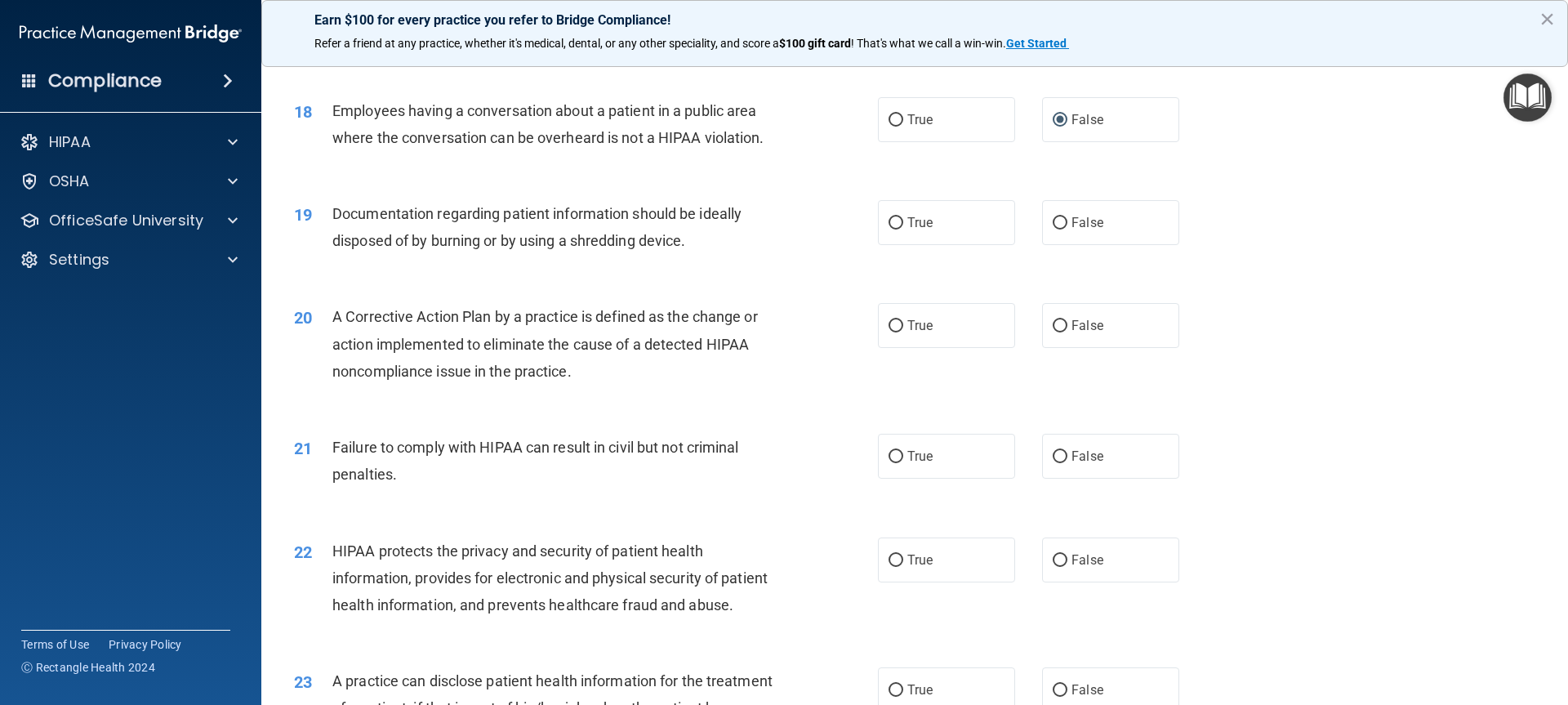
scroll to position [2124, 0]
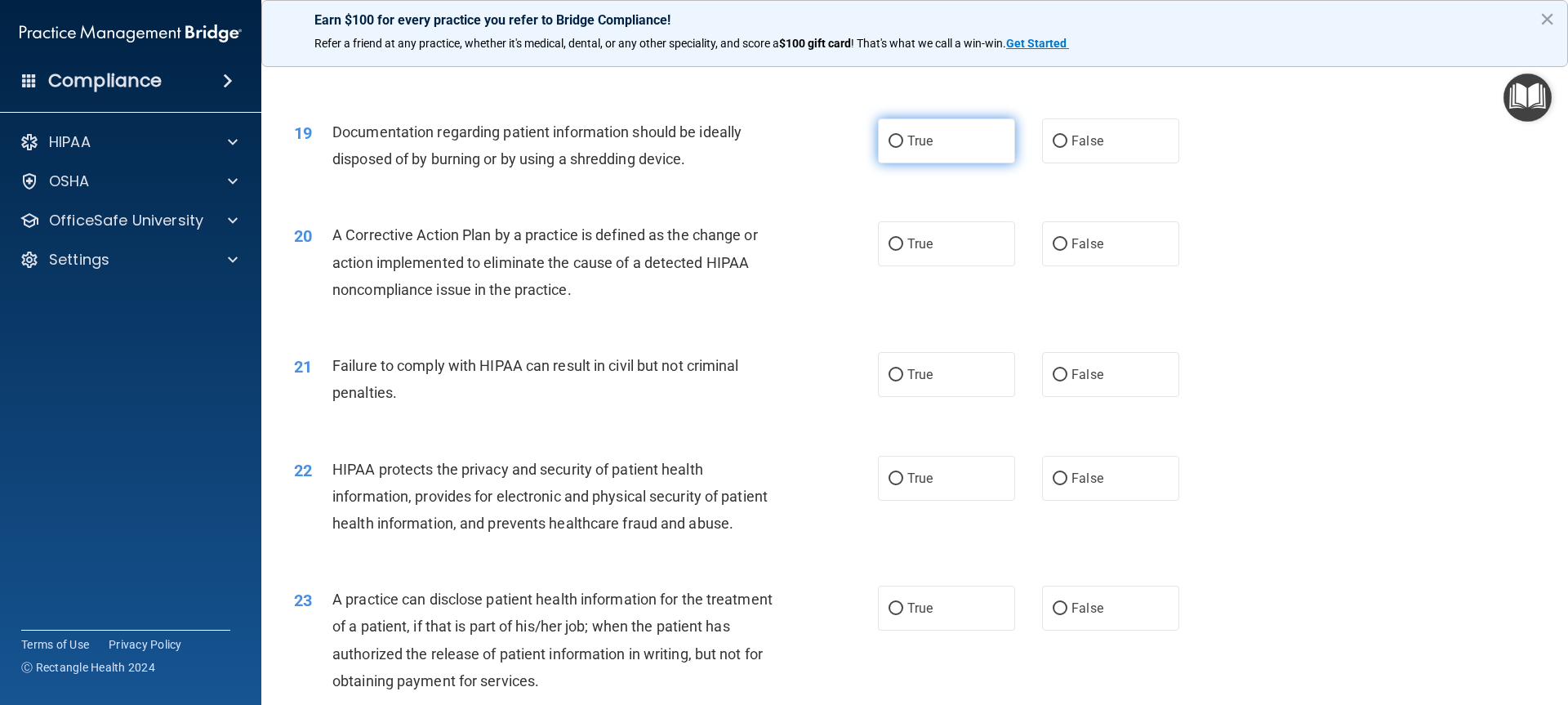
click at [891, 148] on input "True" at bounding box center [896, 141] width 15 height 12
radio input "true"
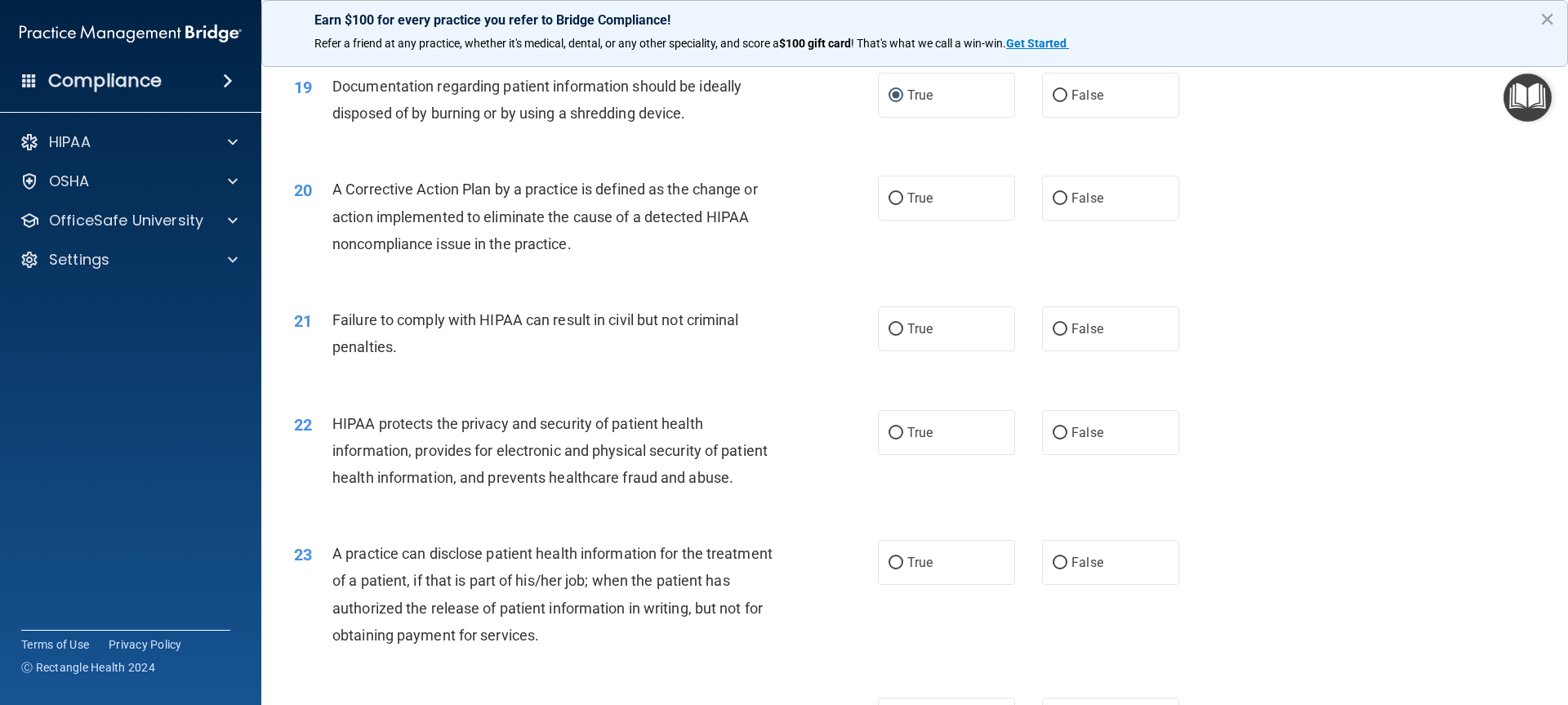
scroll to position [2205, 0]
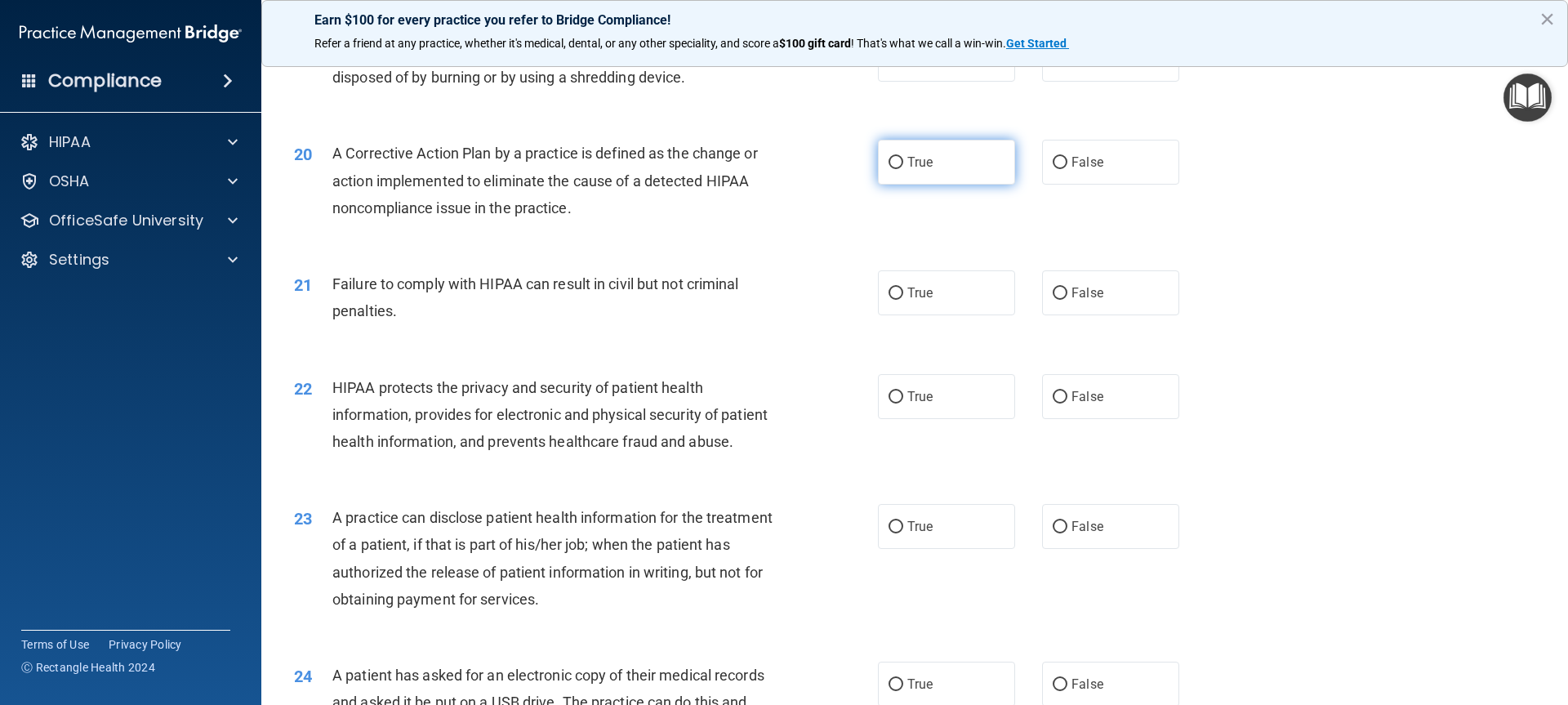
click at [889, 169] on input "True" at bounding box center [896, 162] width 15 height 12
radio input "true"
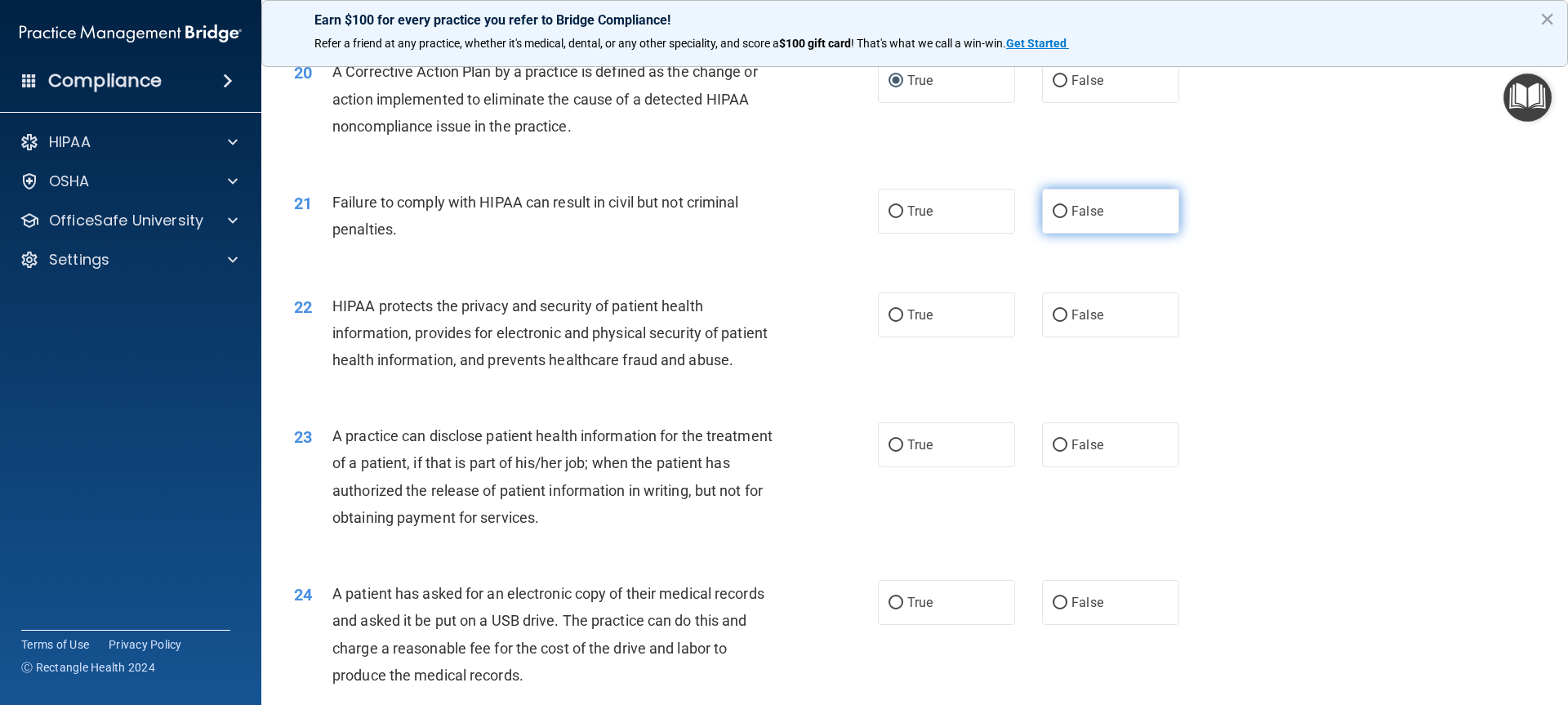
click at [1052, 218] on input "False" at bounding box center [1060, 212] width 15 height 12
radio input "true"
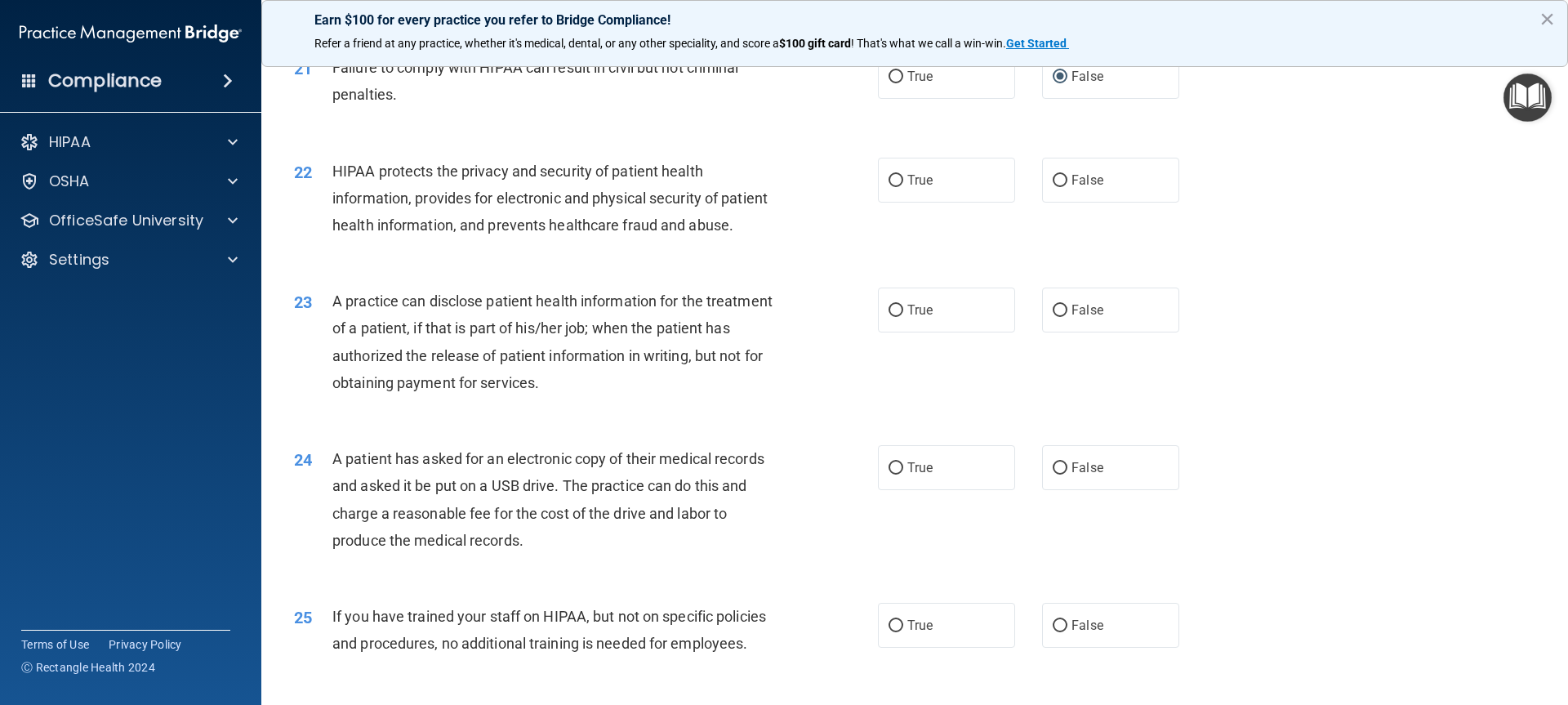
scroll to position [2451, 0]
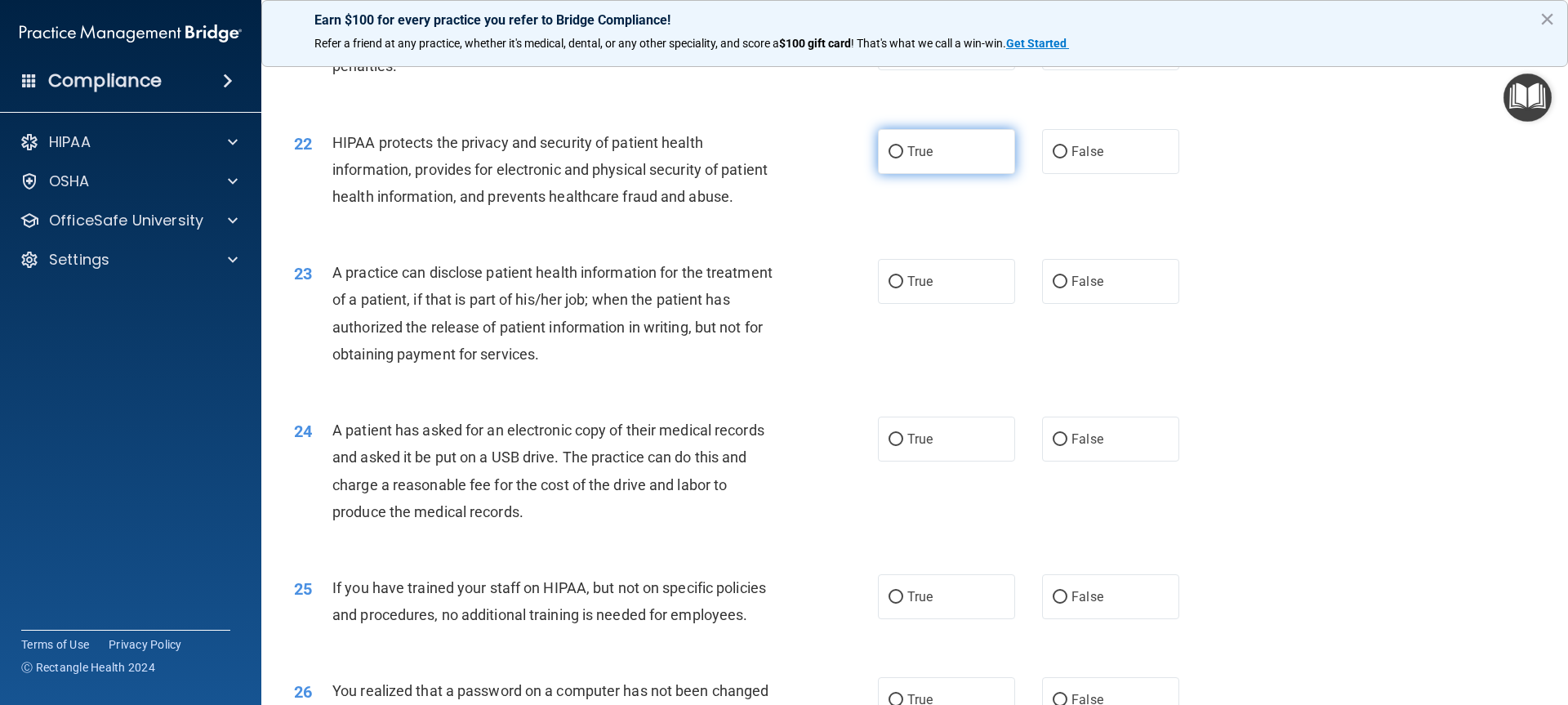
click at [894, 159] on input "True" at bounding box center [896, 152] width 15 height 12
radio input "true"
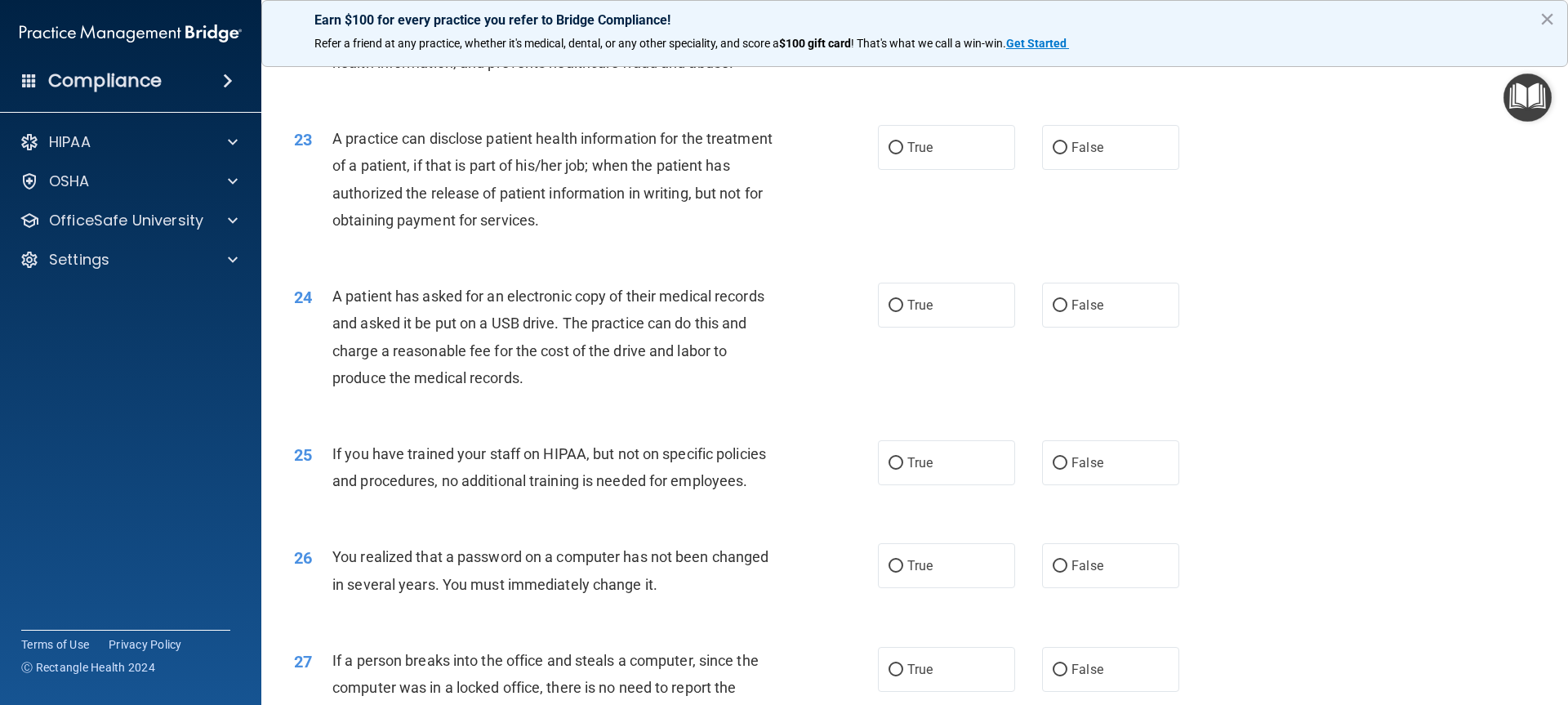
scroll to position [2614, 0]
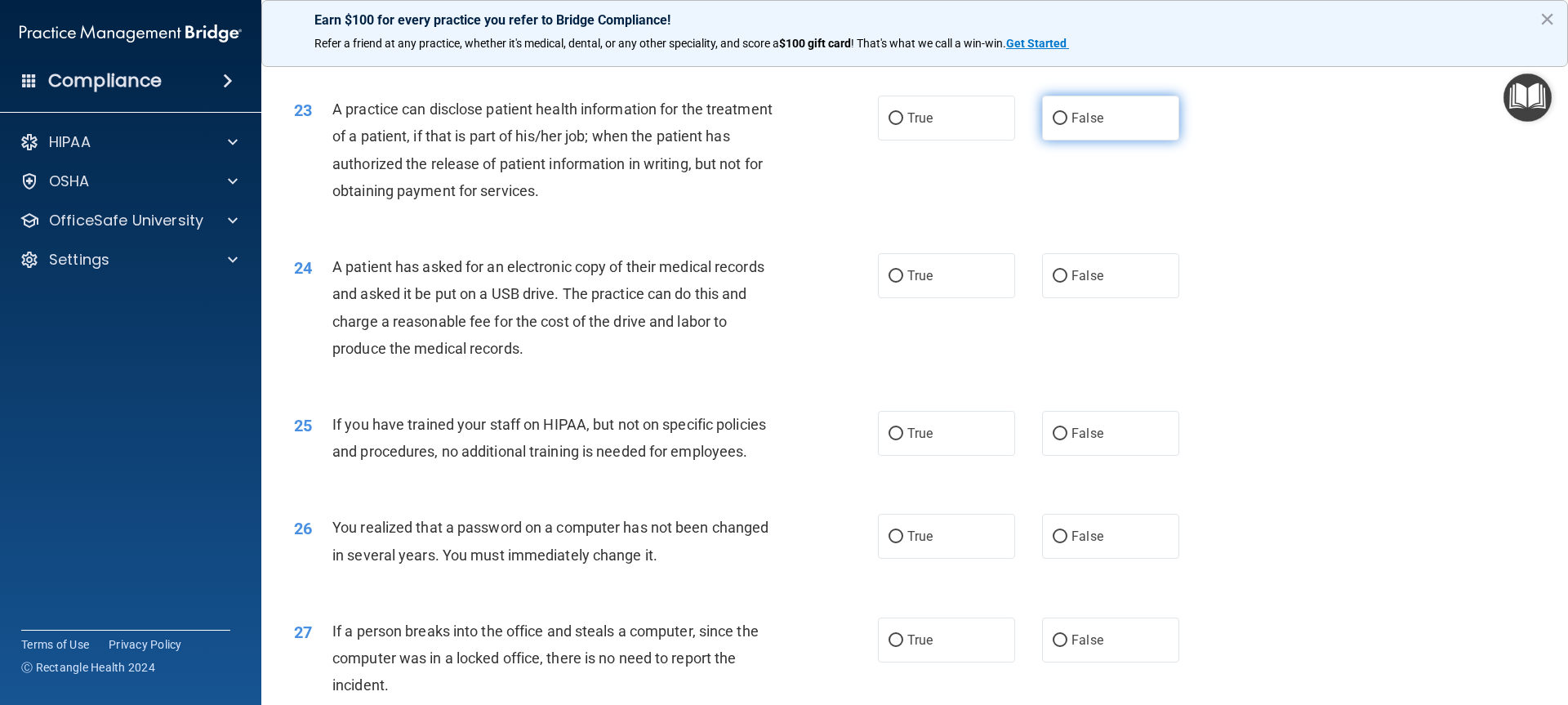
click at [1052, 125] on input "False" at bounding box center [1060, 118] width 15 height 12
radio input "true"
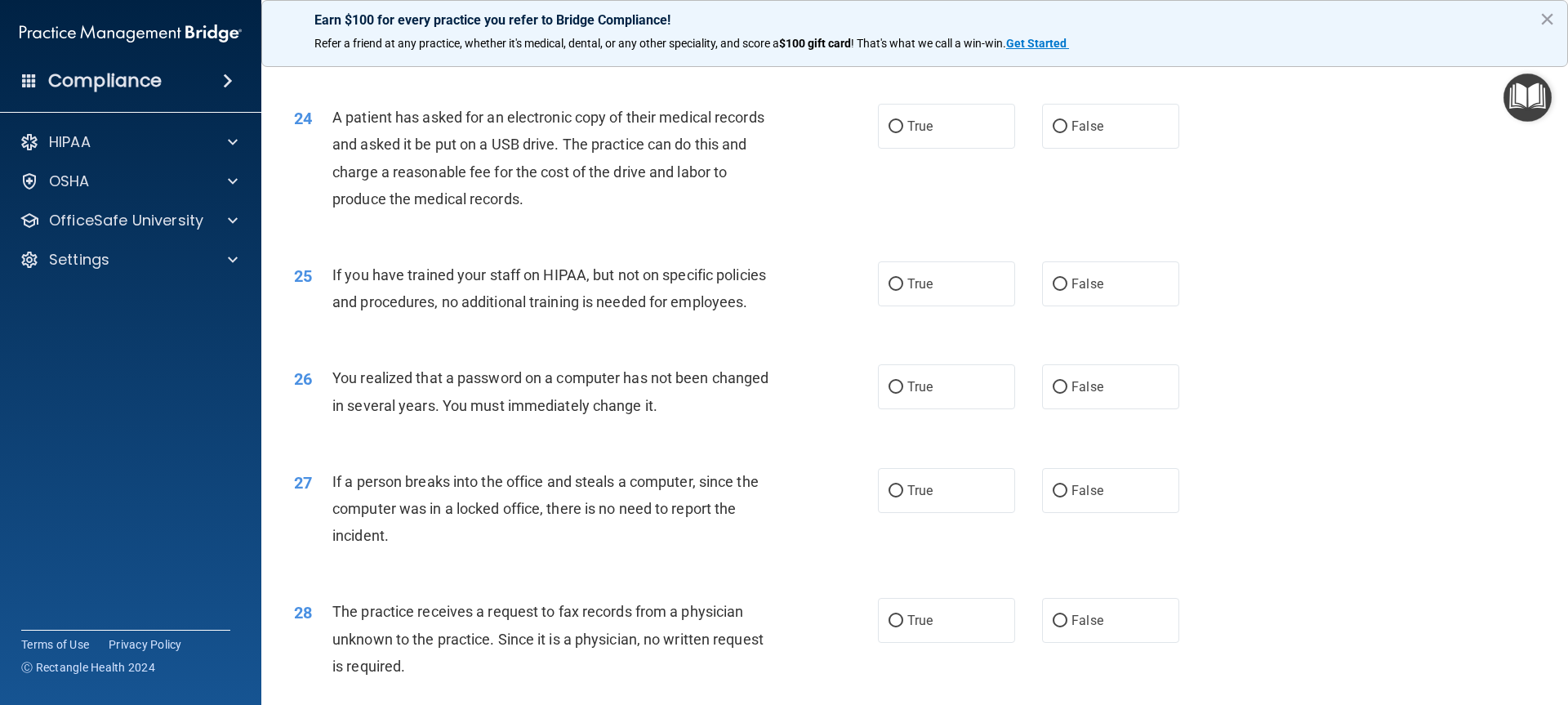
scroll to position [2777, 0]
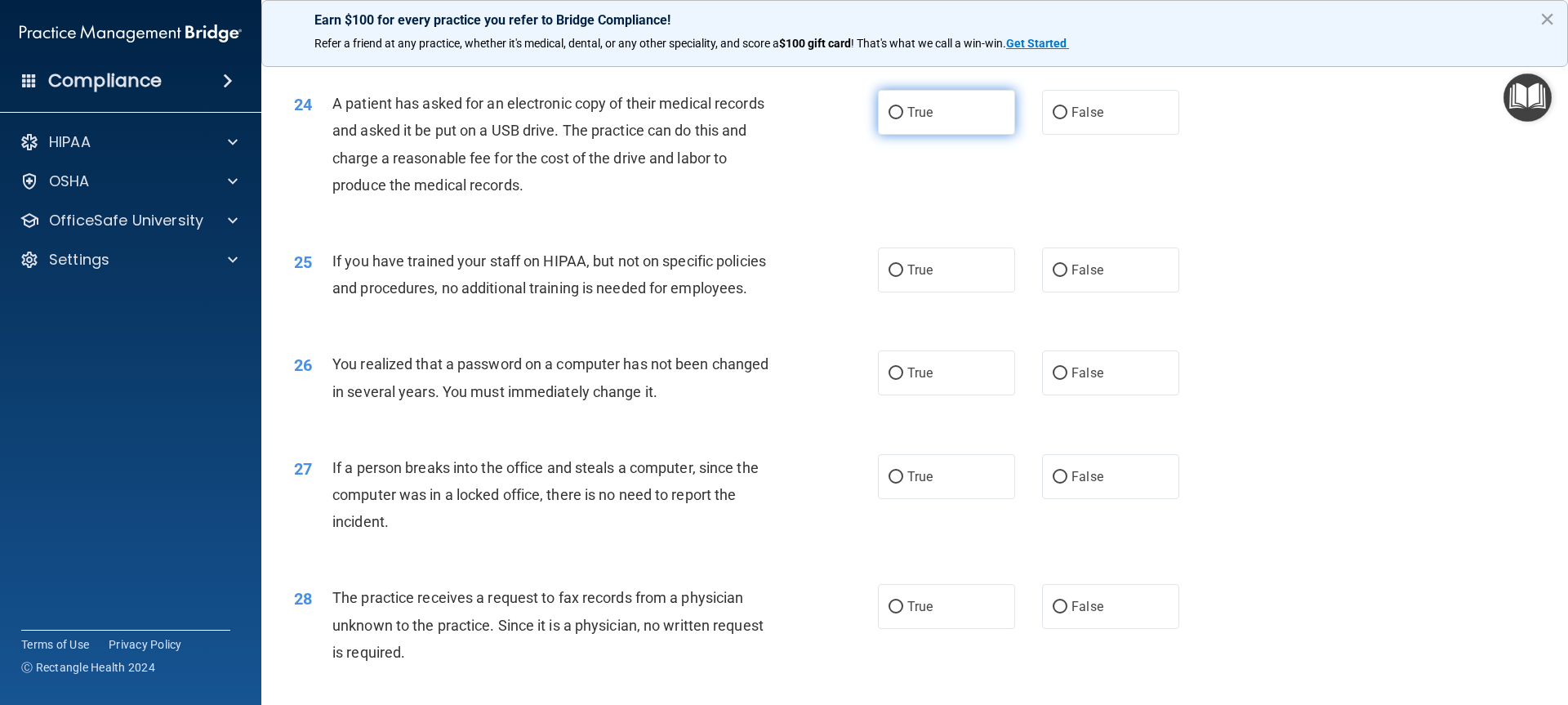
click at [892, 119] on input "True" at bounding box center [896, 113] width 15 height 12
radio input "true"
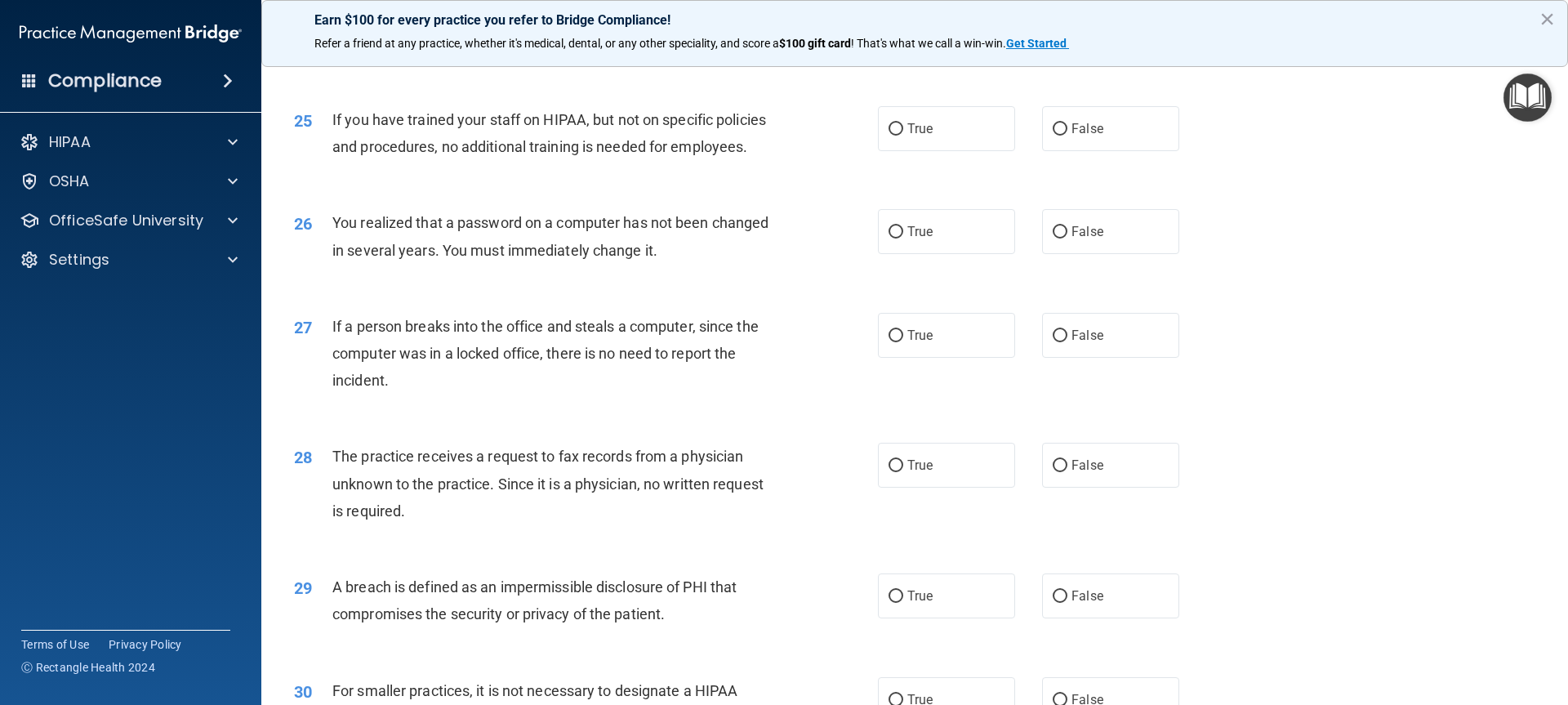
scroll to position [2940, 0]
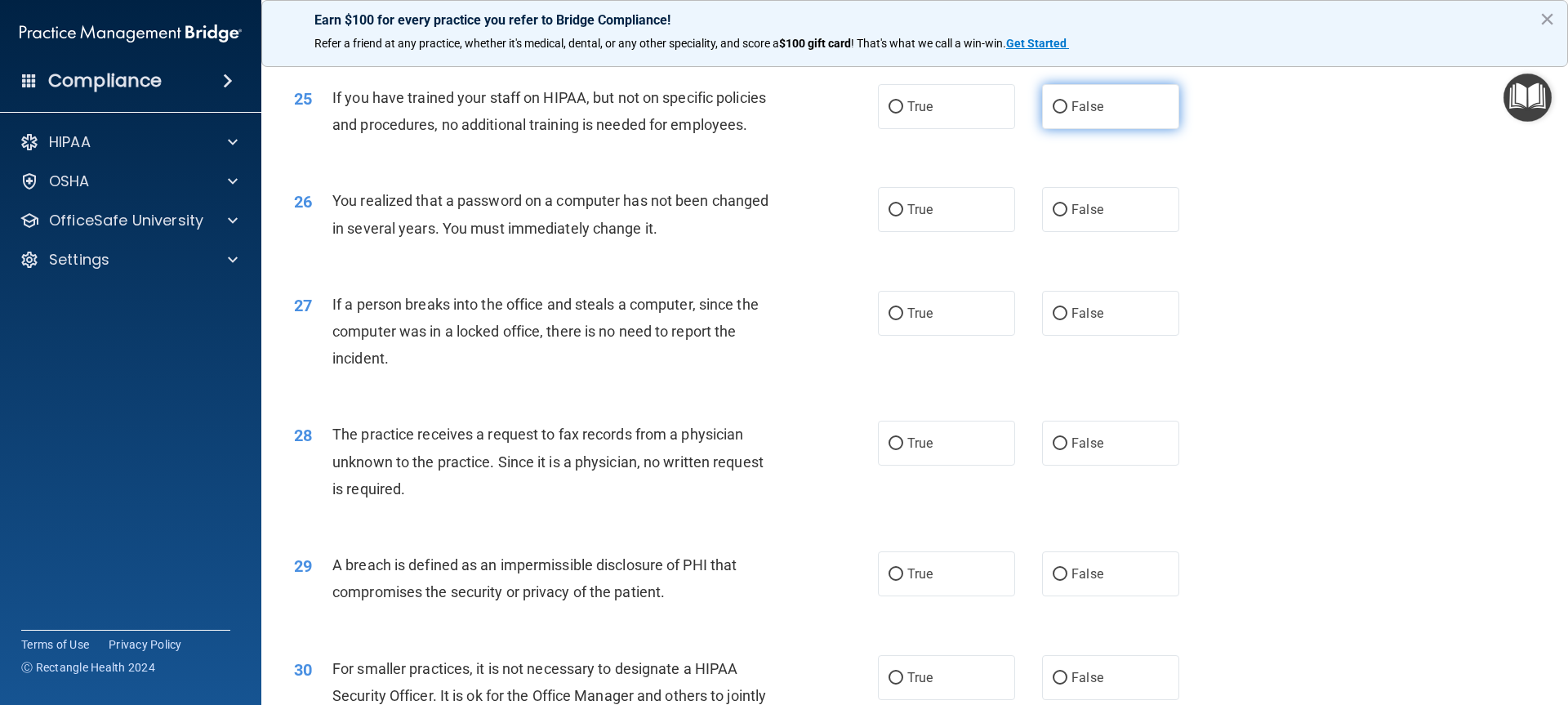
click at [1054, 114] on input "False" at bounding box center [1060, 107] width 15 height 12
radio input "true"
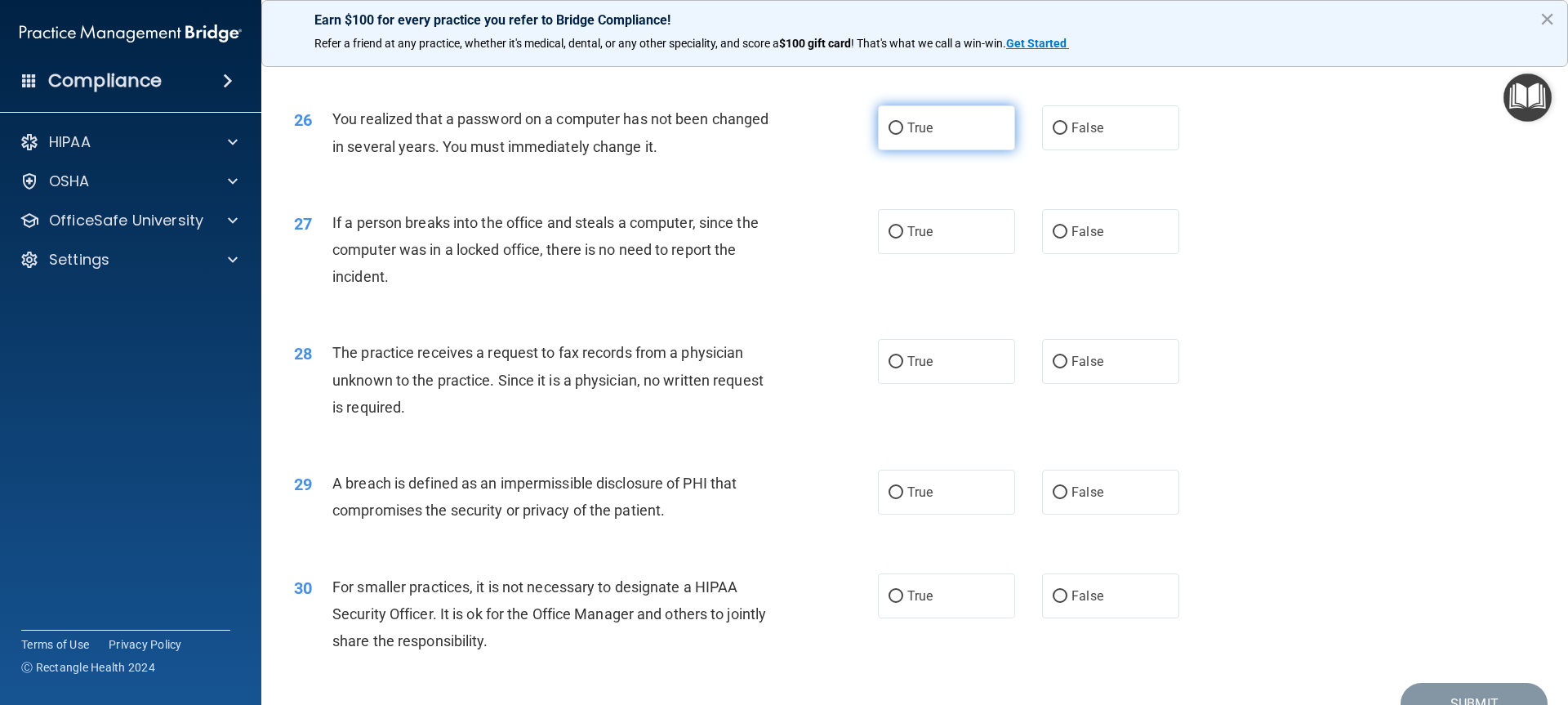
click at [892, 135] on input "True" at bounding box center [896, 128] width 15 height 12
radio input "true"
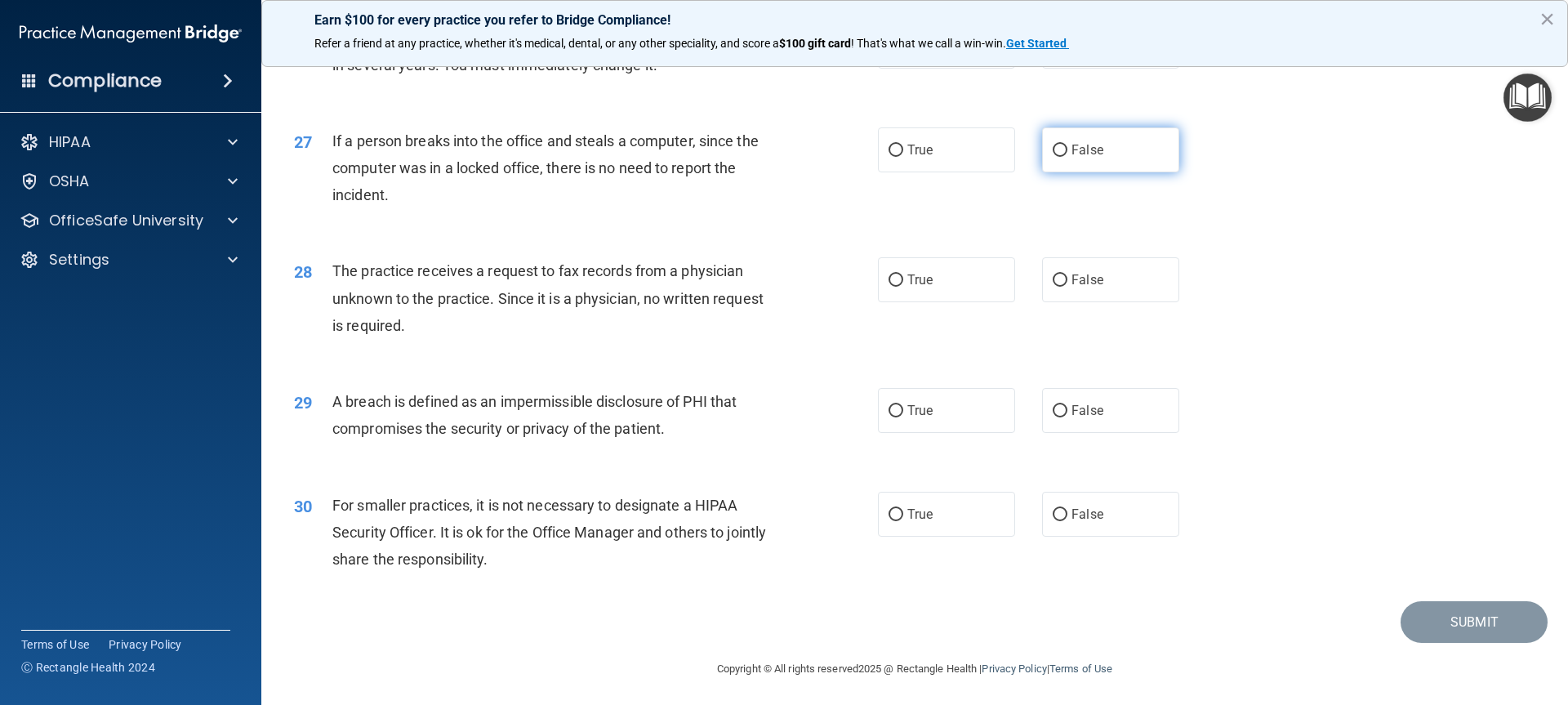
click at [1053, 157] on input "False" at bounding box center [1060, 150] width 15 height 12
radio input "true"
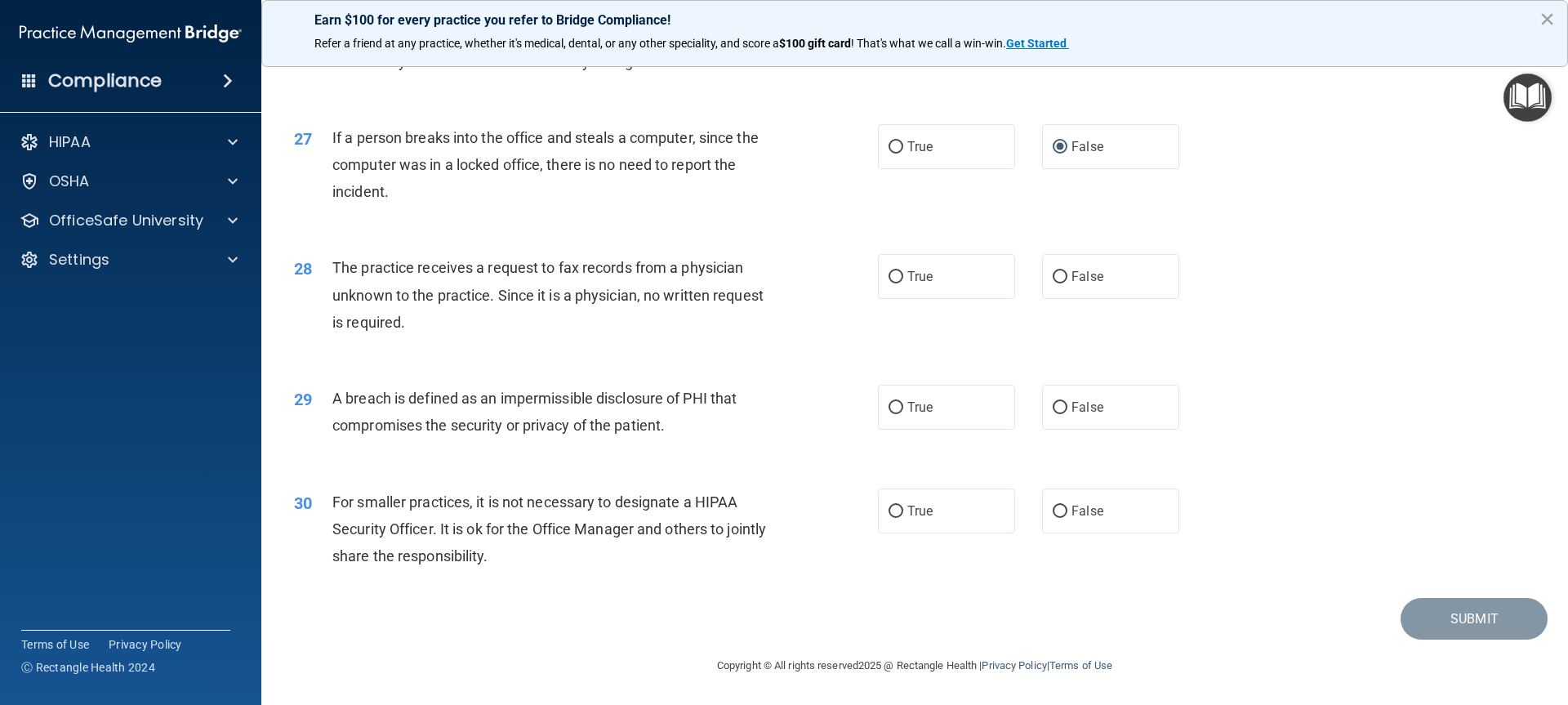
scroll to position [3161, 0]
click at [1056, 278] on input "False" at bounding box center [1060, 277] width 15 height 12
radio input "true"
click at [888, 407] on input "True" at bounding box center [896, 408] width 15 height 12
radio input "true"
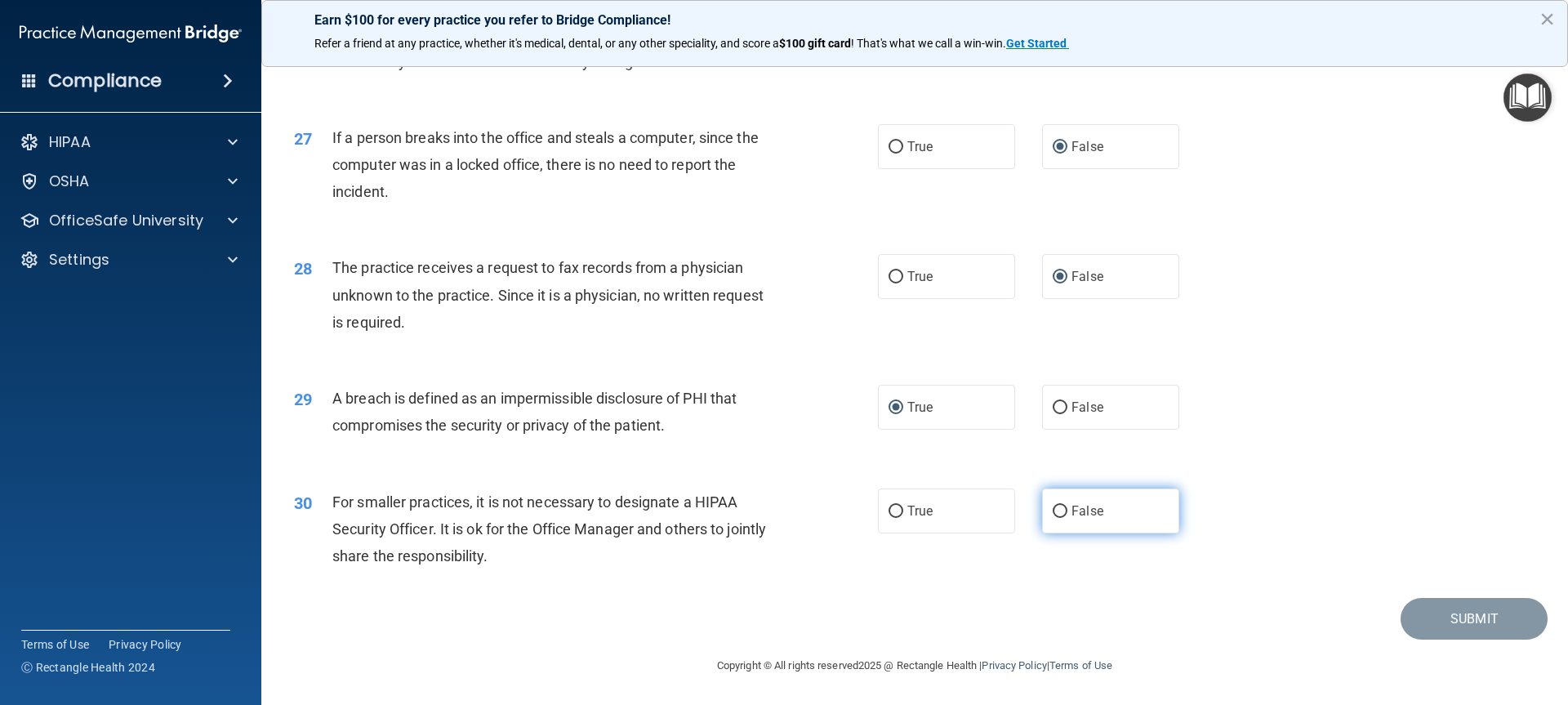
click at [1052, 512] on input "False" at bounding box center [1060, 511] width 15 height 12
radio input "true"
click at [1440, 617] on button "Submit" at bounding box center [1474, 618] width 147 height 42
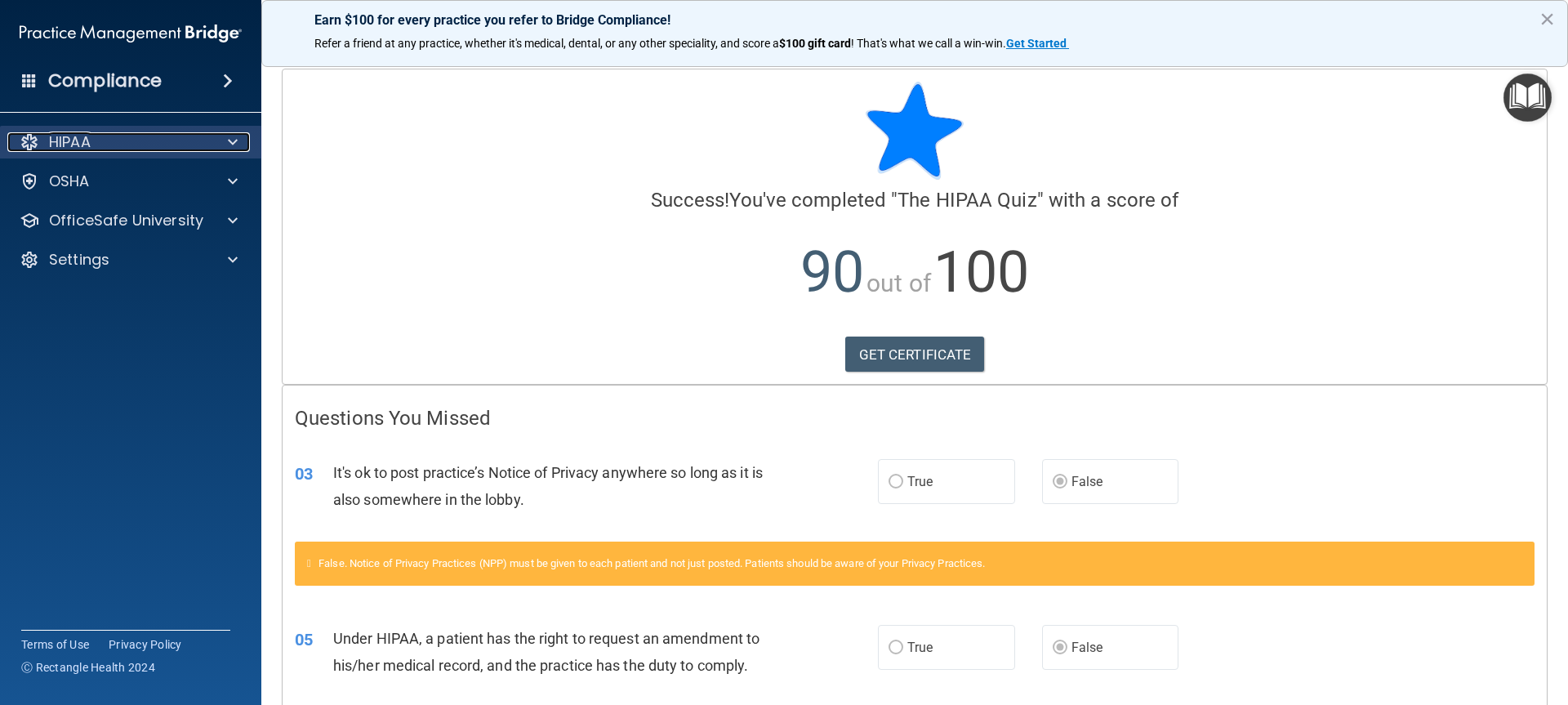
click at [62, 135] on p "HIPAA" at bounding box center [70, 142] width 42 height 20
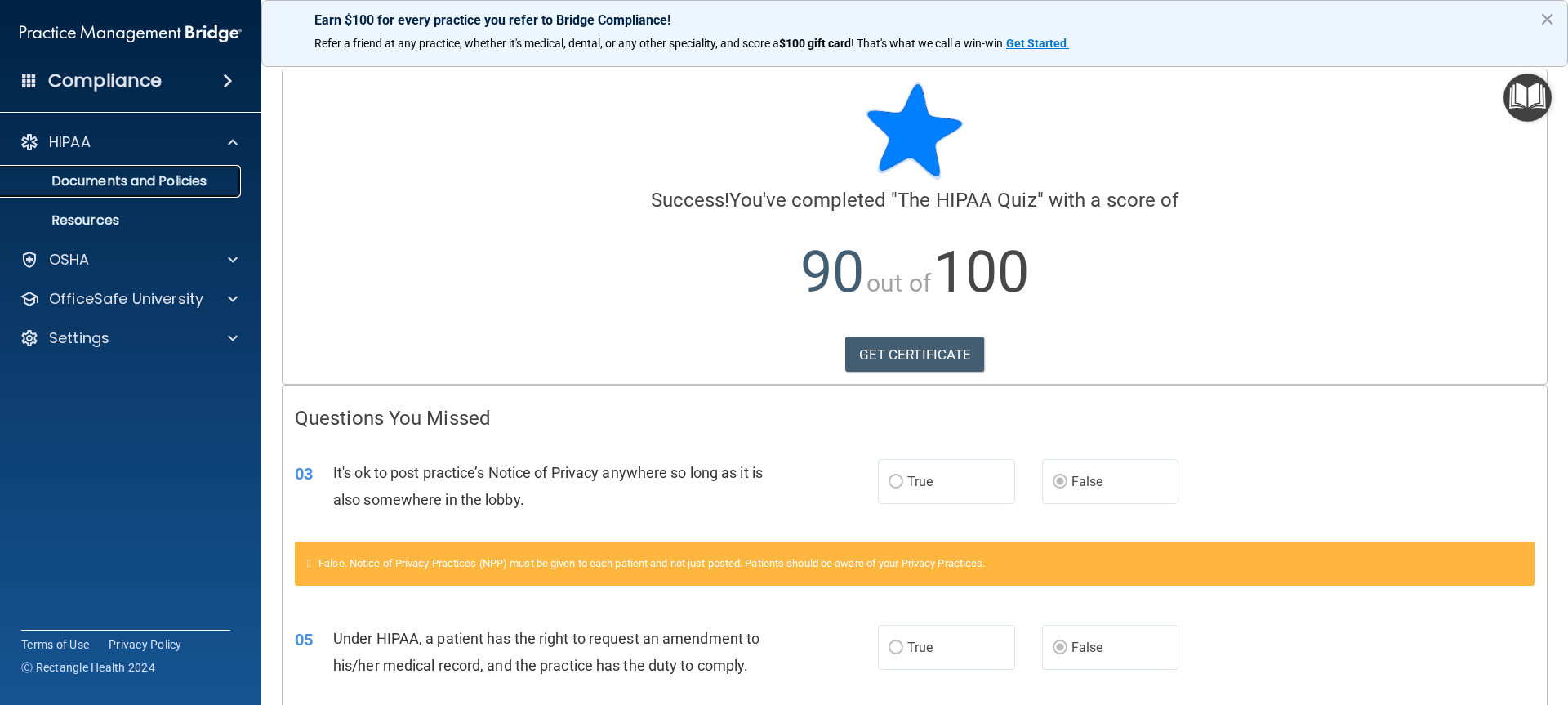
click at [107, 174] on p "Documents and Policies" at bounding box center [121, 182] width 223 height 17
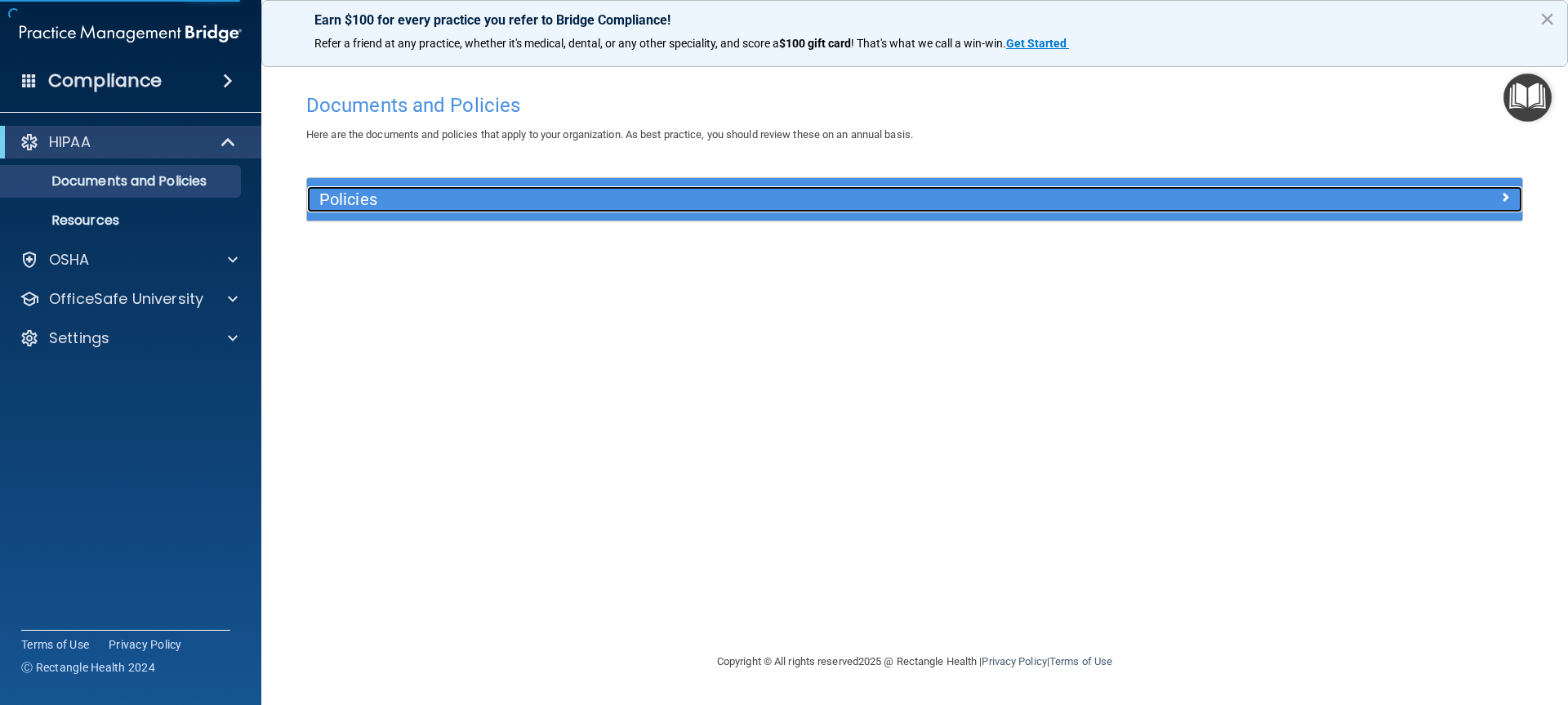
click at [339, 191] on h5 "Policies" at bounding box center [763, 199] width 887 height 18
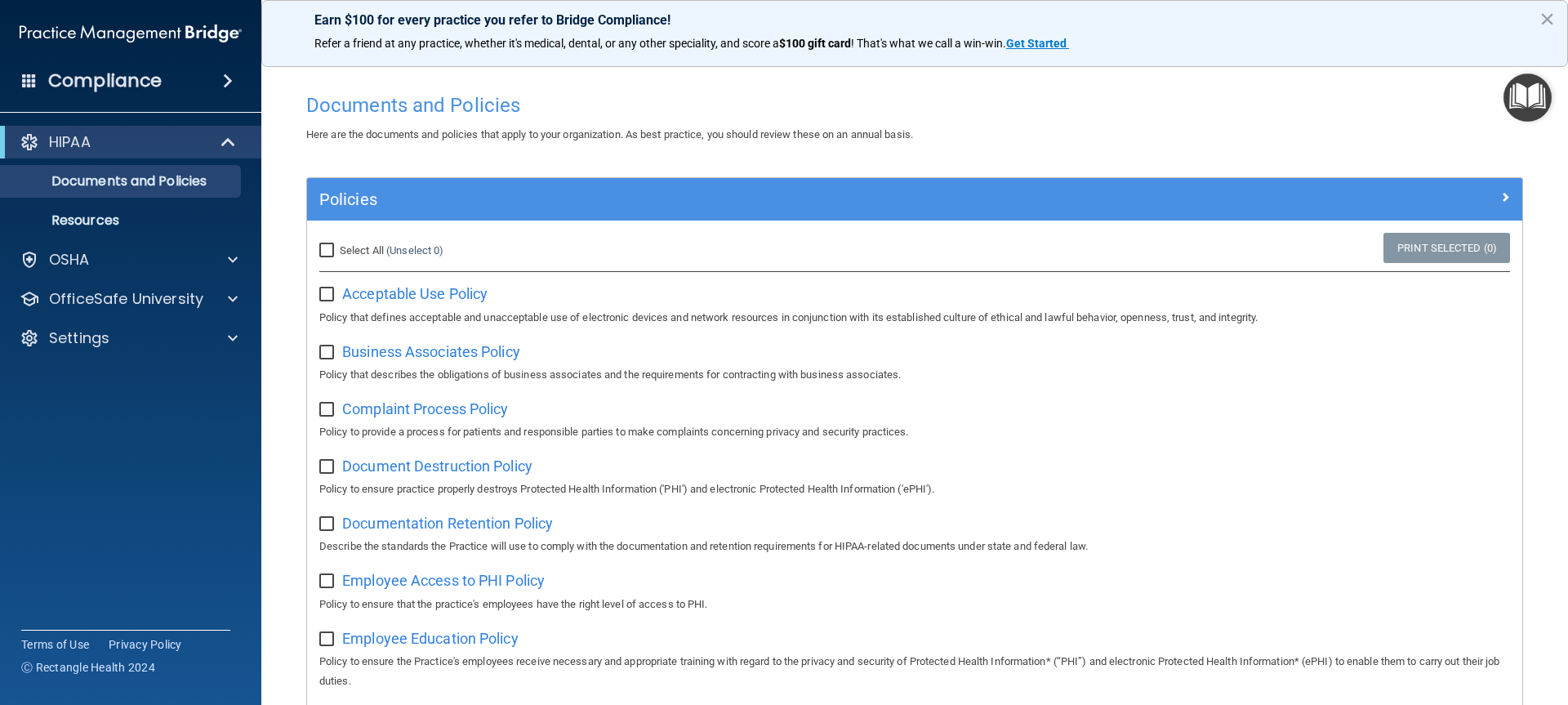
click at [1519, 99] on img "Open Resource Center" at bounding box center [1528, 98] width 48 height 48
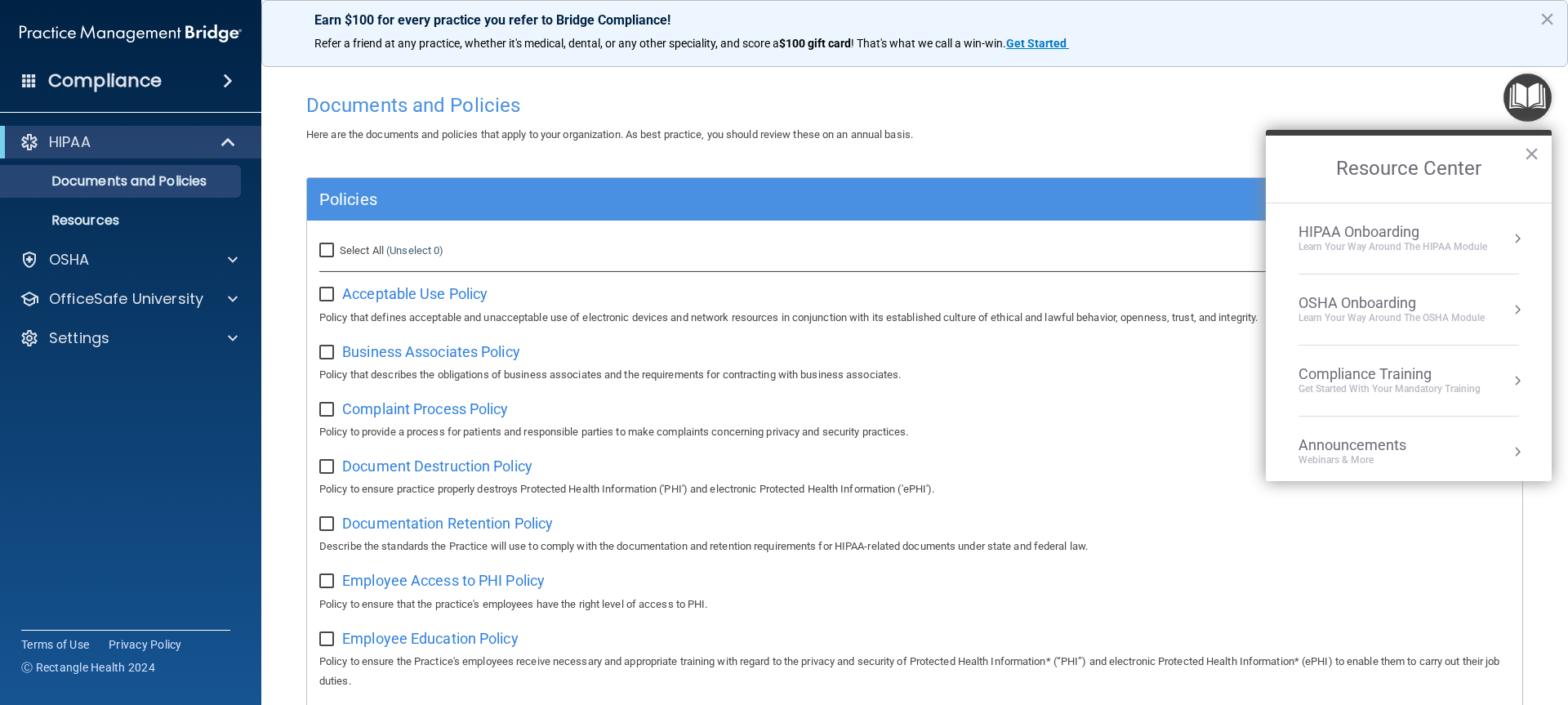
click at [1384, 236] on div "HIPAA Onboarding" at bounding box center [1393, 231] width 188 height 18
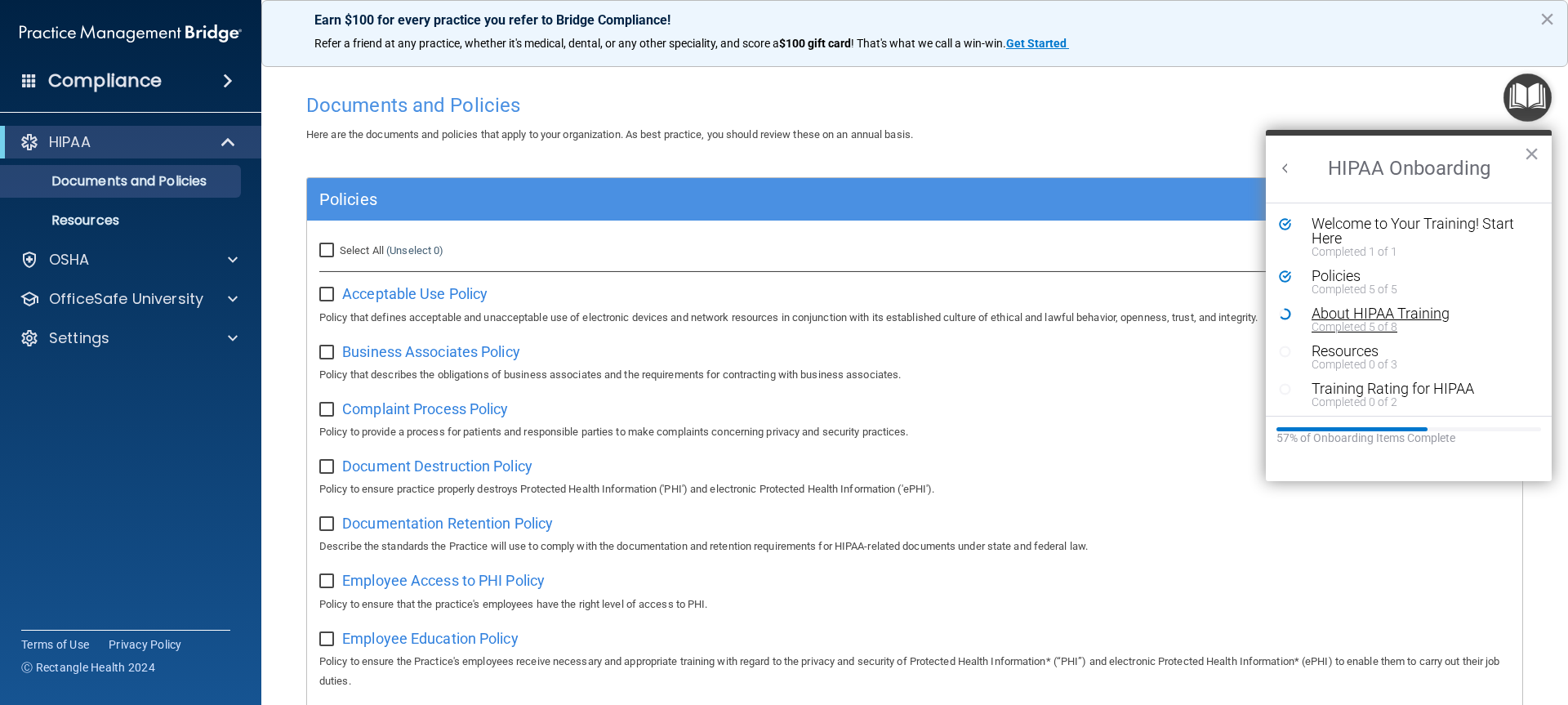
click at [1346, 322] on div "Completed 5 of 8" at bounding box center [1415, 326] width 207 height 11
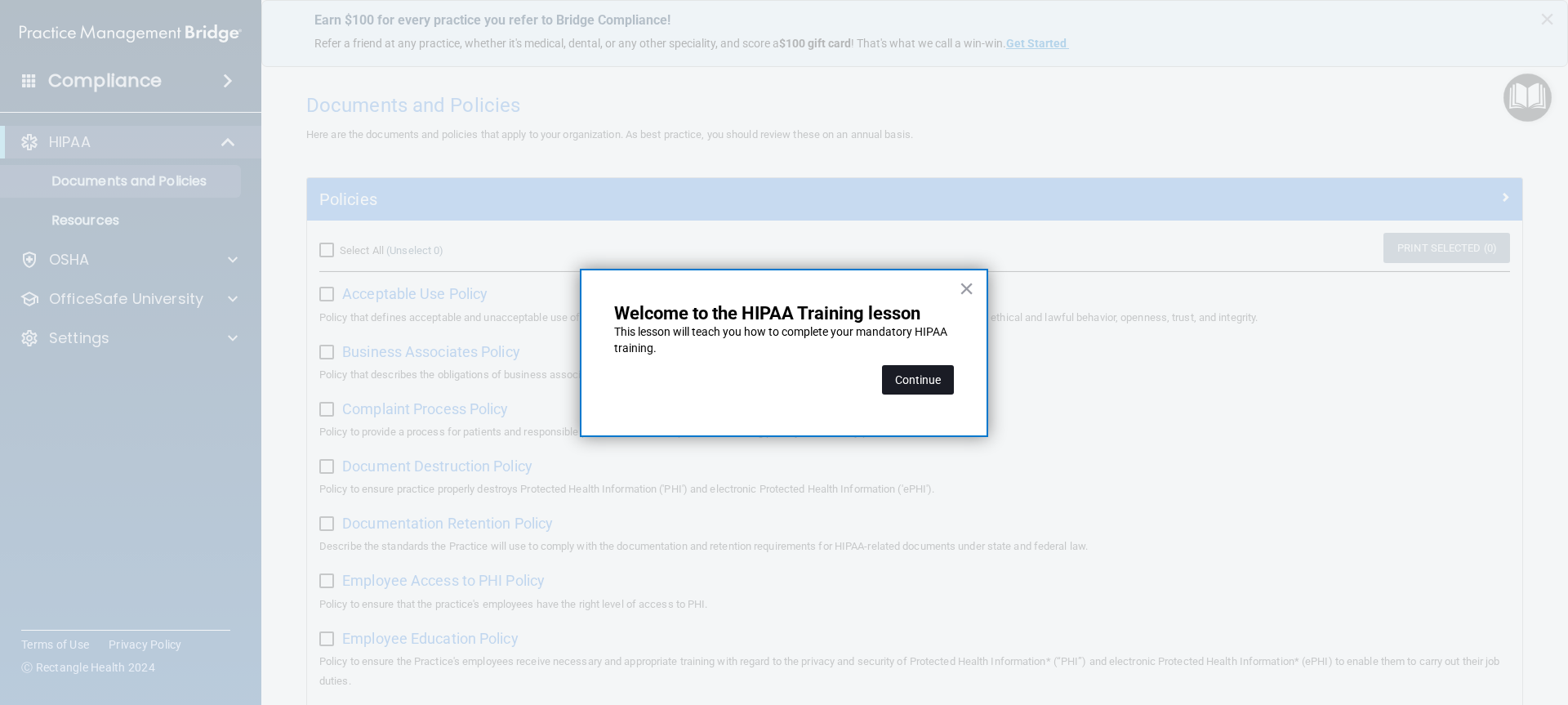
click at [919, 384] on button "Continue" at bounding box center [917, 380] width 72 height 30
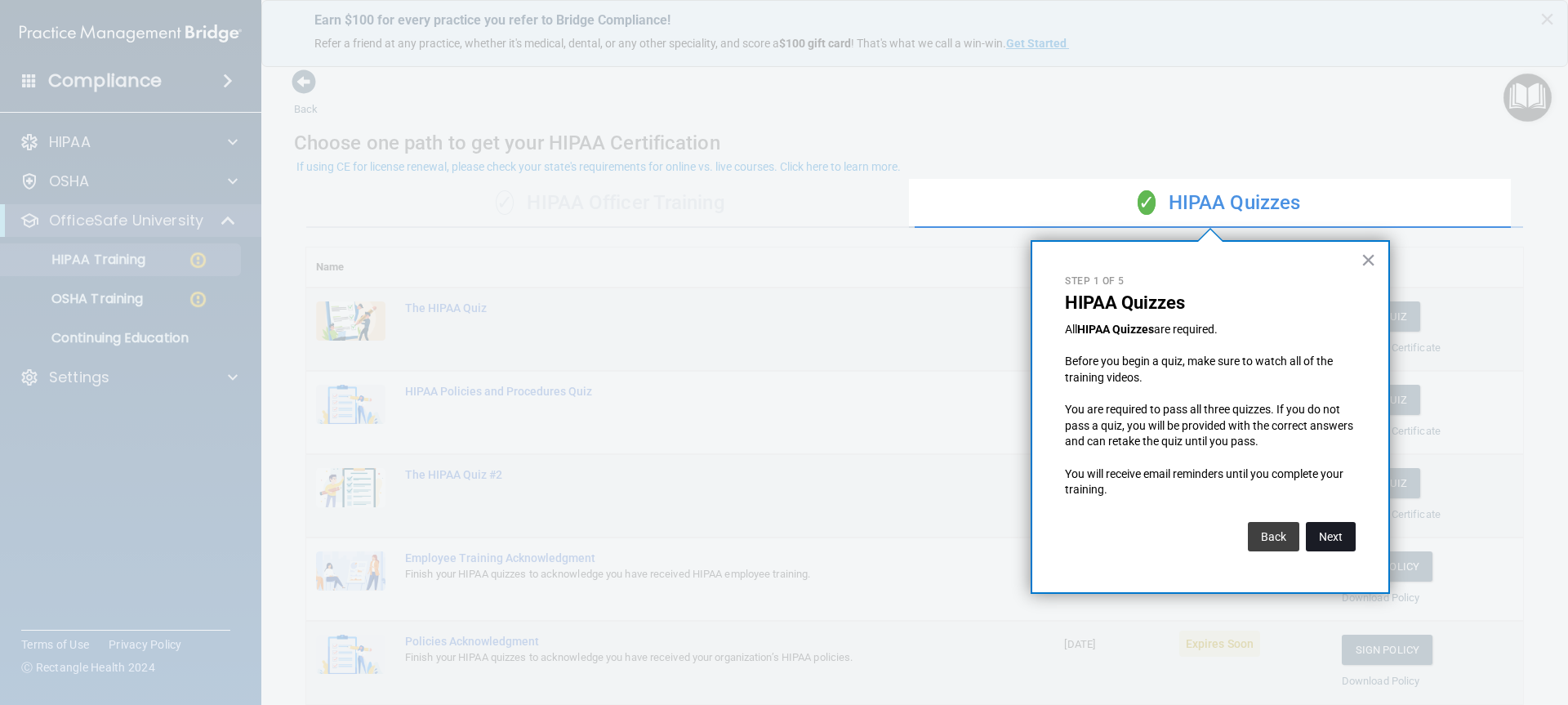
click at [1333, 535] on button "Next" at bounding box center [1330, 537] width 49 height 30
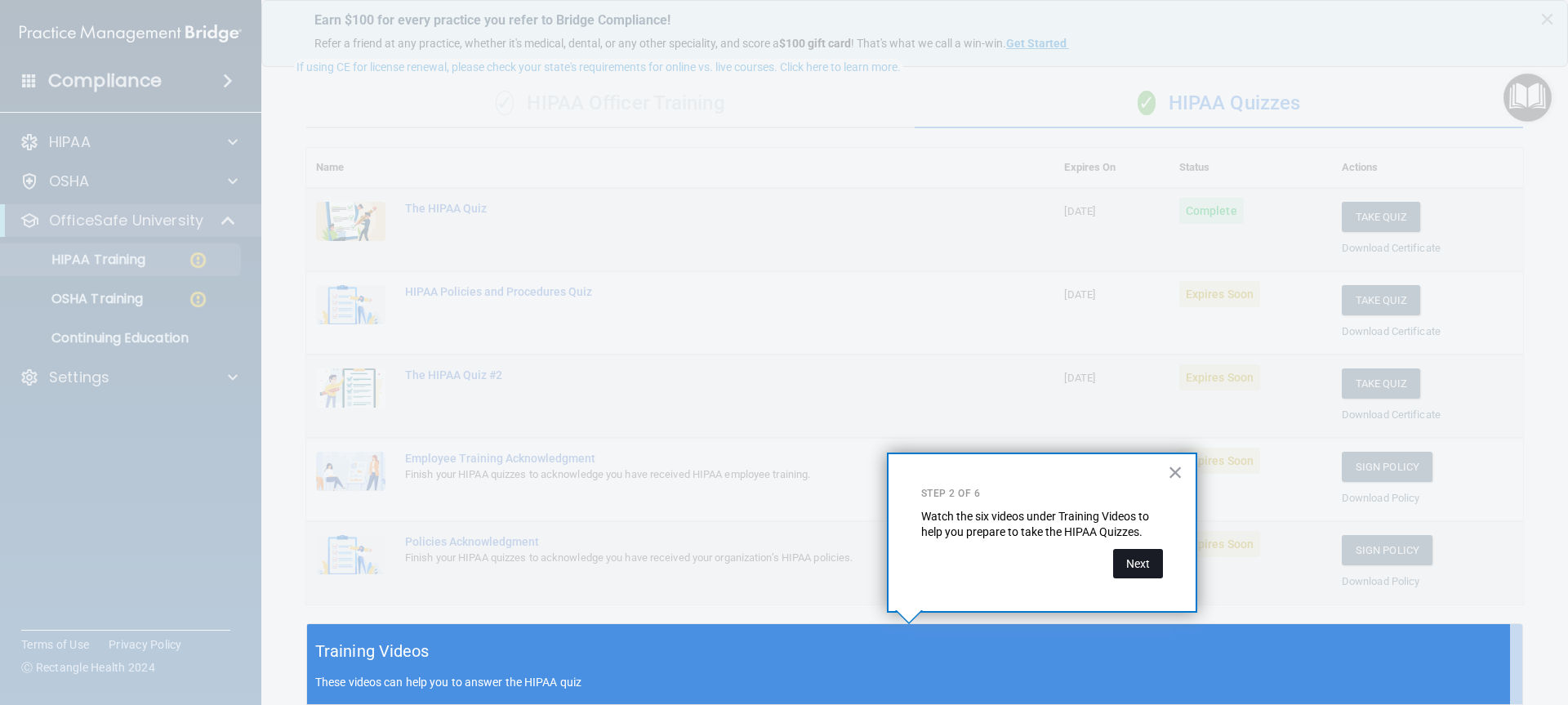
click at [1145, 567] on button "Next" at bounding box center [1137, 564] width 49 height 30
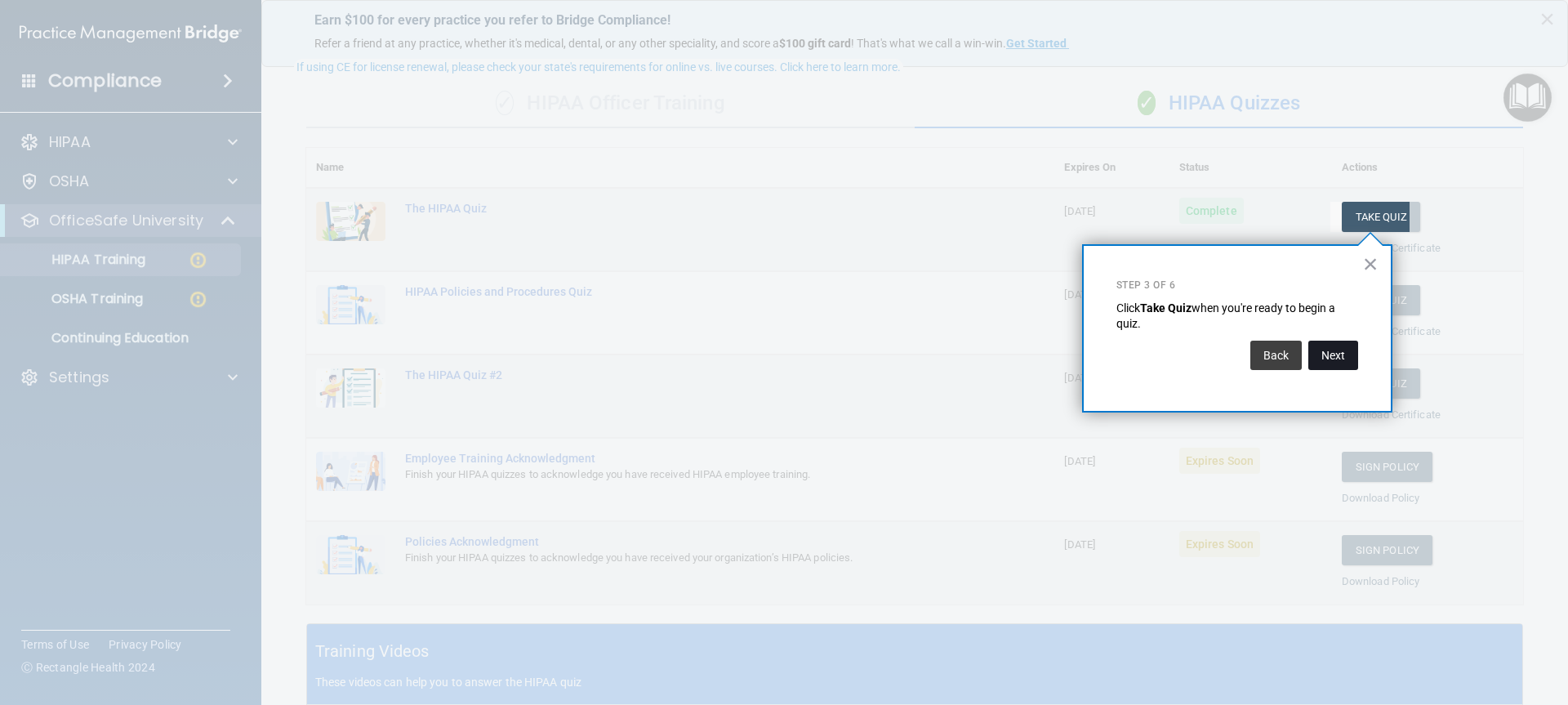
click at [1328, 349] on button "Next" at bounding box center [1332, 355] width 49 height 30
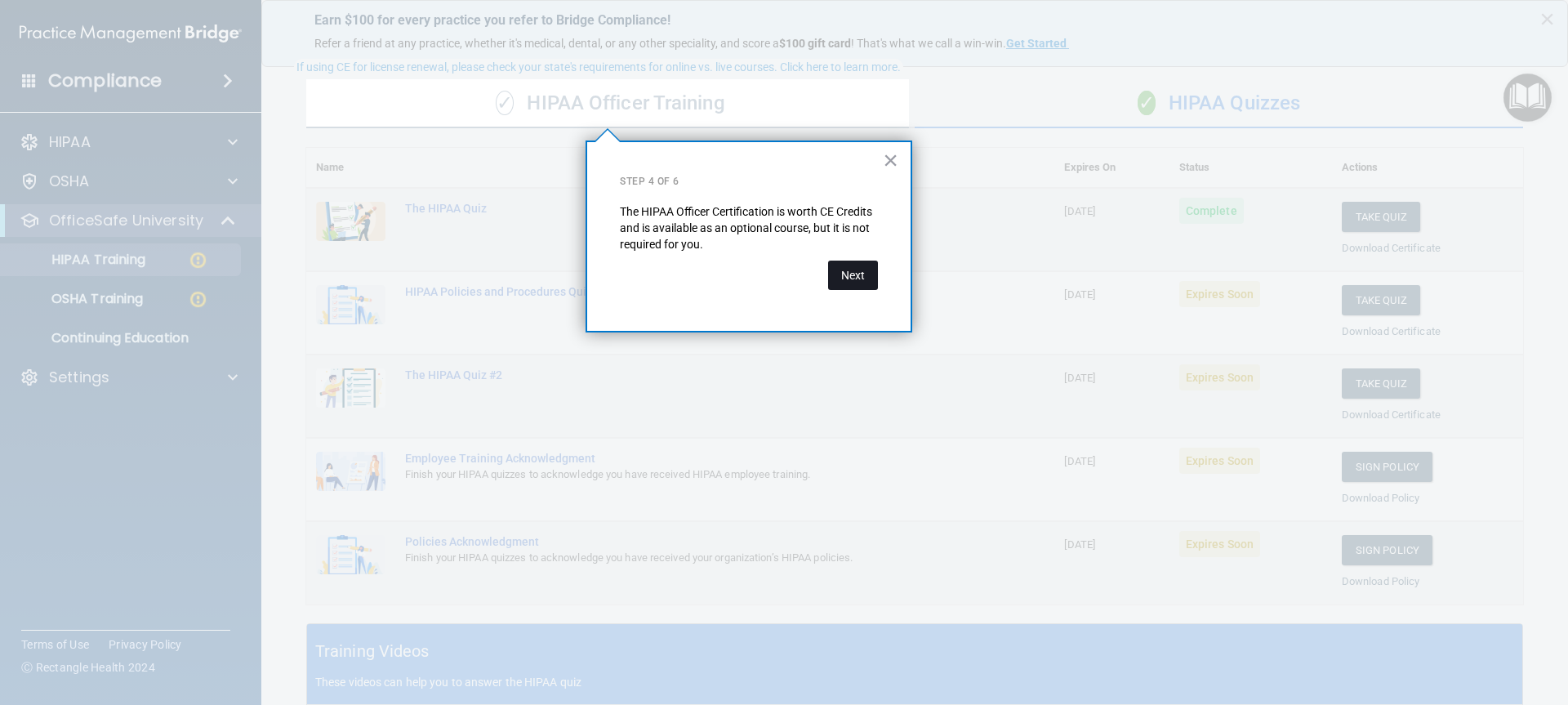
click at [861, 286] on button "Next" at bounding box center [852, 275] width 49 height 30
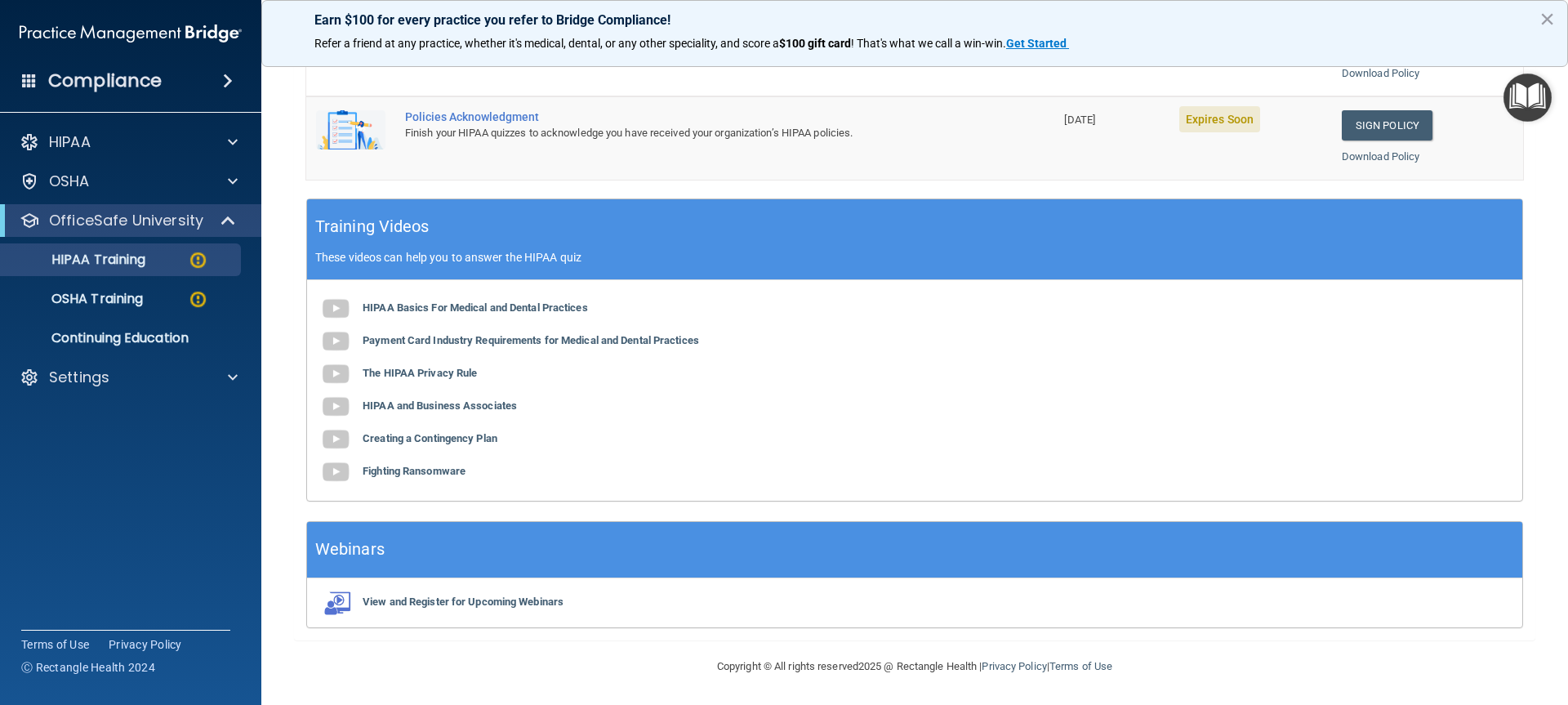
scroll to position [525, 0]
click at [63, 179] on p "OSHA" at bounding box center [70, 181] width 41 height 20
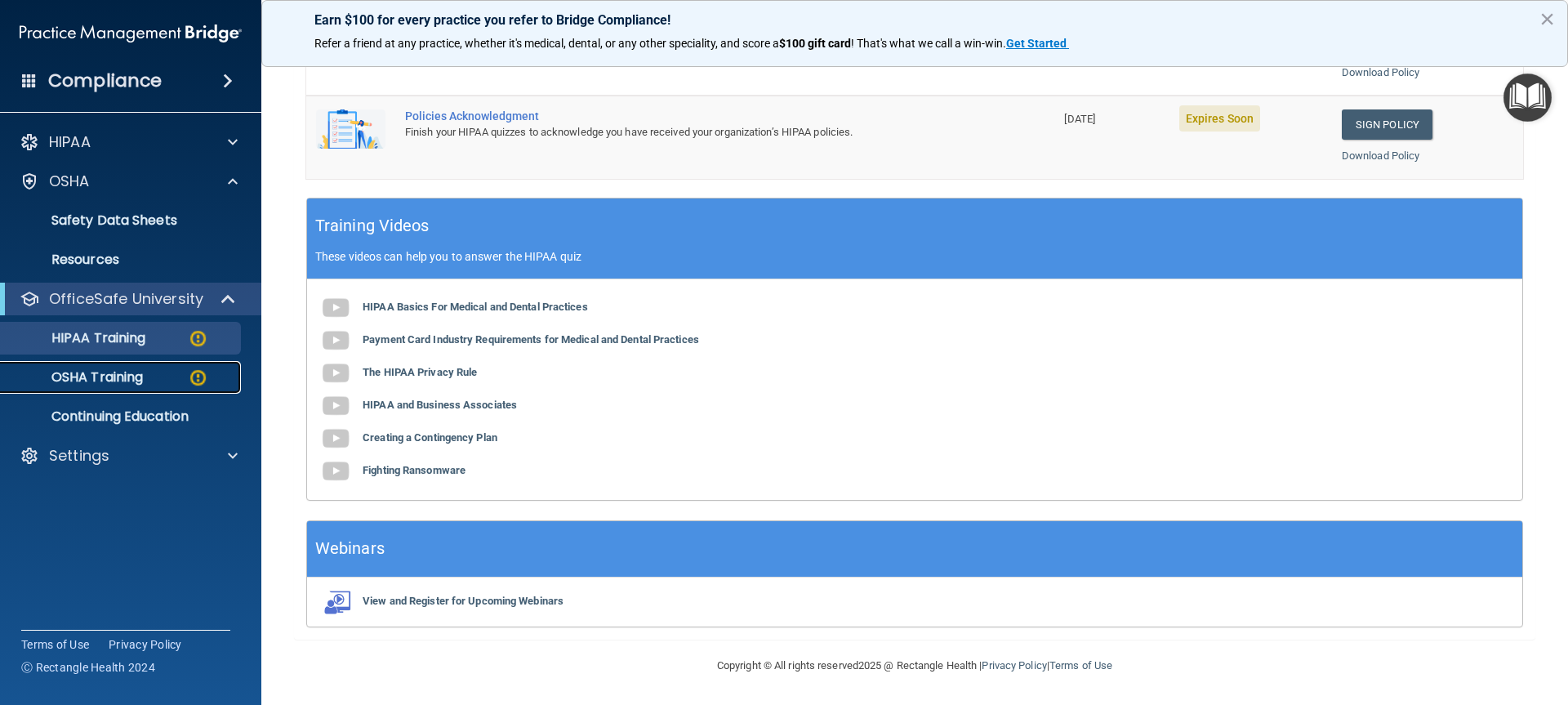
click at [96, 372] on p "OSHA Training" at bounding box center [76, 378] width 132 height 17
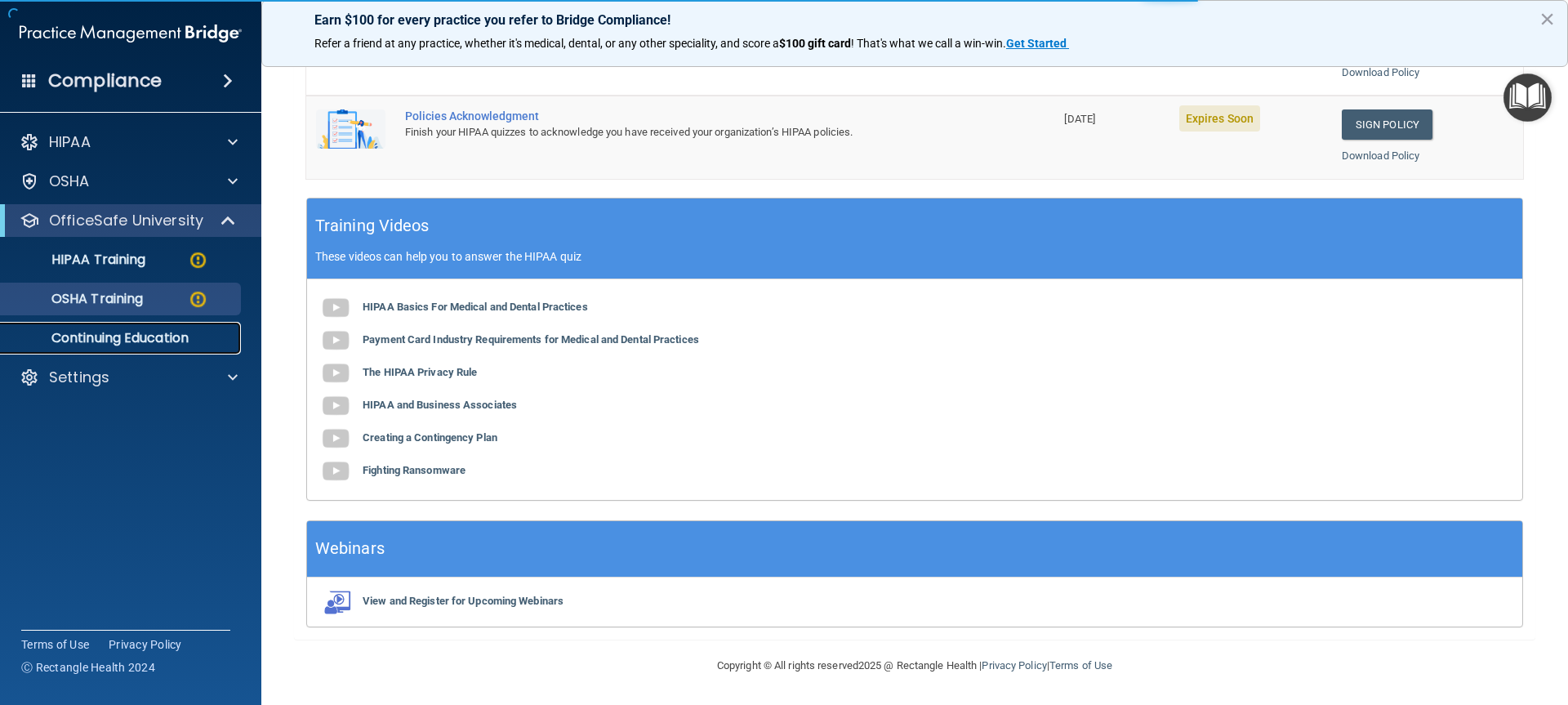
click at [103, 337] on p "Continuing Education" at bounding box center [121, 339] width 223 height 17
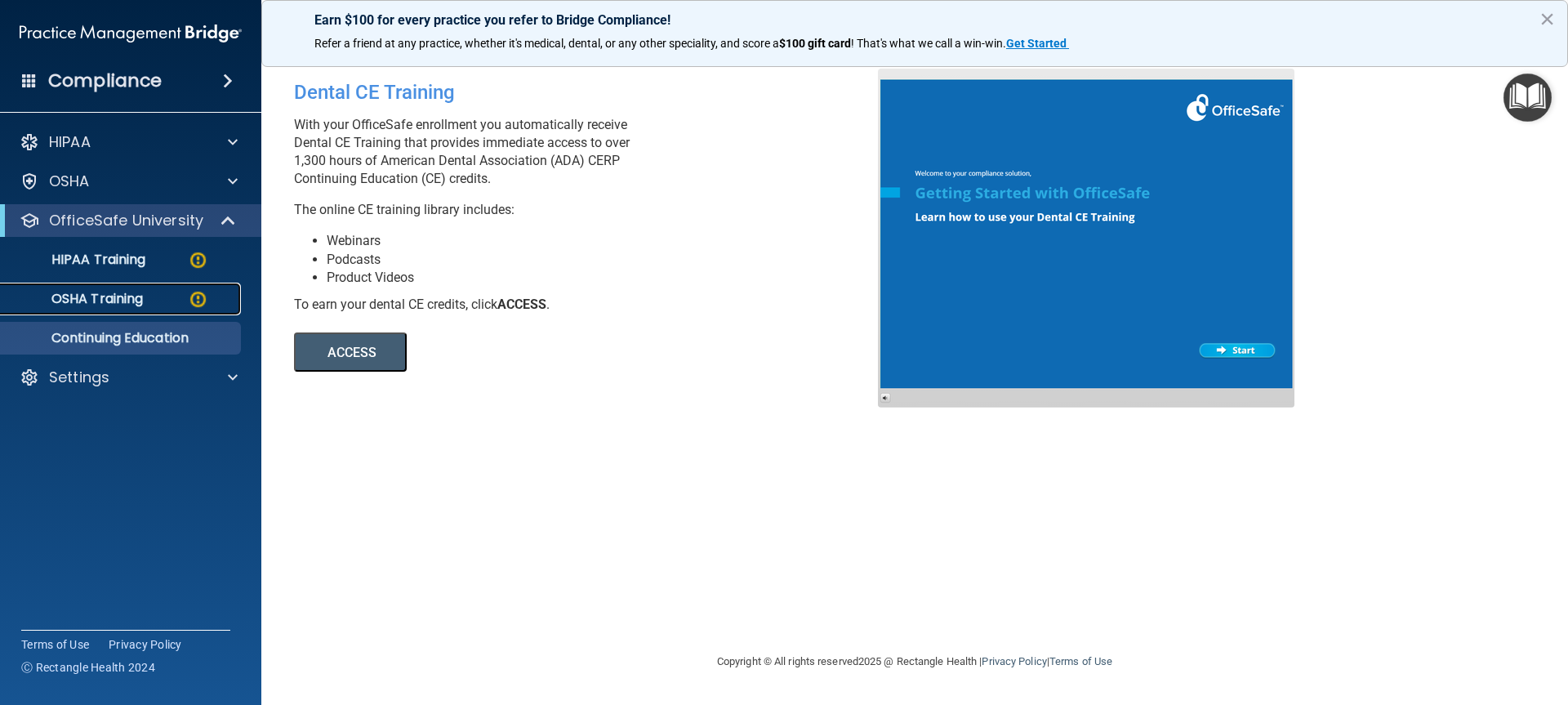
click at [103, 295] on p "OSHA Training" at bounding box center [76, 299] width 132 height 17
